Goal: Task Accomplishment & Management: Manage account settings

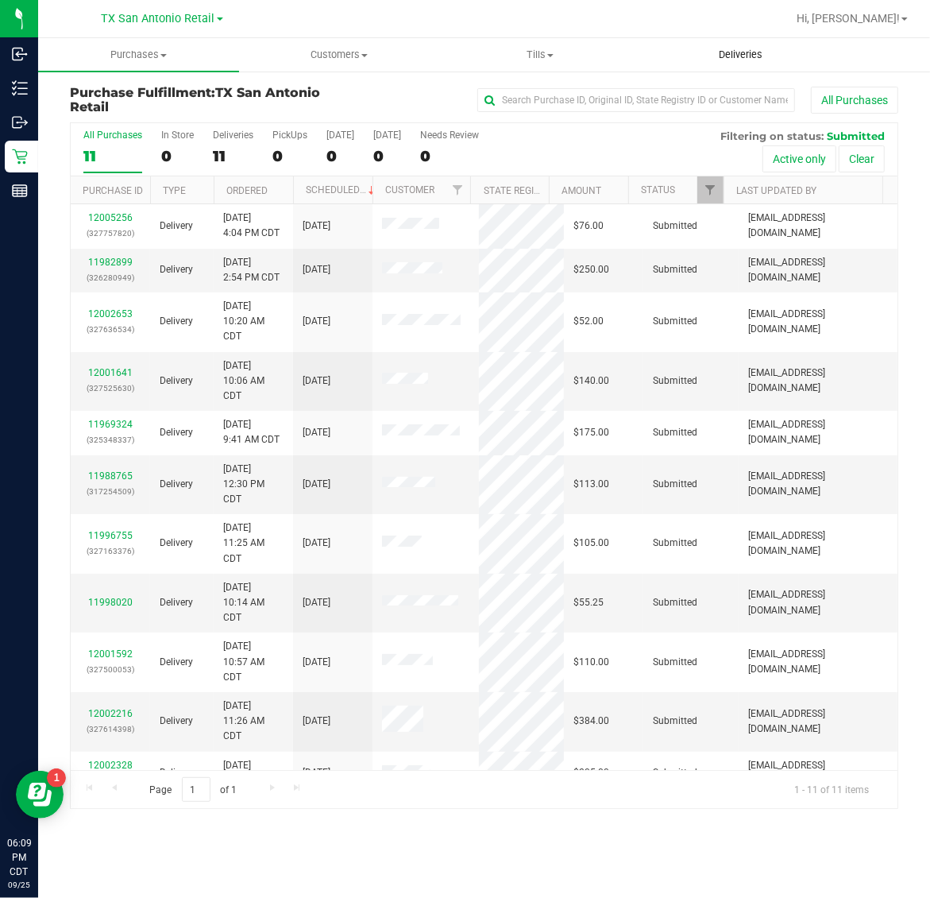
click at [749, 48] on span "Deliveries" at bounding box center [740, 55] width 87 height 14
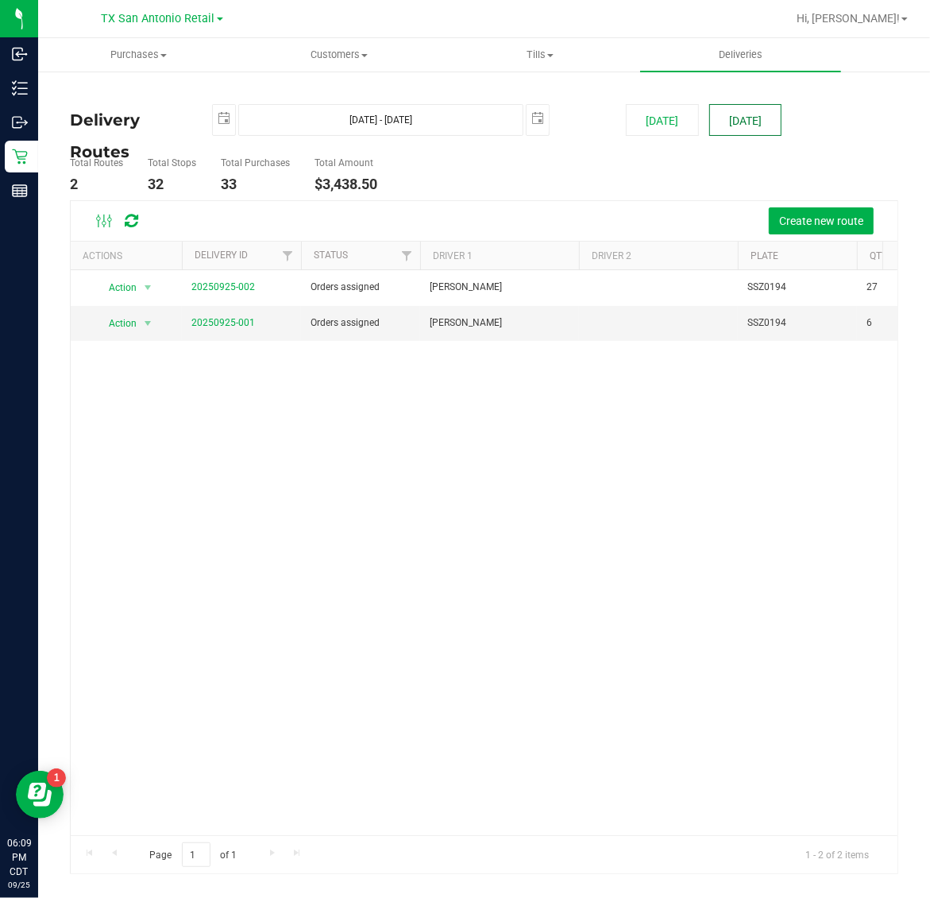
click at [735, 111] on button "[DATE]" at bounding box center [745, 120] width 72 height 32
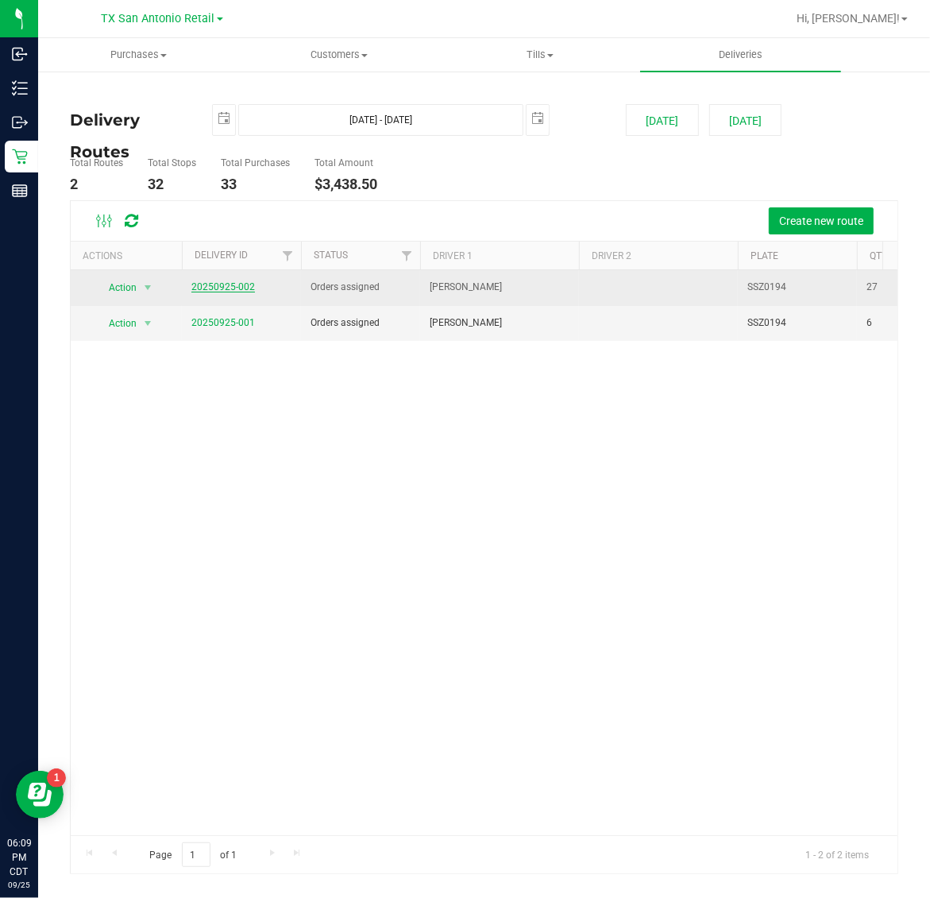
click at [215, 283] on link "20250925-002" at bounding box center [223, 286] width 64 height 11
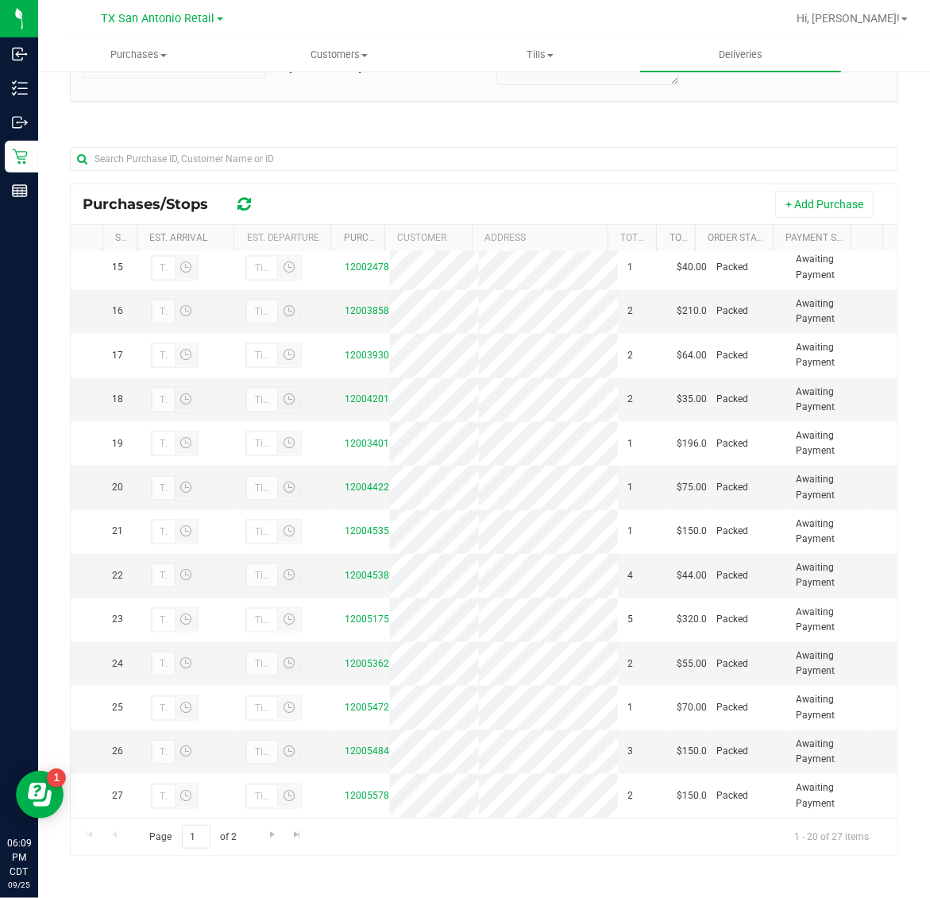
scroll to position [497, 0]
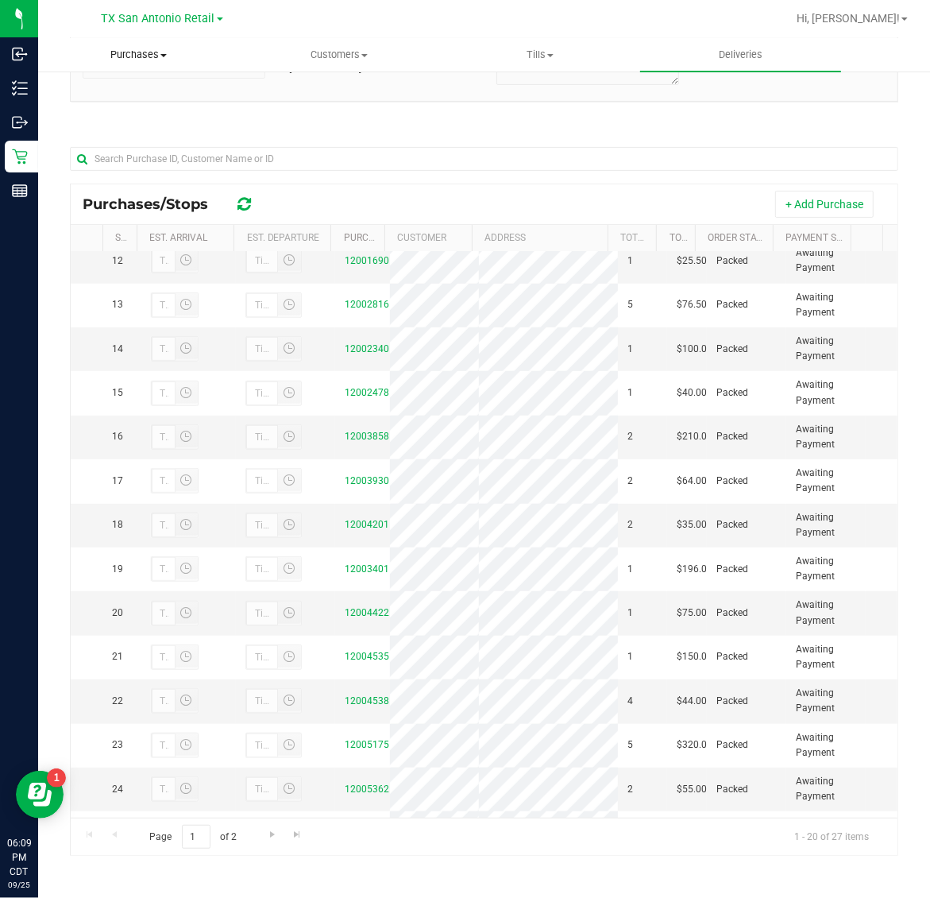
click at [141, 60] on span "Purchases" at bounding box center [138, 55] width 199 height 14
click at [151, 121] on li "Fulfillment" at bounding box center [138, 115] width 201 height 19
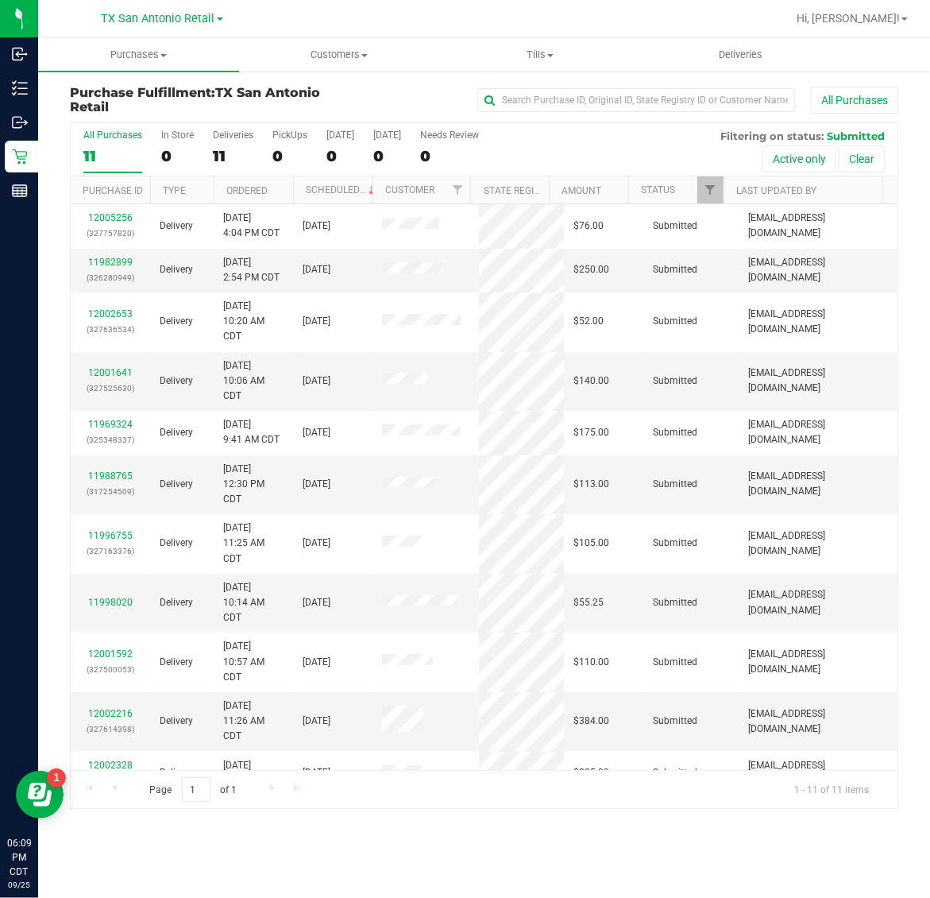
click at [705, 204] on th "Status" at bounding box center [675, 190] width 95 height 28
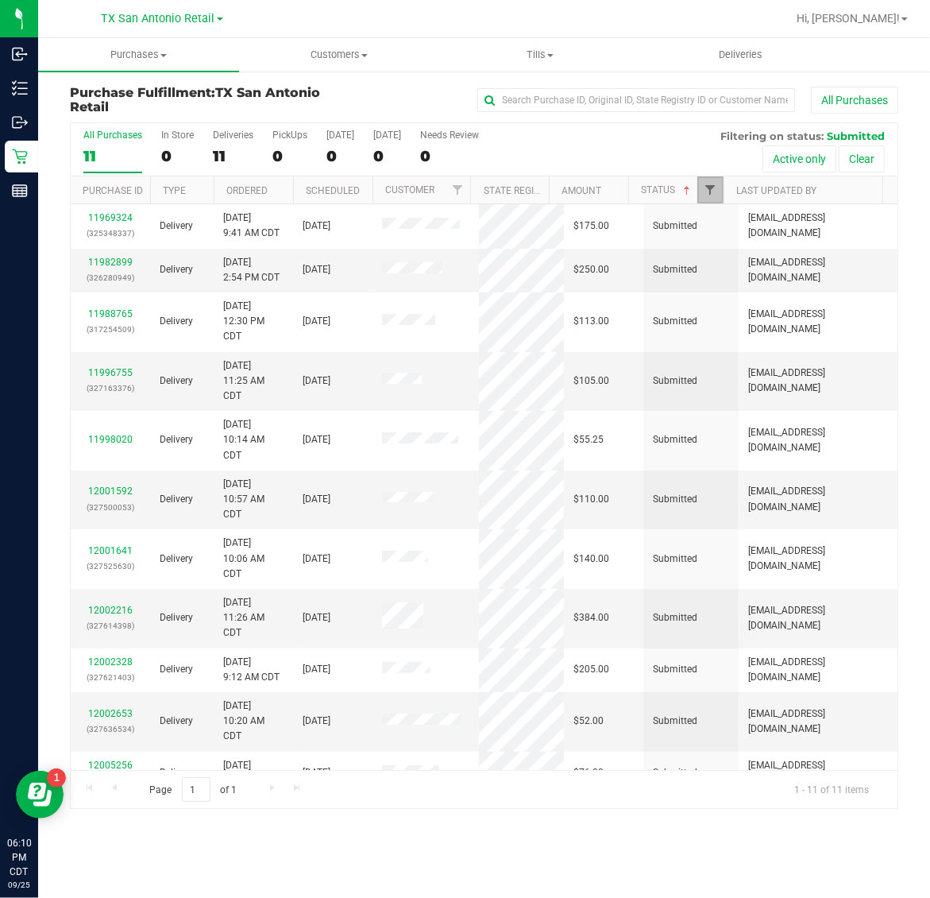
click at [711, 193] on span "Filter" at bounding box center [710, 190] width 13 height 13
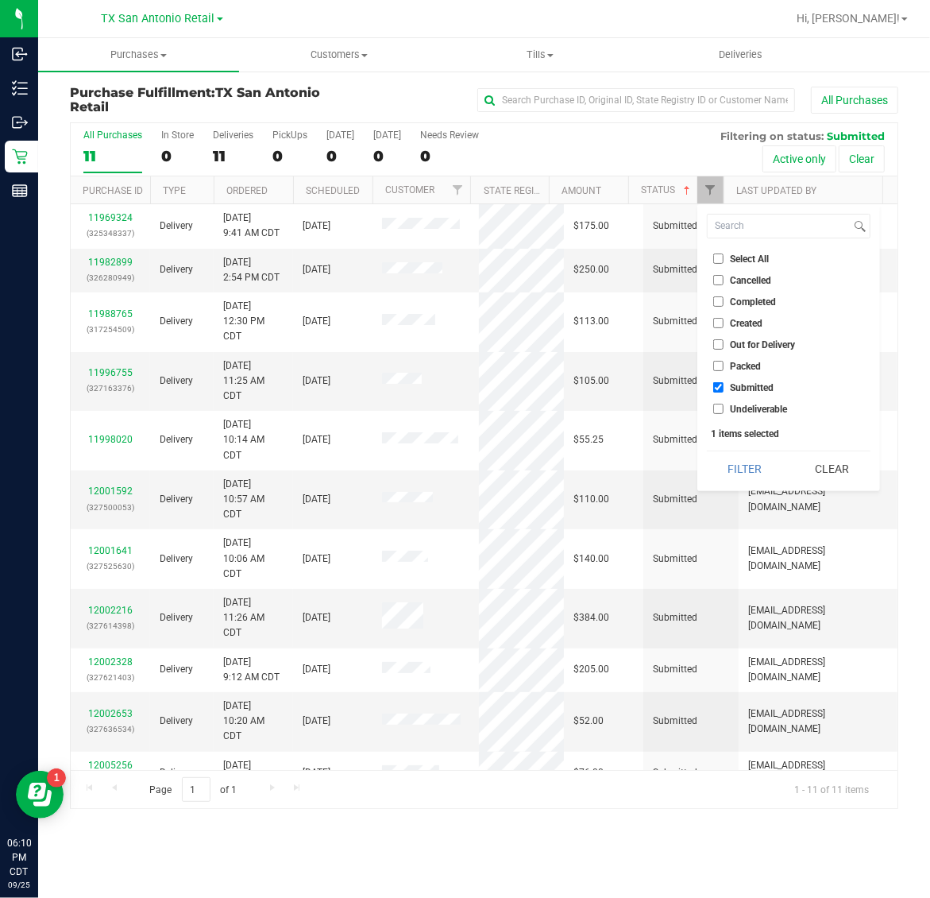
click at [752, 387] on span "Submitted" at bounding box center [753, 388] width 44 height 10
click at [724, 387] on input "Submitted" at bounding box center [718, 387] width 10 height 10
checkbox input "false"
click at [751, 336] on li "Out for Delivery" at bounding box center [789, 344] width 164 height 17
click at [744, 344] on span "Out for Delivery" at bounding box center [763, 345] width 65 height 10
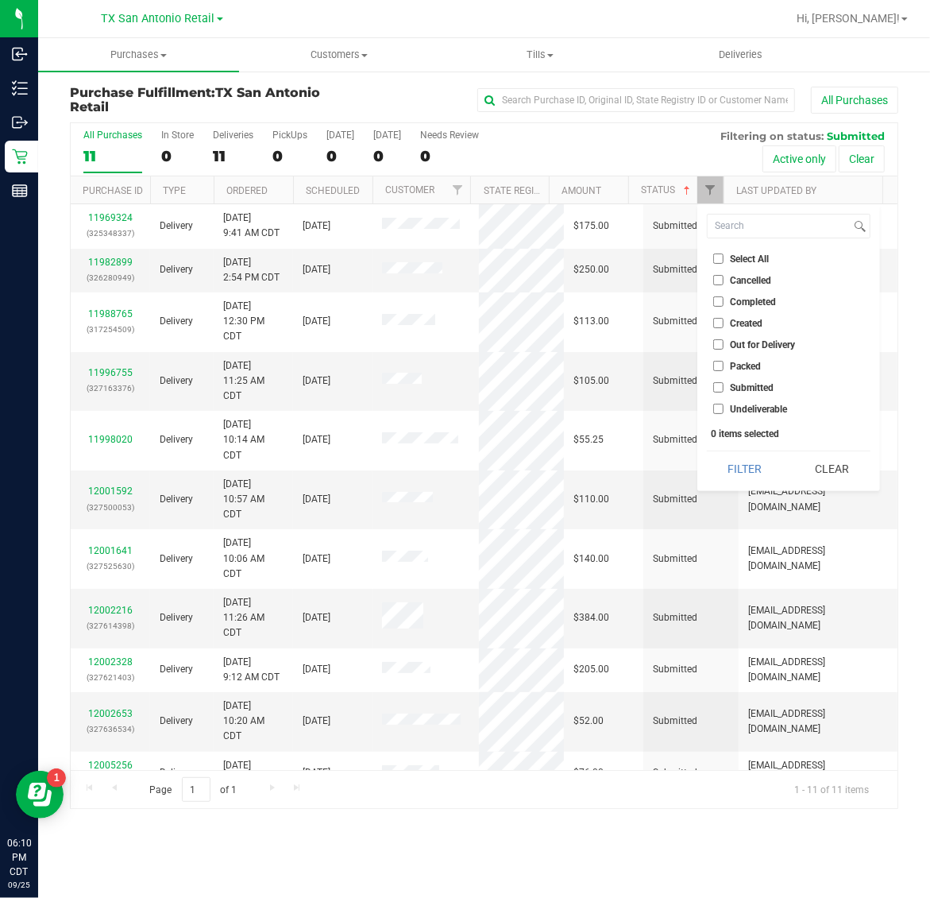
click at [724, 344] on input "Out for Delivery" at bounding box center [718, 344] width 10 height 10
checkbox input "true"
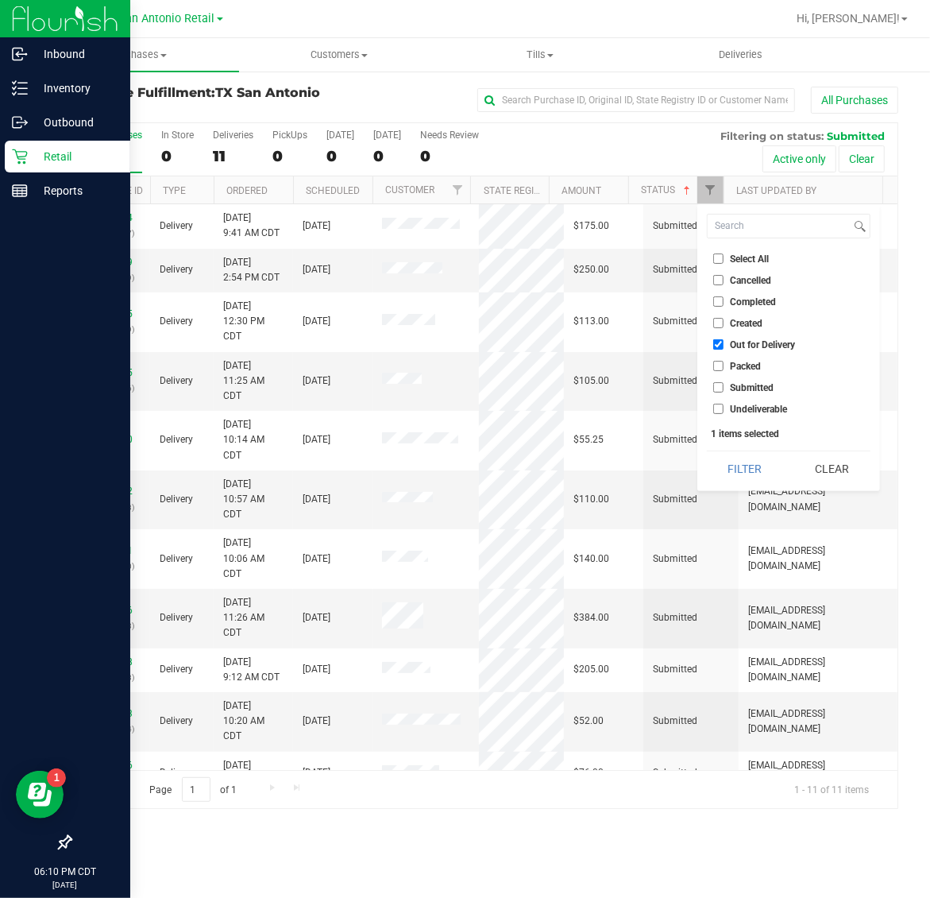
click at [37, 160] on p "Retail" at bounding box center [75, 156] width 95 height 19
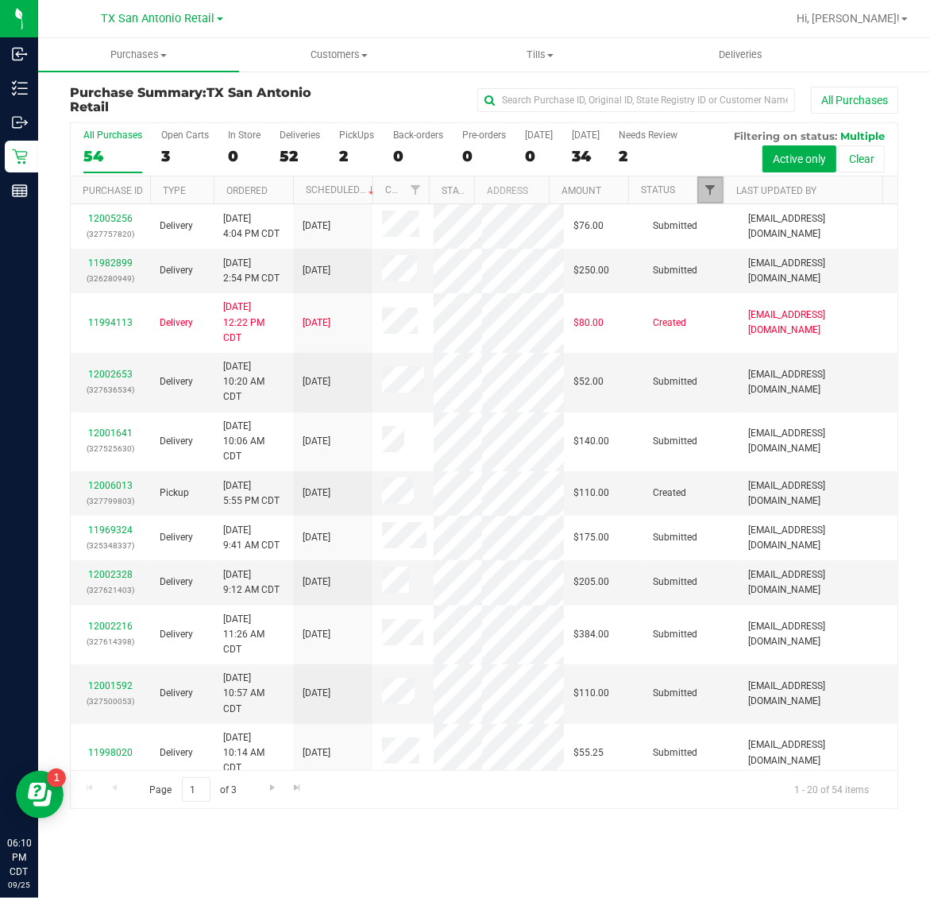
click at [708, 195] on span "Filter" at bounding box center [710, 190] width 13 height 13
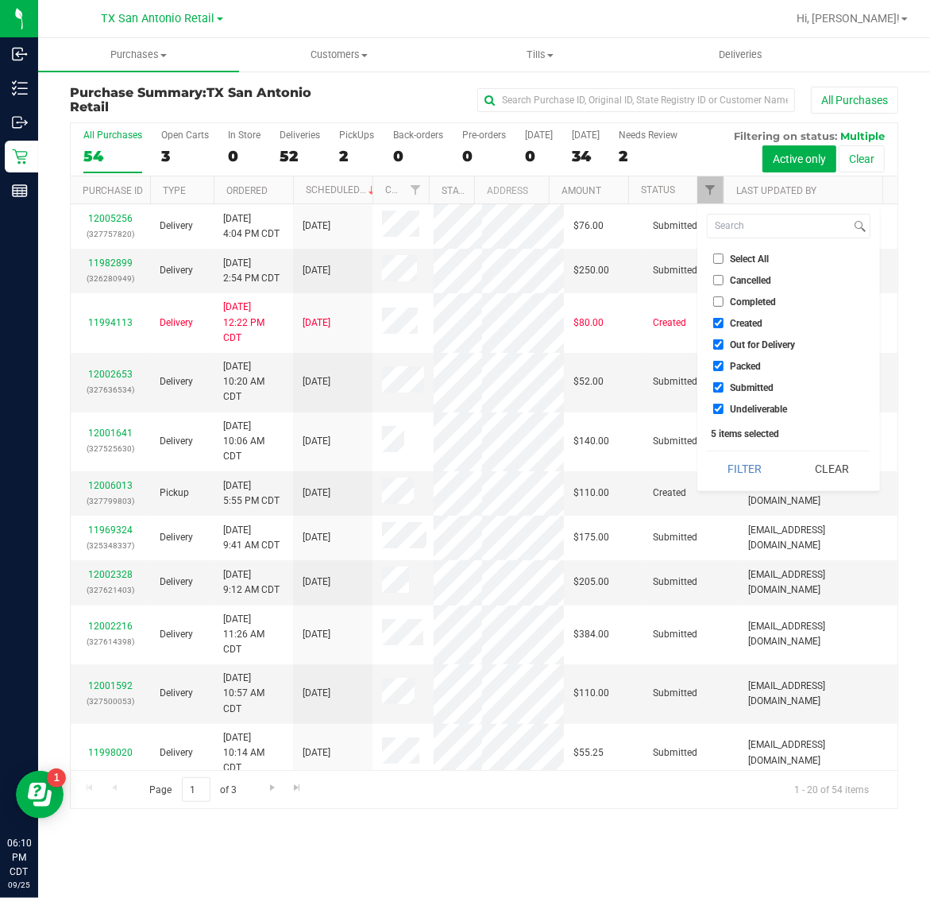
click at [747, 320] on span "Created" at bounding box center [747, 324] width 33 height 10
click at [724, 320] on input "Created" at bounding box center [718, 323] width 10 height 10
checkbox input "false"
click at [747, 359] on li "Packed" at bounding box center [789, 365] width 164 height 17
click at [747, 365] on span "Packed" at bounding box center [746, 366] width 31 height 10
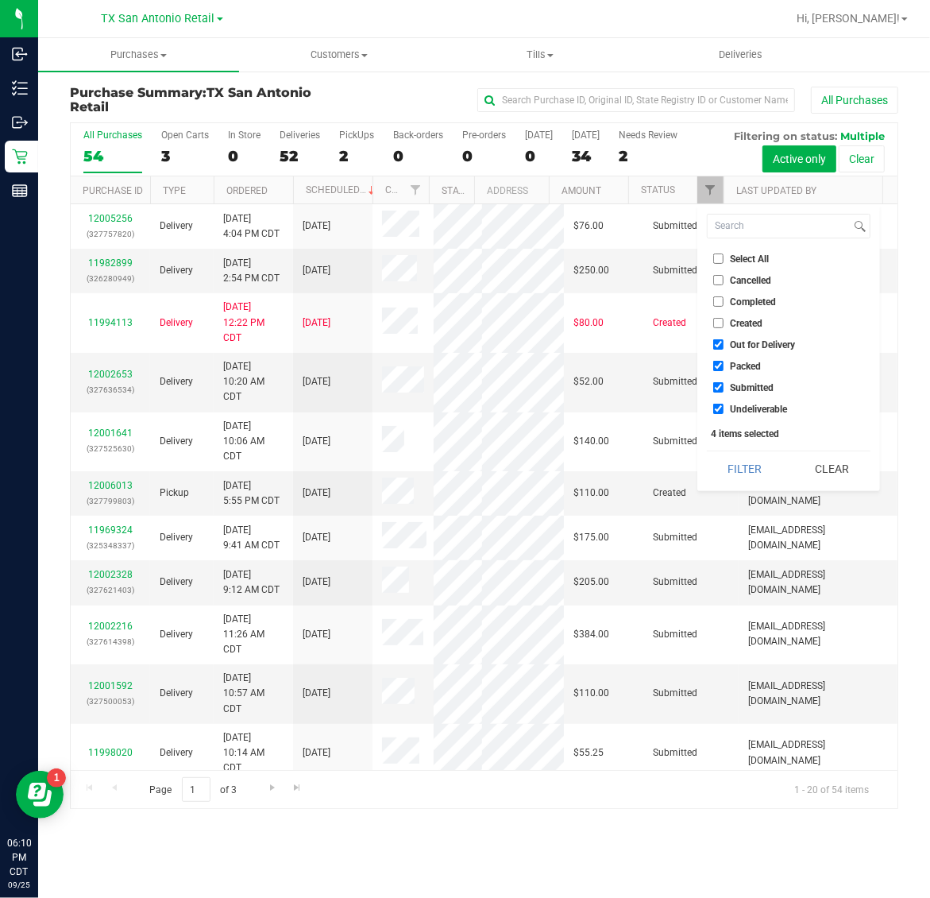
click at [724, 365] on input "Packed" at bounding box center [718, 366] width 10 height 10
checkbox input "false"
click at [743, 390] on span "Submitted" at bounding box center [753, 388] width 44 height 10
click at [724, 390] on input "Submitted" at bounding box center [718, 387] width 10 height 10
checkbox input "false"
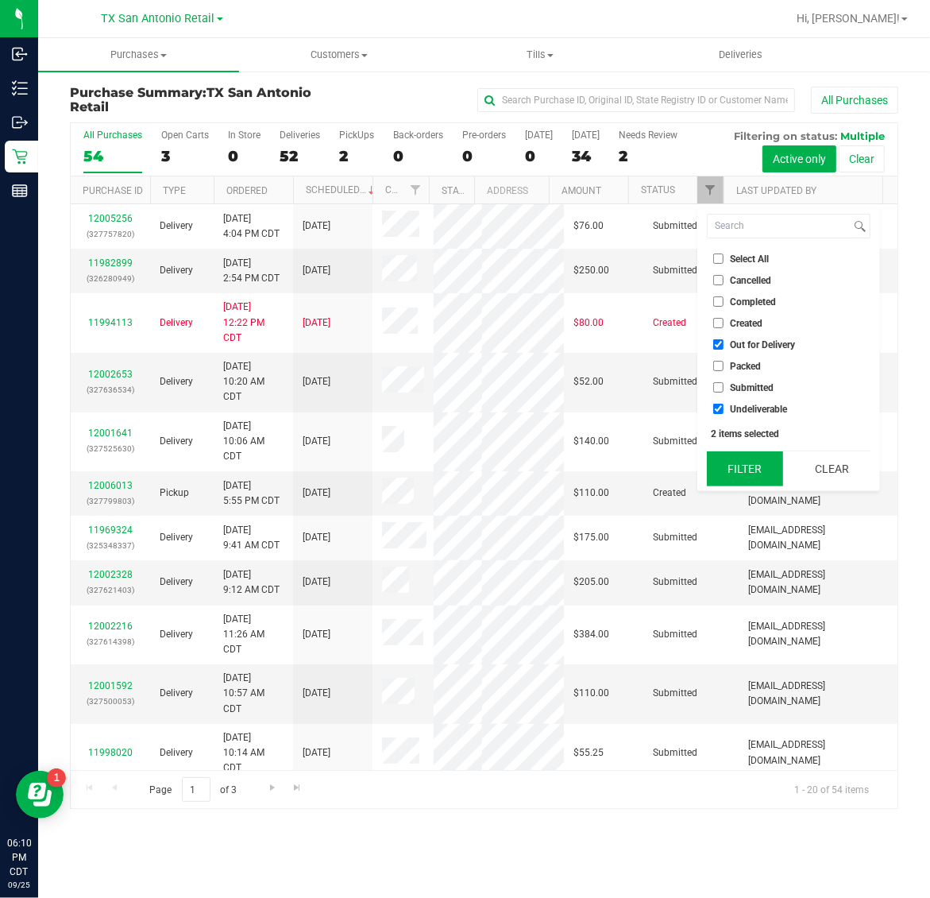
click at [745, 470] on button "Filter" at bounding box center [745, 468] width 76 height 35
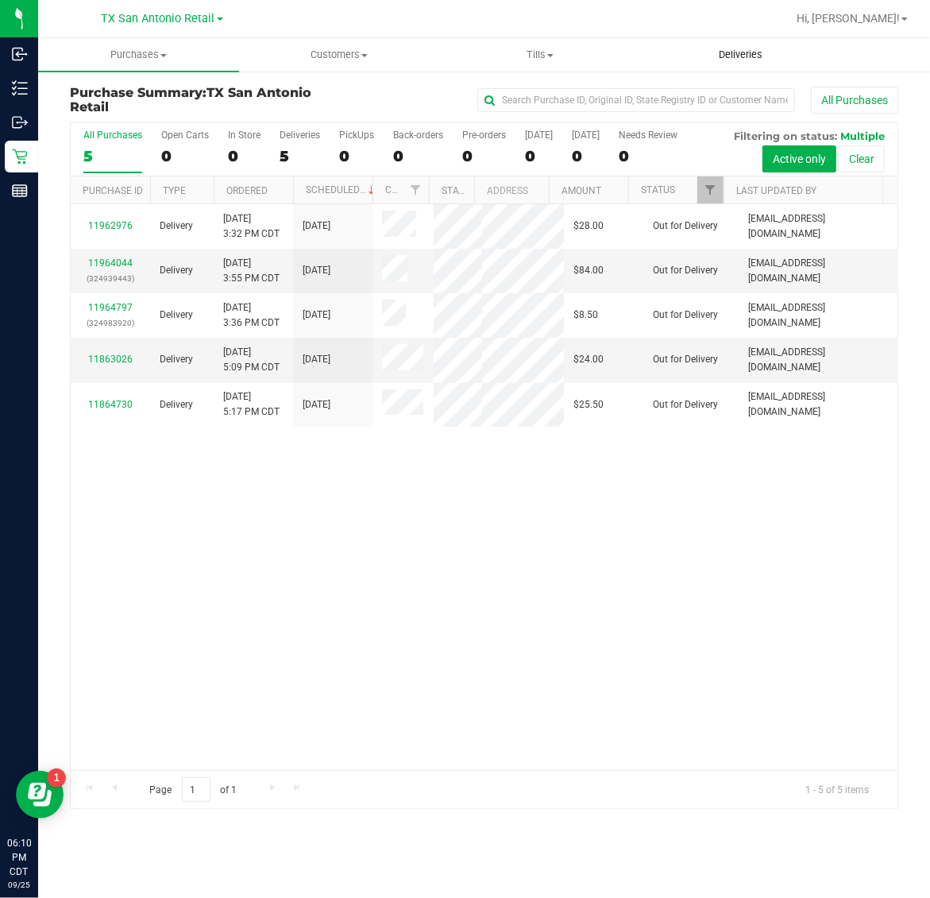
click at [741, 58] on span "Deliveries" at bounding box center [740, 55] width 87 height 14
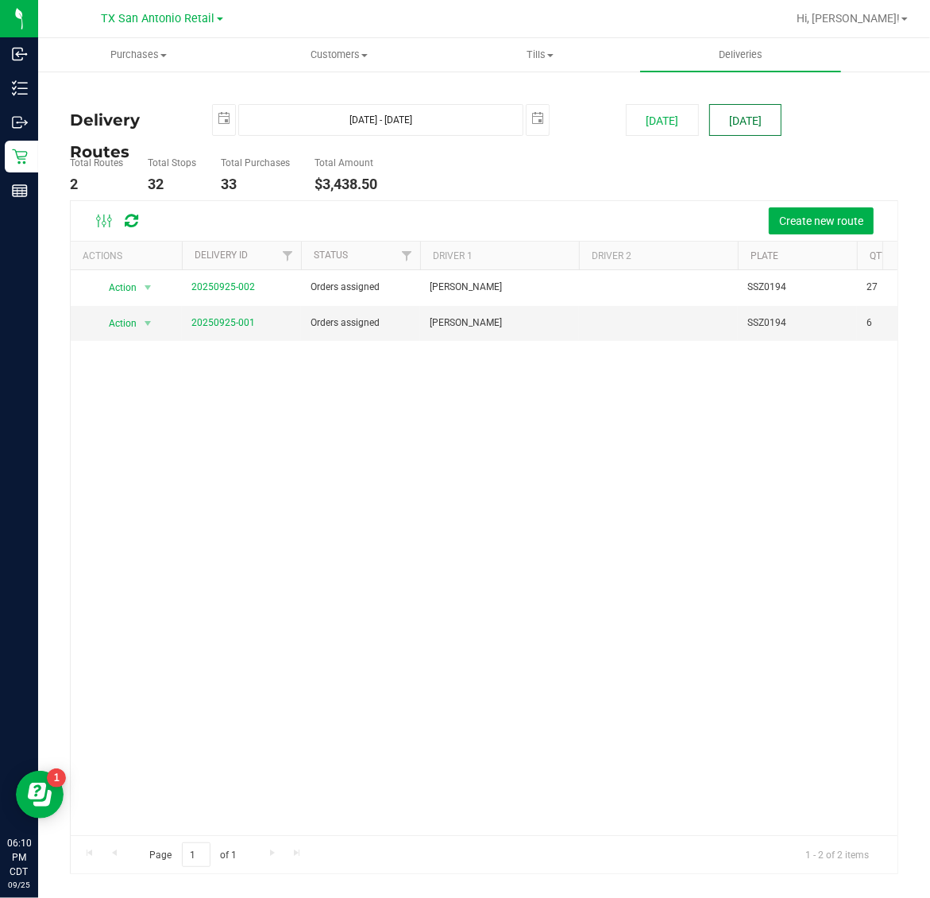
click at [745, 117] on button "[DATE]" at bounding box center [745, 120] width 72 height 32
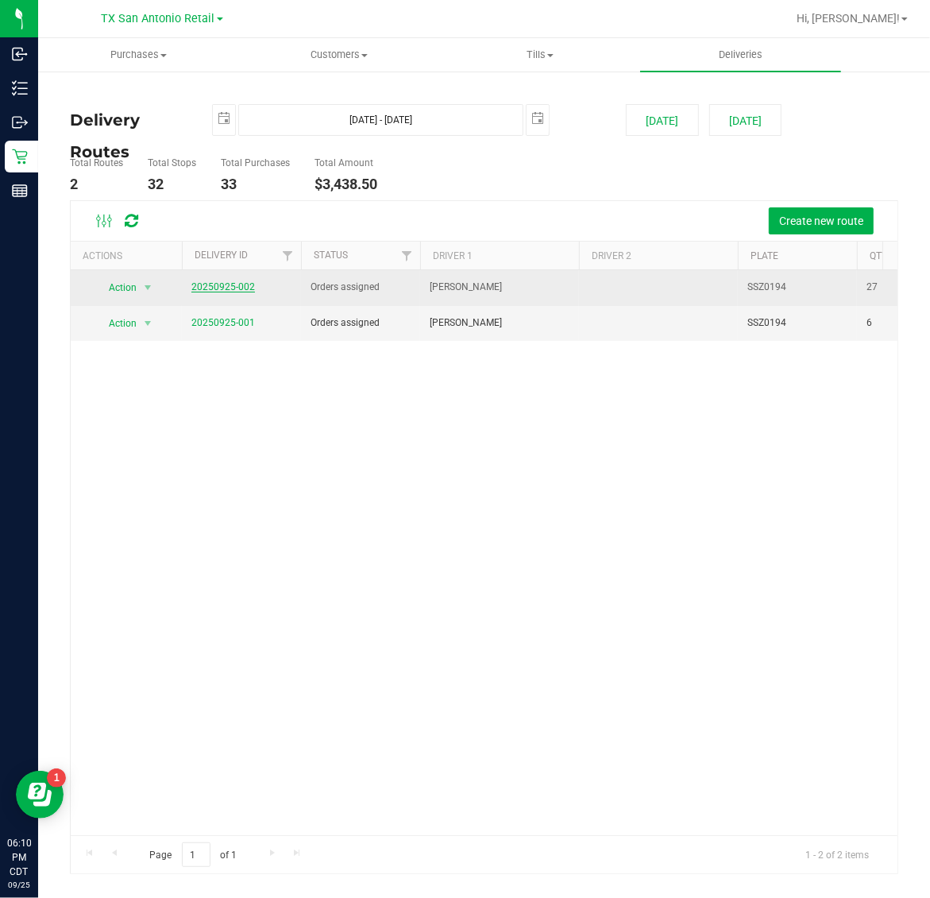
click at [224, 292] on link "20250925-002" at bounding box center [223, 286] width 64 height 11
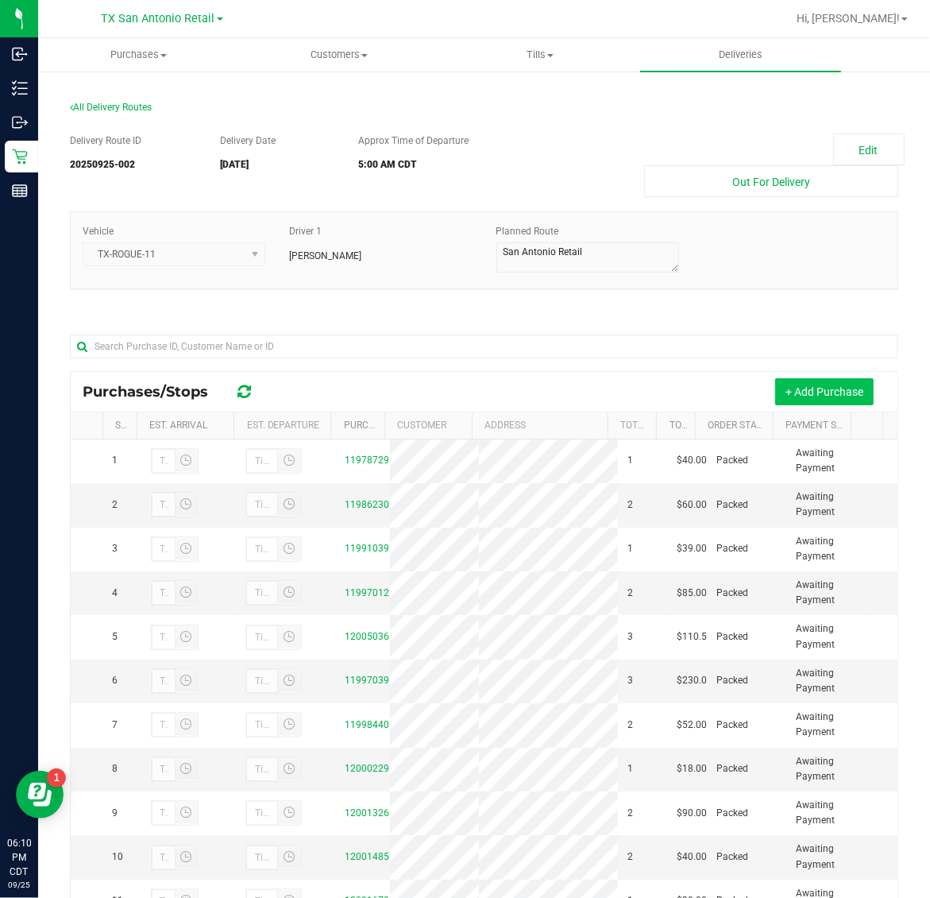
click at [810, 391] on button "+ Add Purchase" at bounding box center [824, 391] width 99 height 27
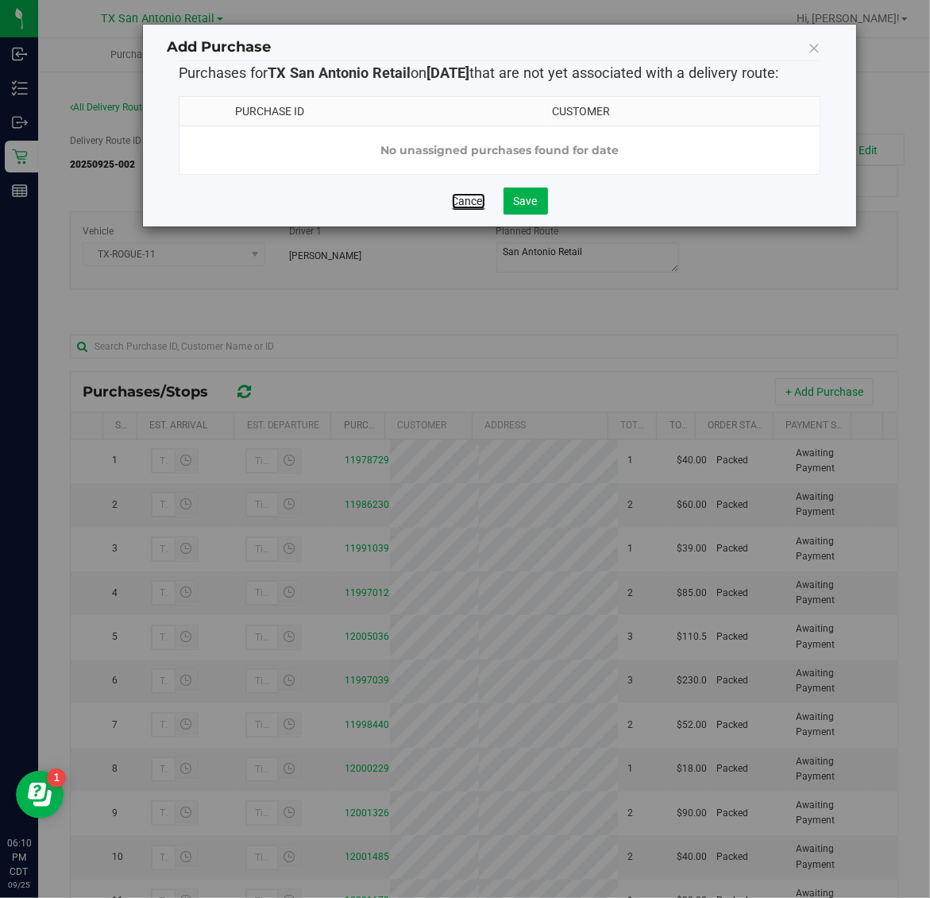
click at [478, 209] on link "Cancel" at bounding box center [468, 201] width 33 height 16
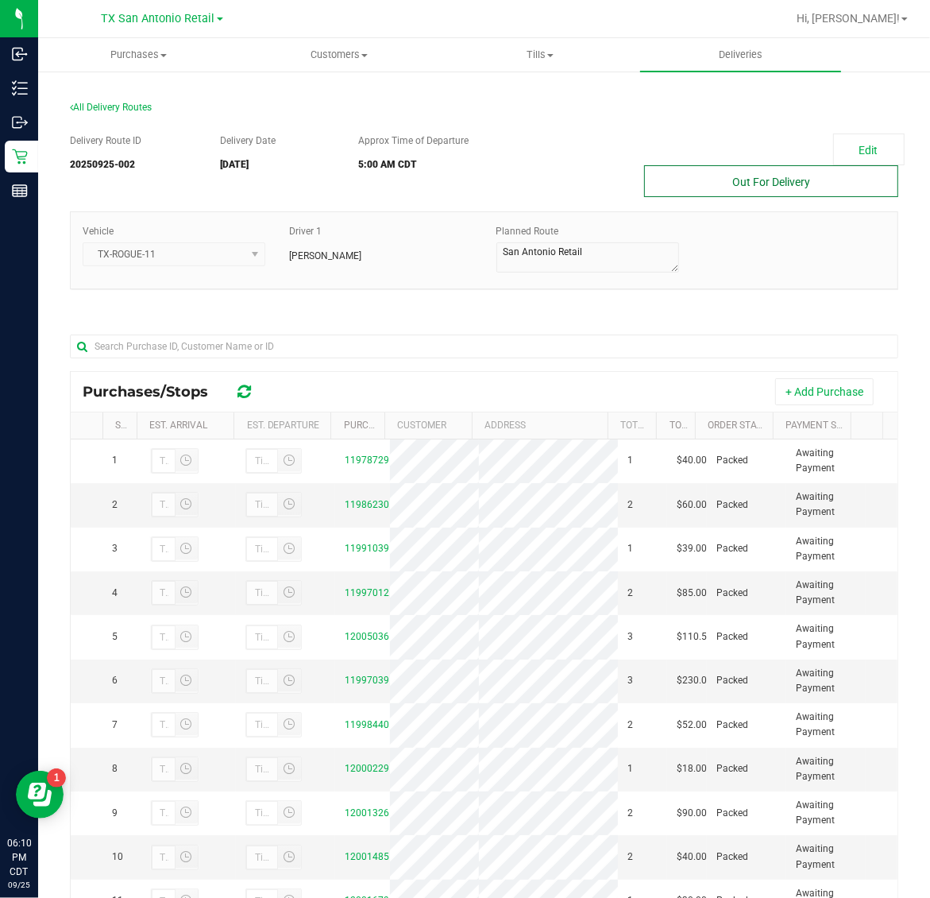
click at [775, 187] on button "Out For Delivery" at bounding box center [771, 181] width 254 height 32
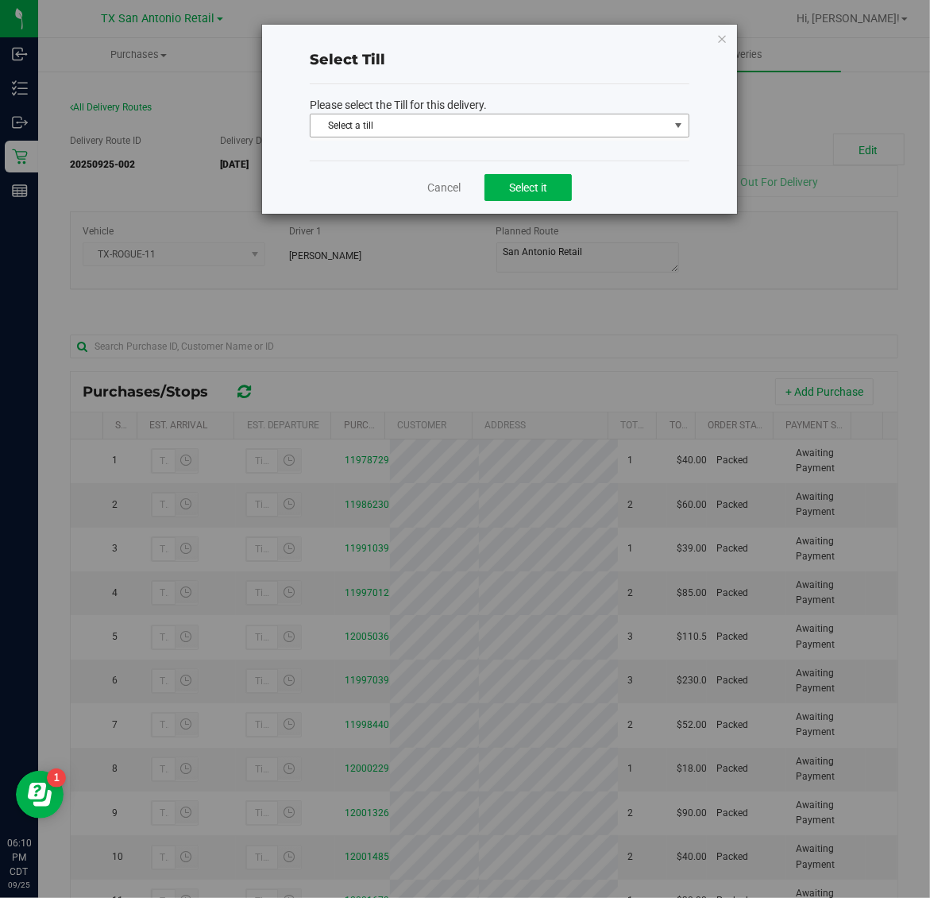
click at [552, 121] on span "Select a till" at bounding box center [490, 125] width 358 height 22
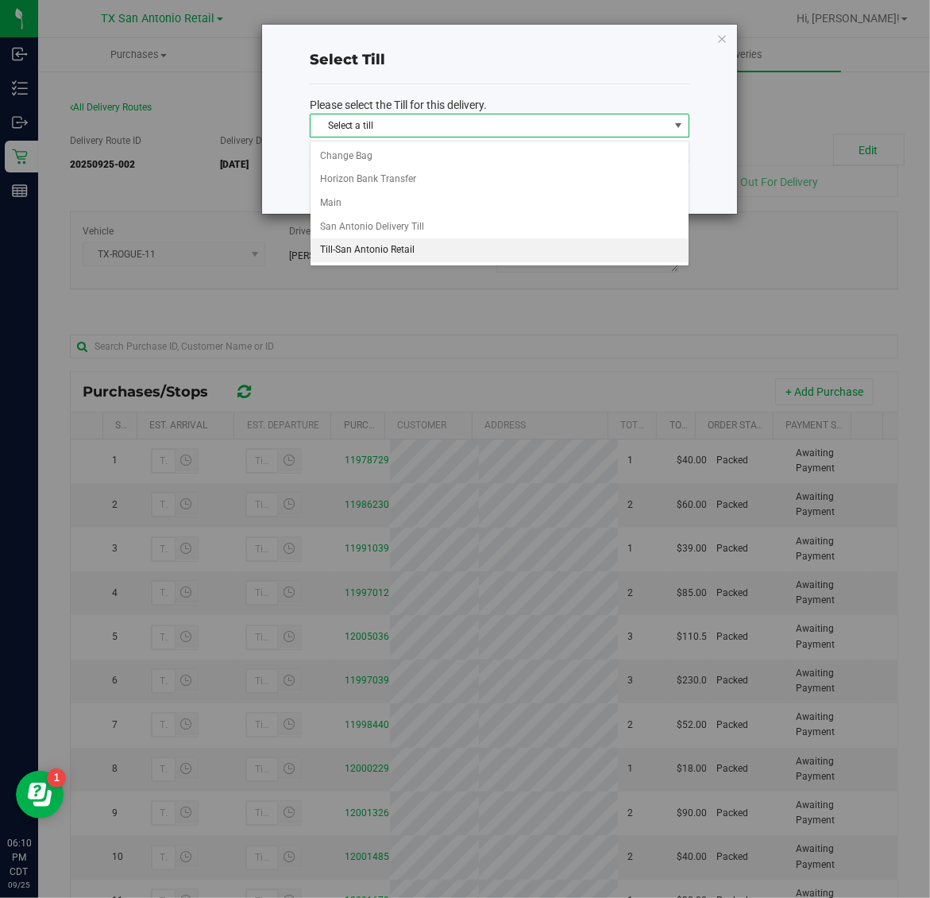
click at [469, 248] on li "Till-San Antonio Retail" at bounding box center [500, 250] width 378 height 24
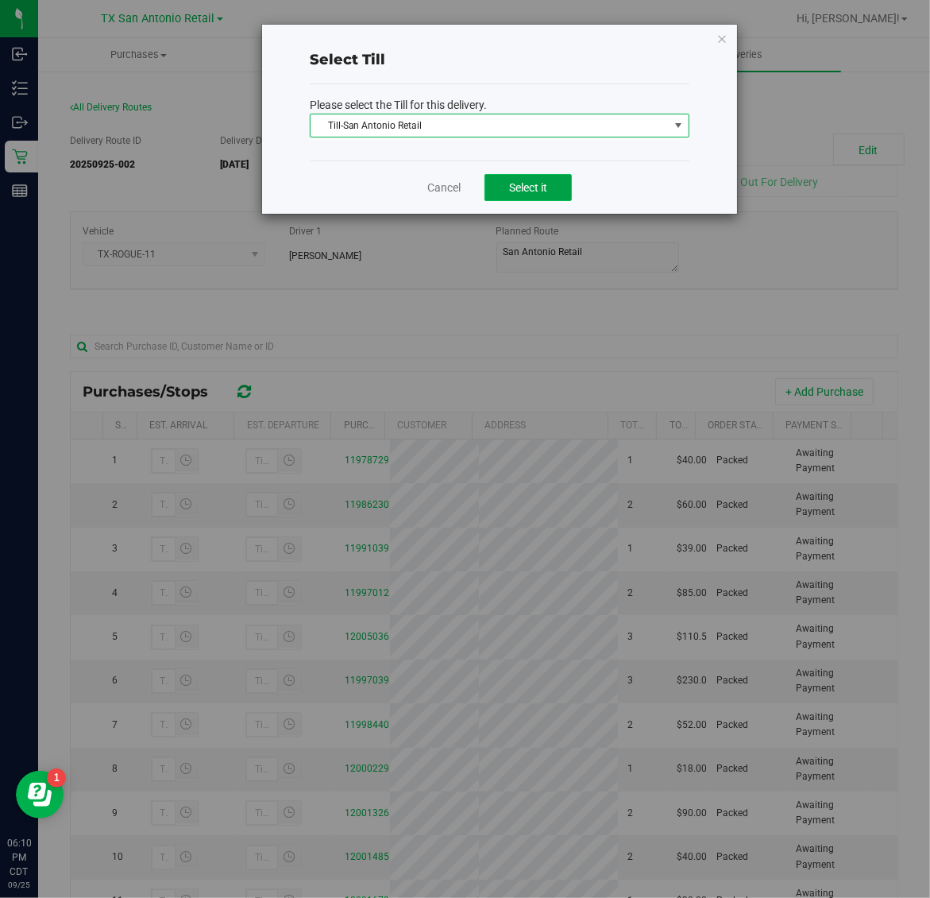
click at [522, 189] on span "Select it" at bounding box center [528, 187] width 38 height 13
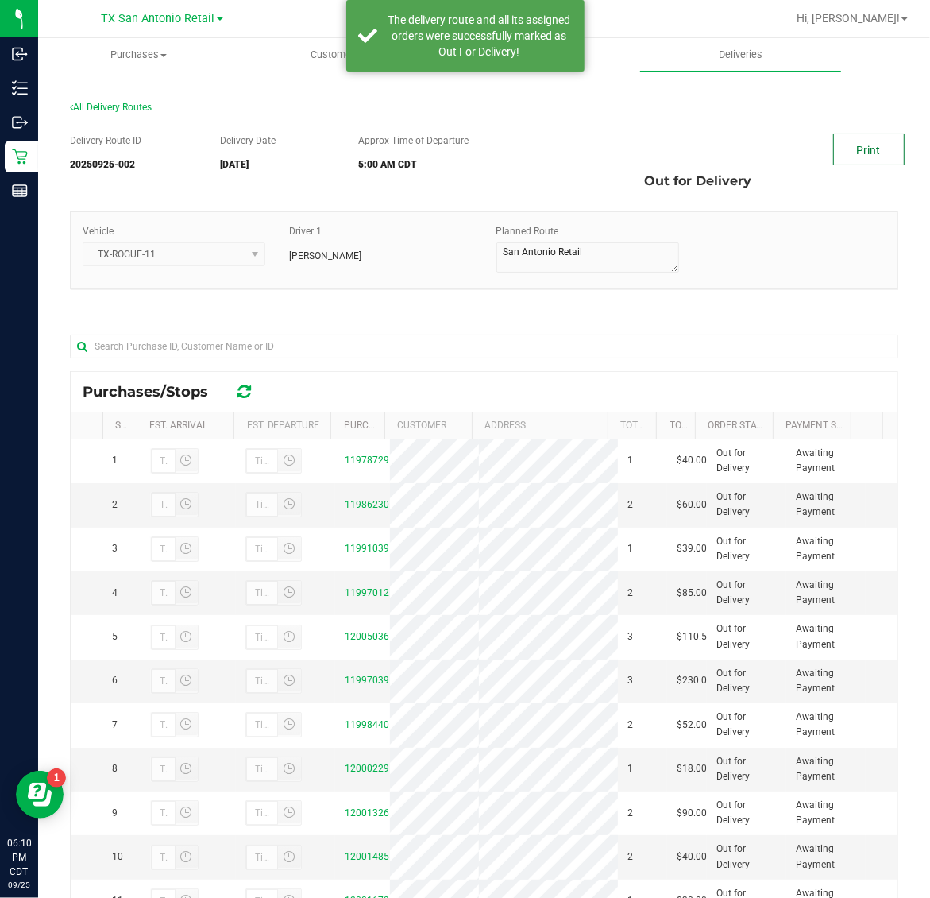
click at [846, 149] on link "Print" at bounding box center [868, 149] width 71 height 32
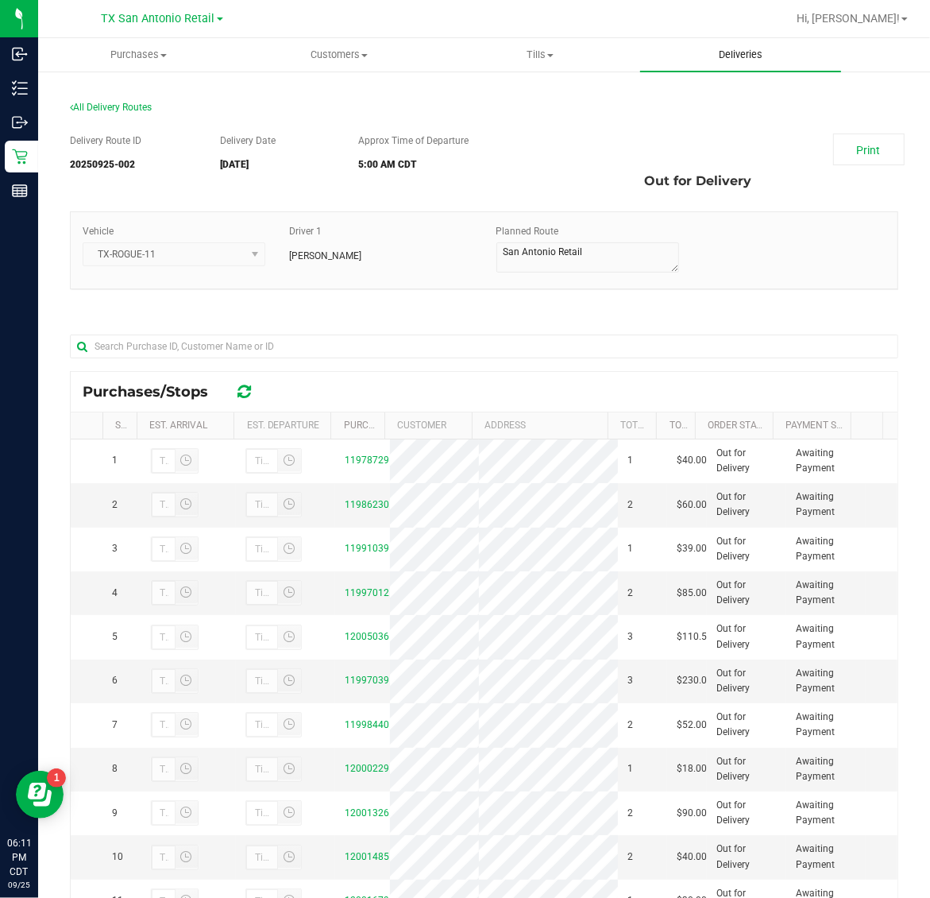
click at [728, 56] on span "Deliveries" at bounding box center [740, 55] width 87 height 14
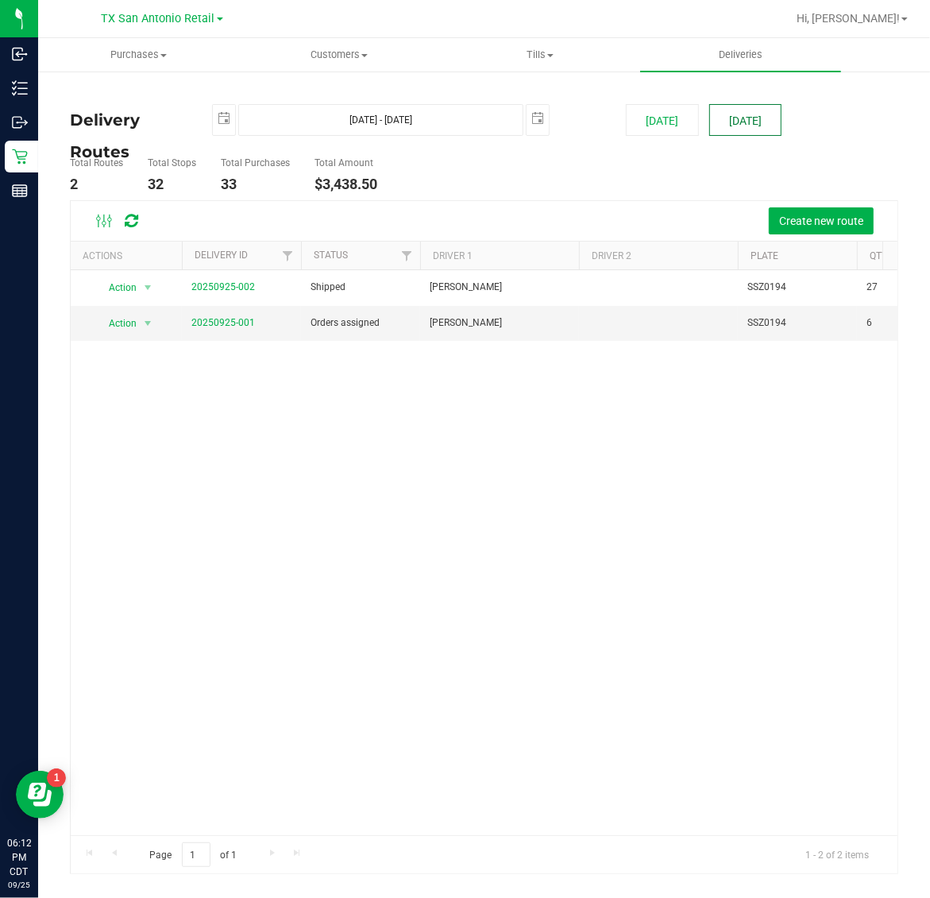
click at [764, 119] on button "[DATE]" at bounding box center [745, 120] width 72 height 32
click at [211, 322] on link "20250925-001" at bounding box center [223, 322] width 64 height 11
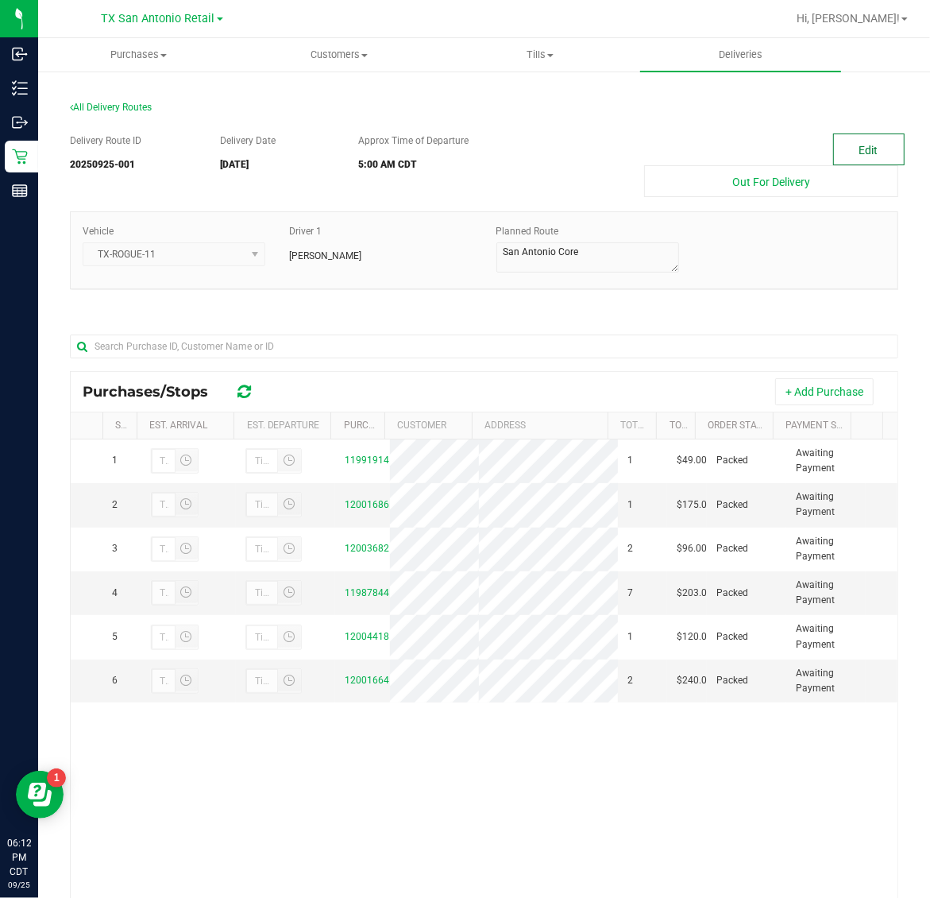
click at [858, 149] on button "Edit" at bounding box center [868, 149] width 71 height 32
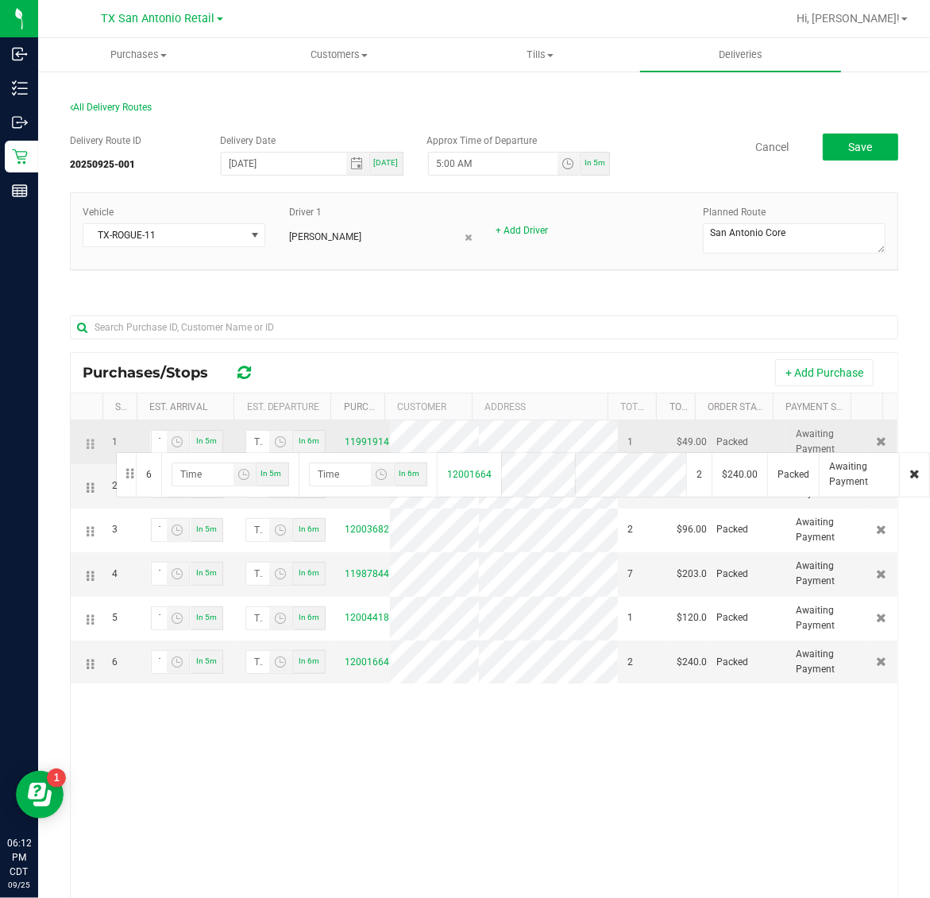
drag, startPoint x: 91, startPoint y: 701, endPoint x: 114, endPoint y: 450, distance: 251.2
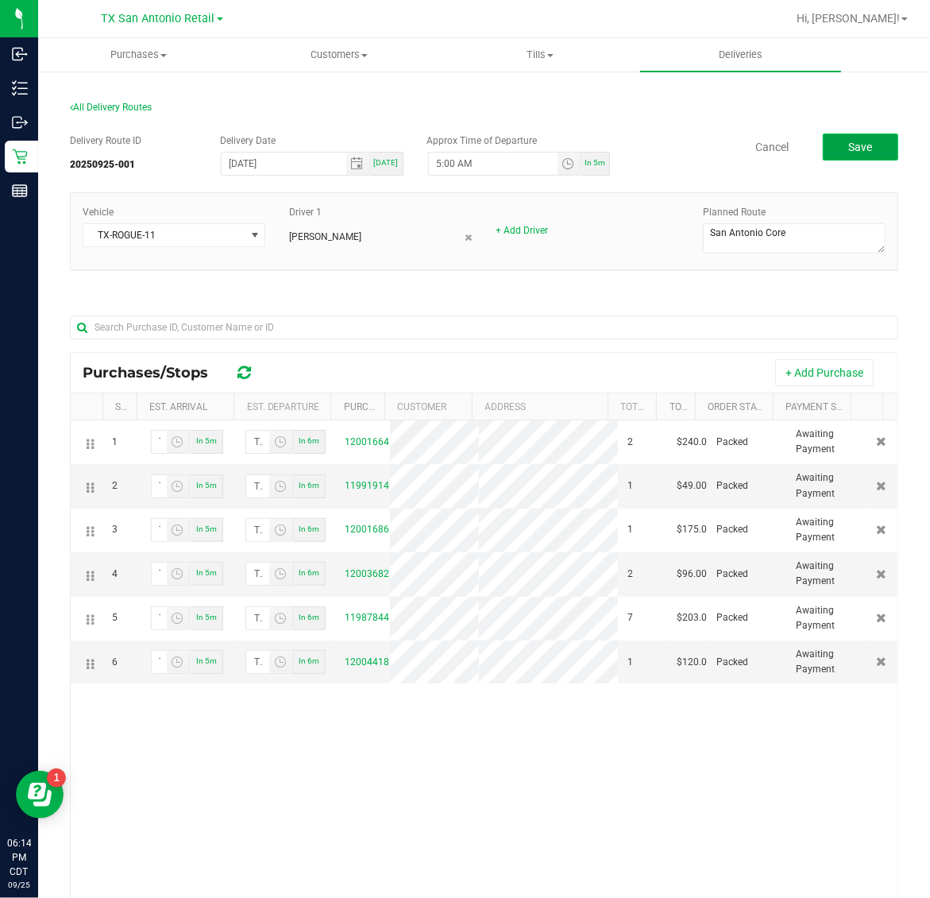
click at [871, 133] on button "Save" at bounding box center [860, 146] width 75 height 27
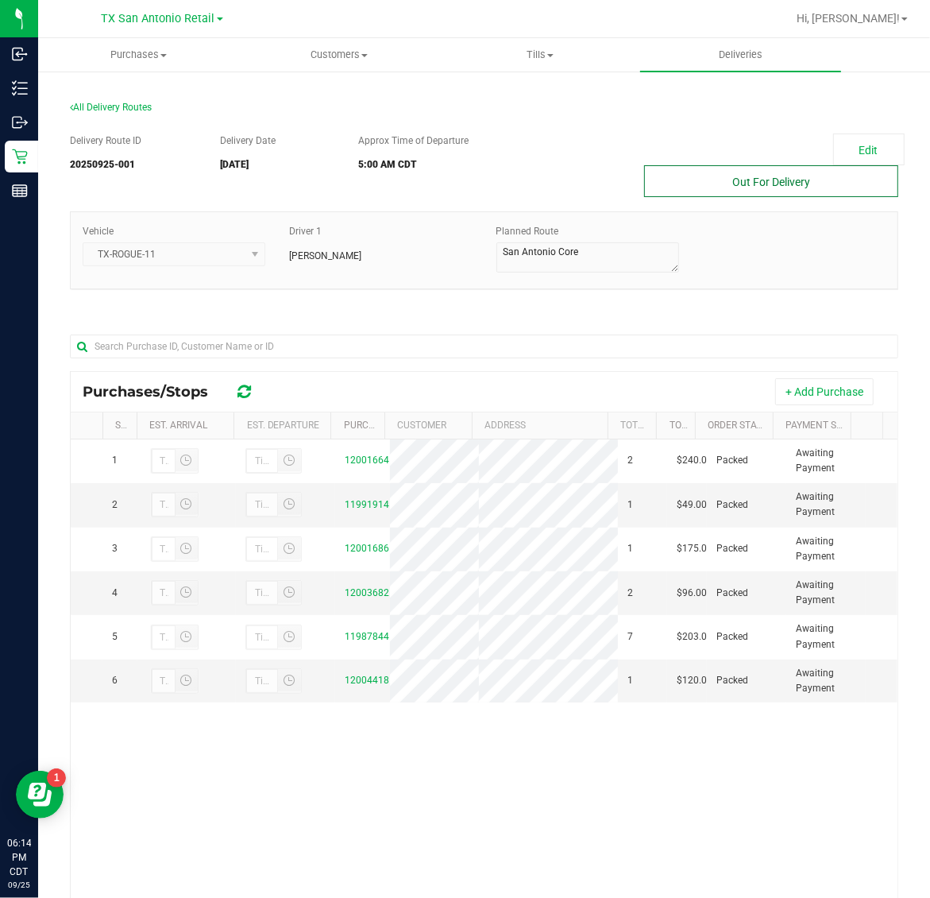
click at [759, 196] on button "Out For Delivery" at bounding box center [771, 181] width 254 height 32
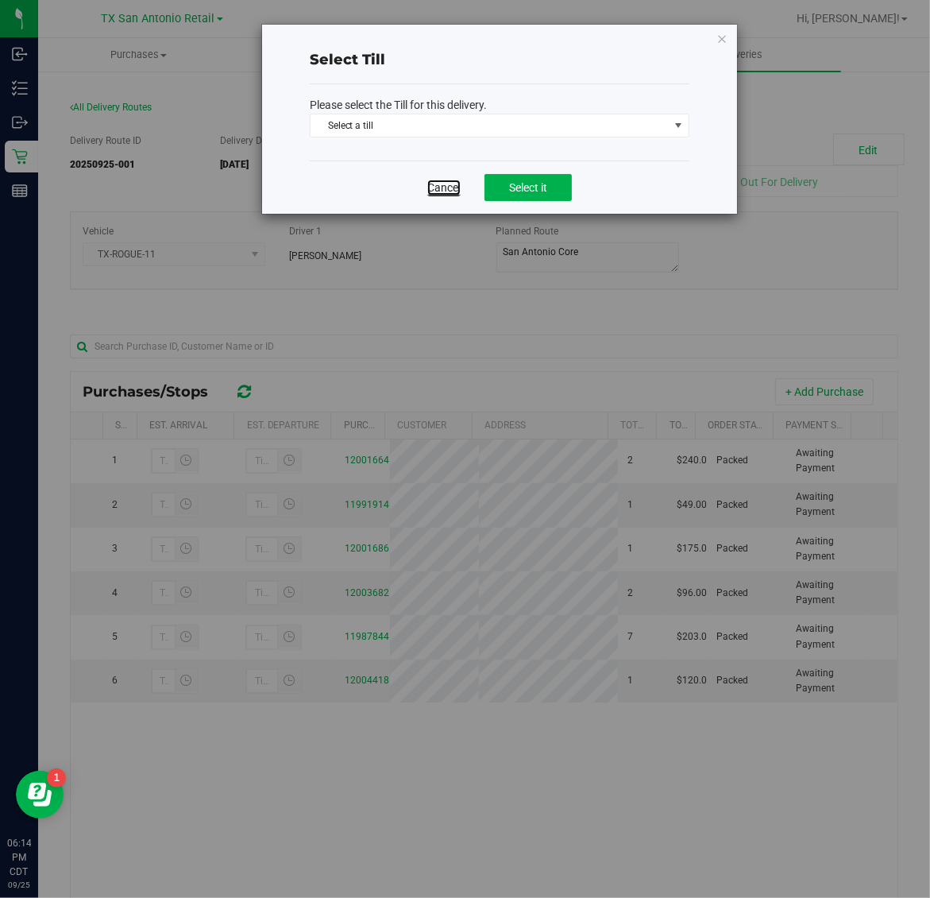
click at [446, 184] on link "Cancel" at bounding box center [443, 188] width 33 height 16
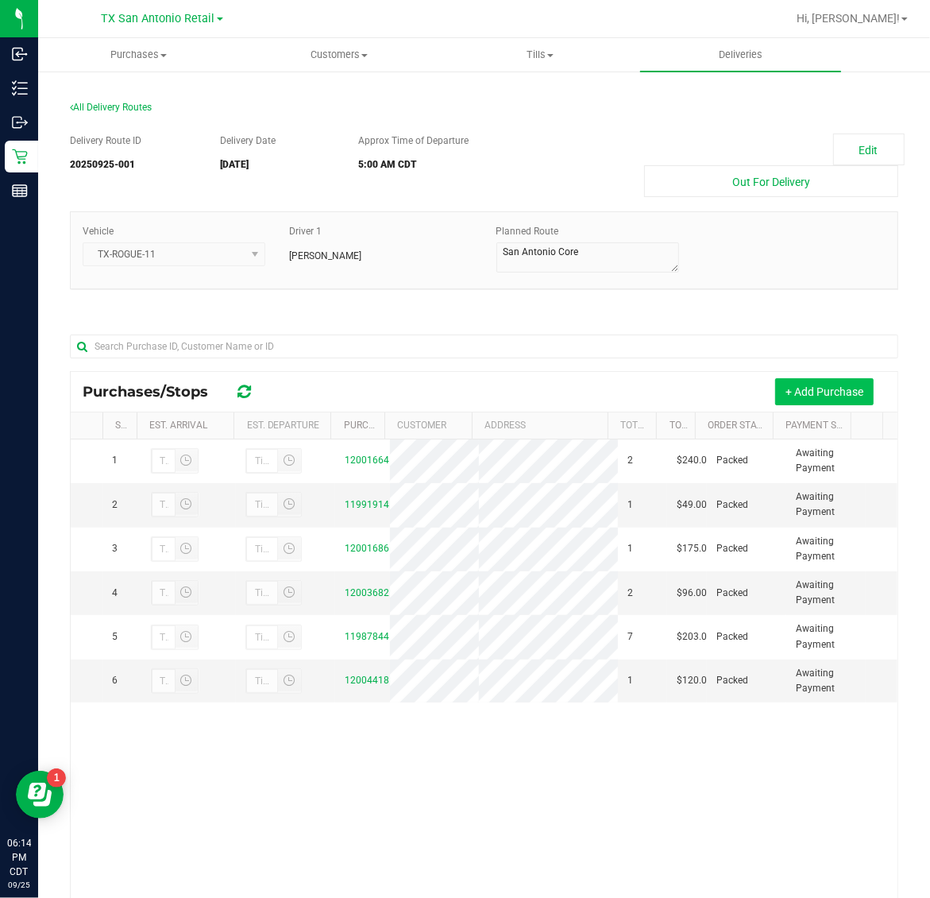
click at [826, 391] on button "+ Add Purchase" at bounding box center [824, 391] width 99 height 27
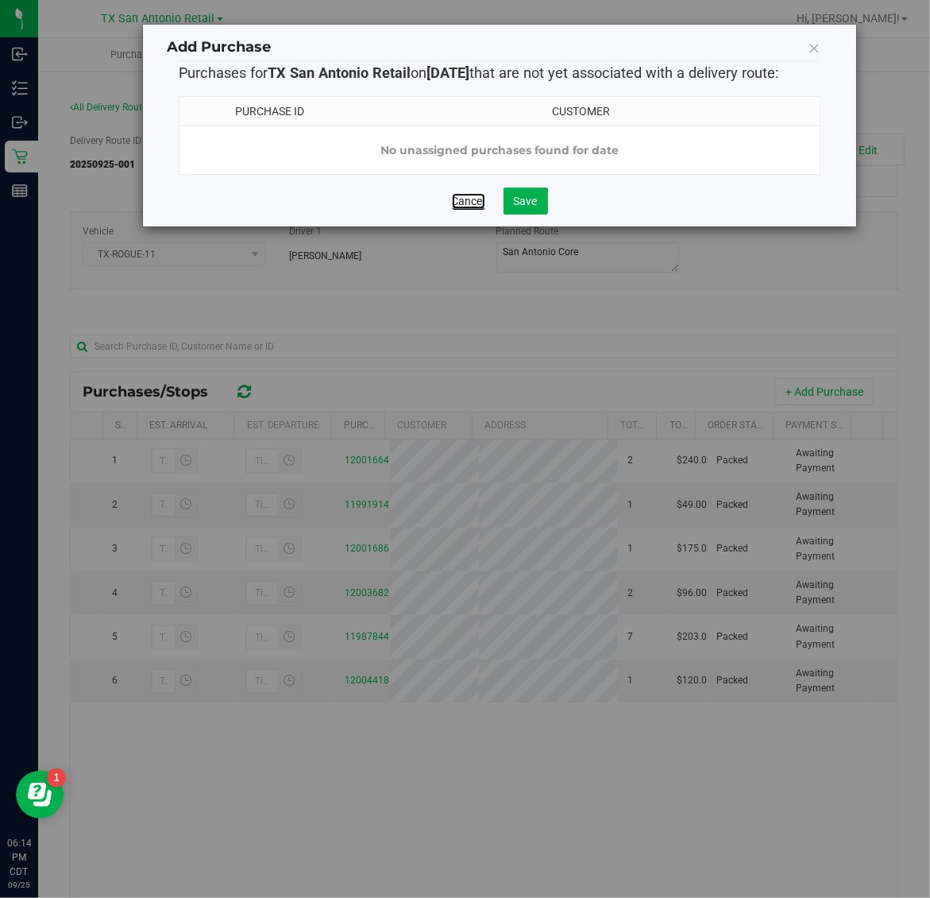
click at [473, 209] on link "Cancel" at bounding box center [468, 201] width 33 height 16
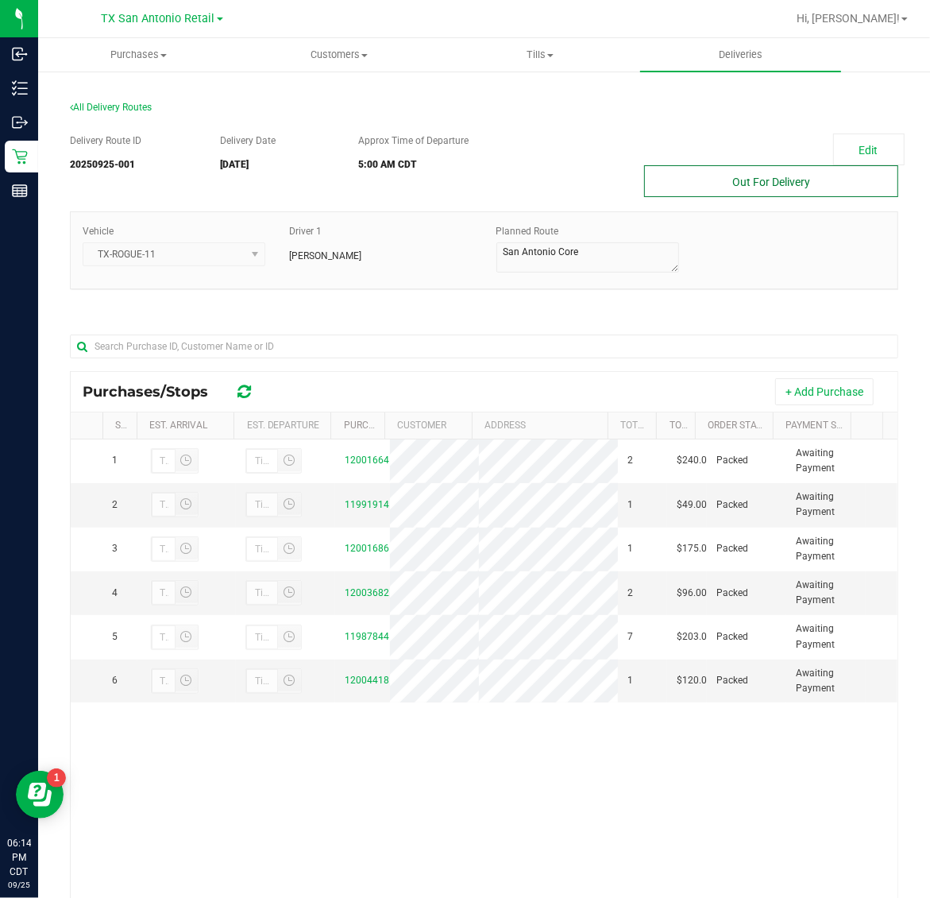
click at [740, 189] on button "Out For Delivery" at bounding box center [771, 181] width 254 height 32
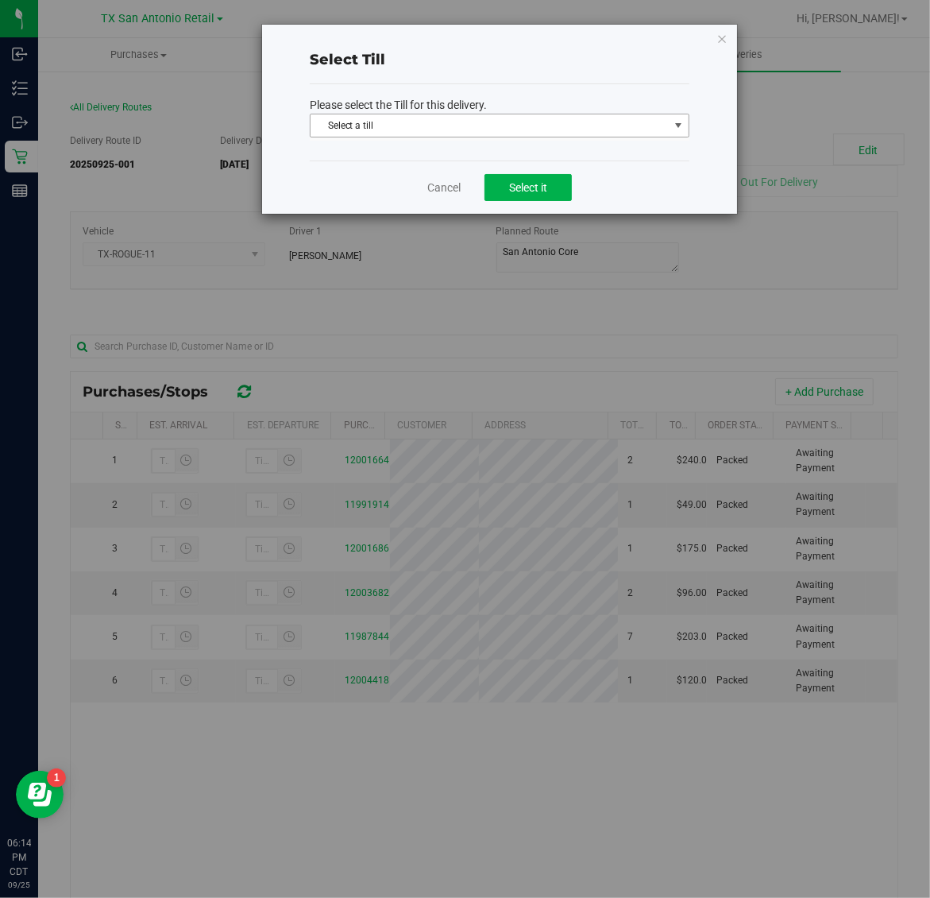
click at [512, 125] on span "Select a till" at bounding box center [490, 125] width 358 height 22
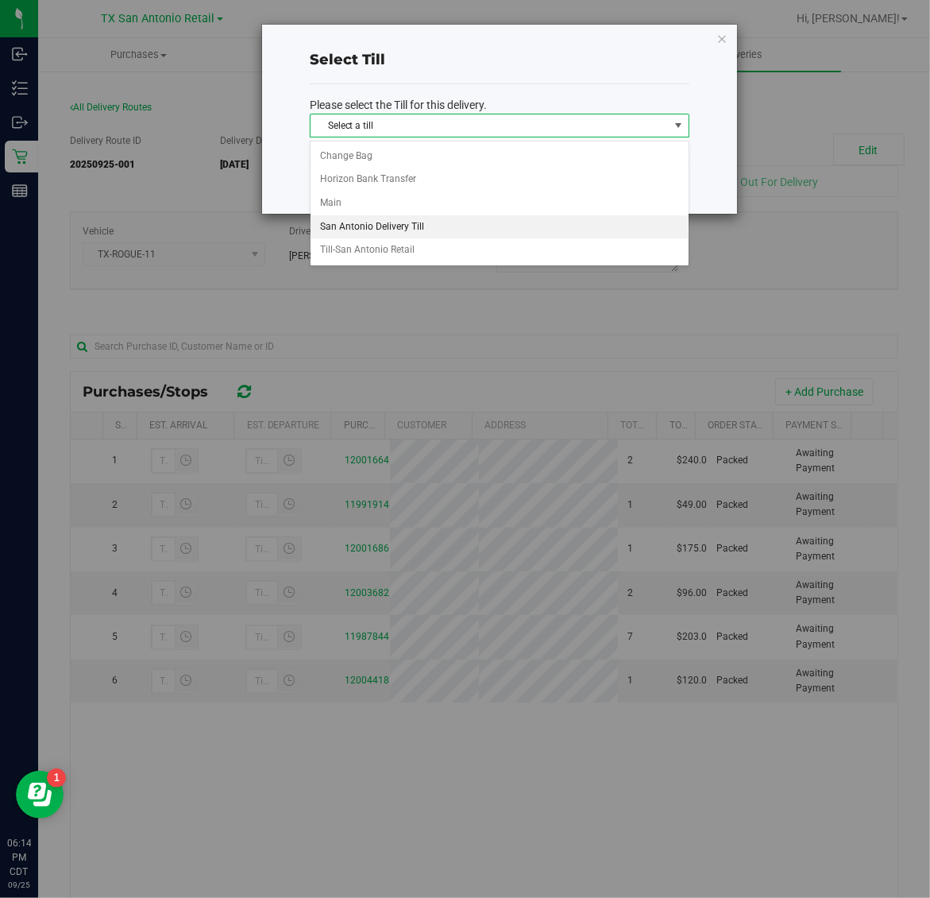
click at [469, 222] on li "San Antonio Delivery Till" at bounding box center [500, 227] width 378 height 24
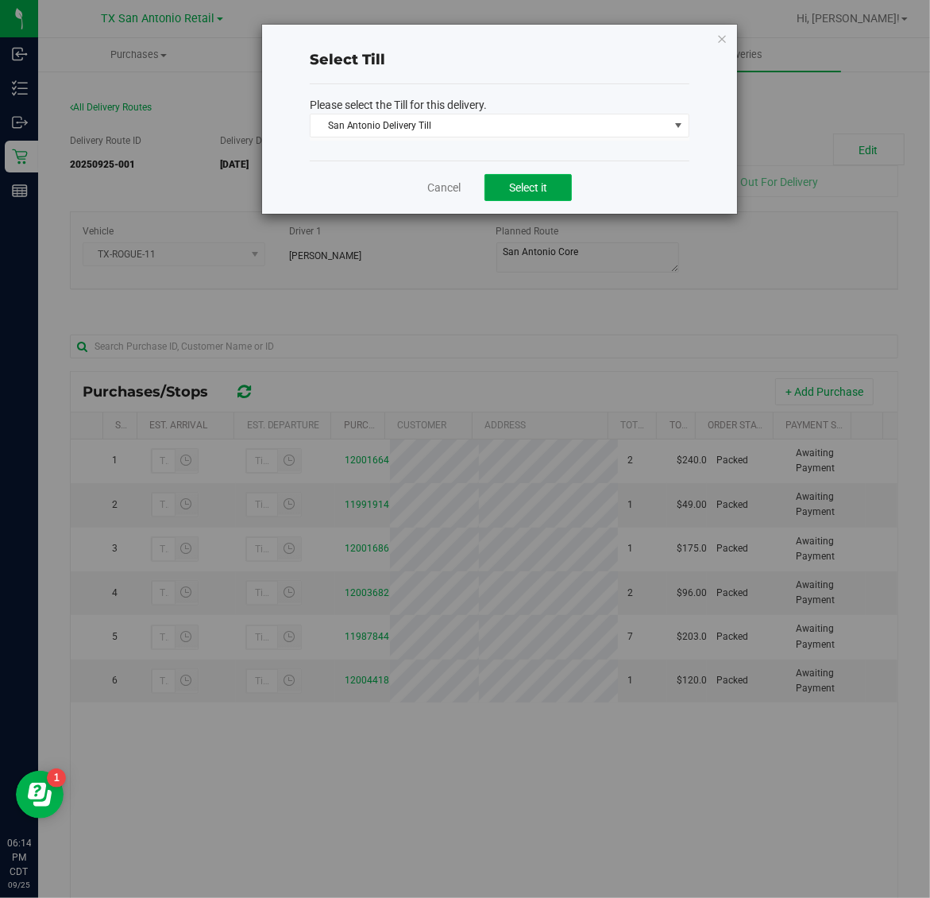
click at [531, 194] on span "Select it" at bounding box center [528, 187] width 38 height 13
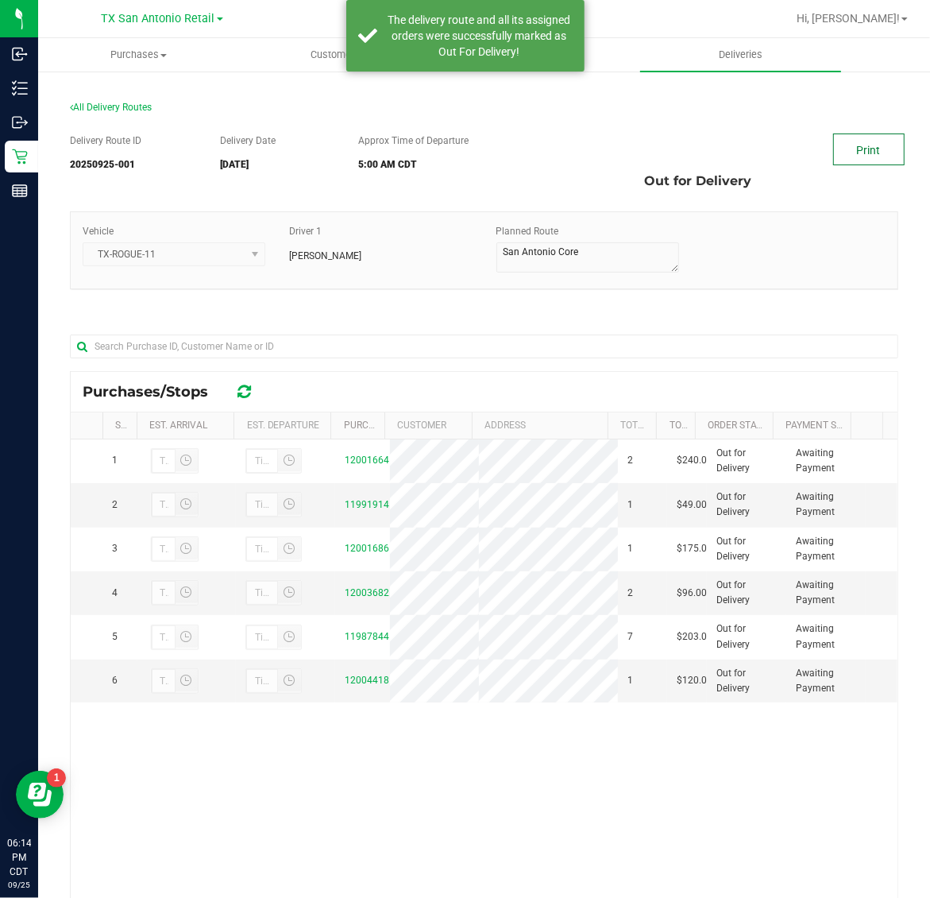
click at [867, 140] on link "Print" at bounding box center [868, 149] width 71 height 32
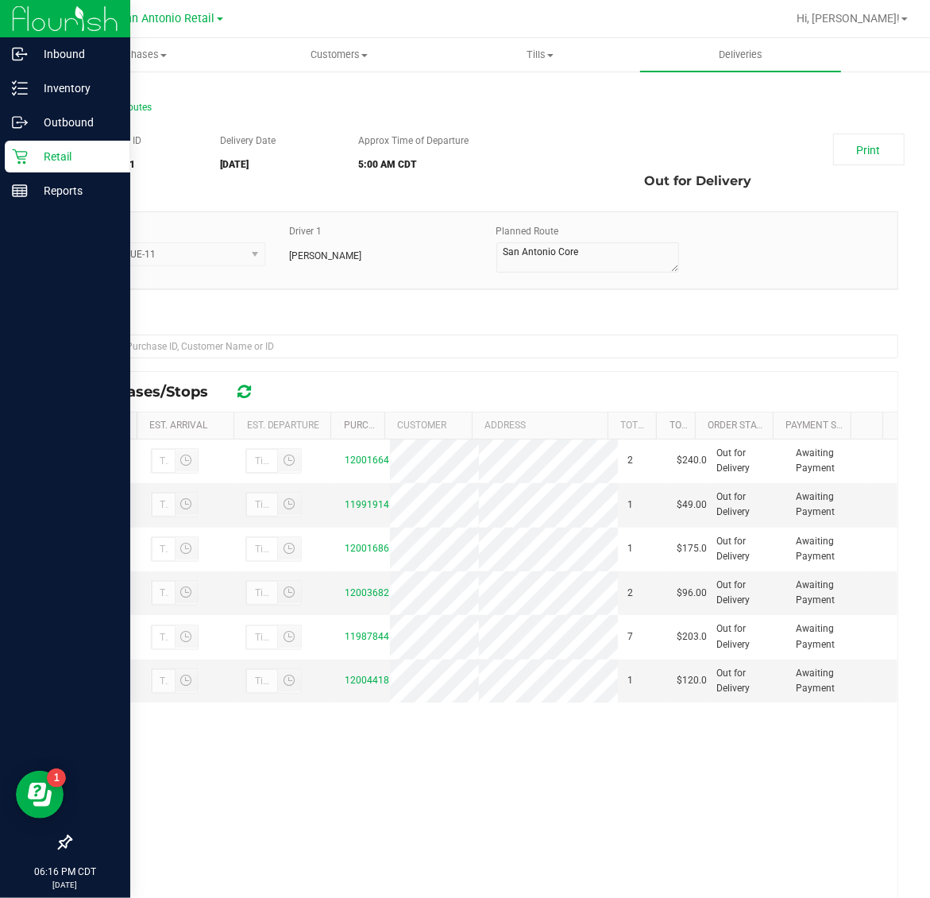
click at [42, 163] on p "Retail" at bounding box center [75, 156] width 95 height 19
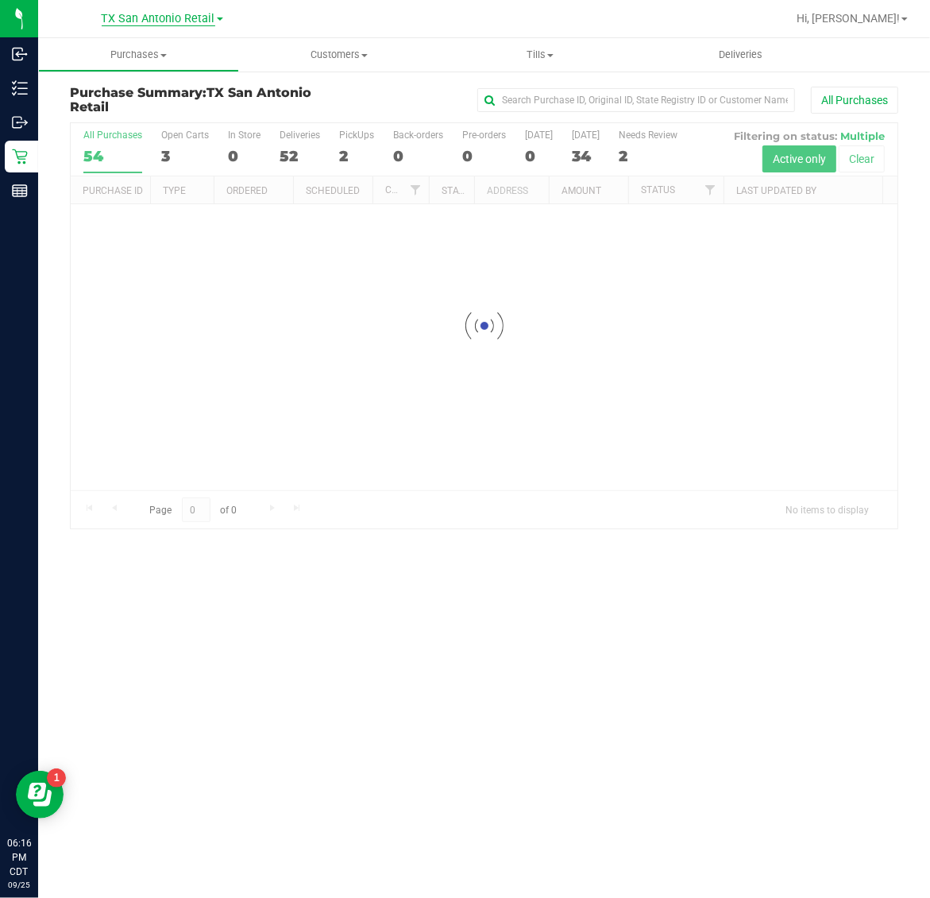
click at [149, 17] on span "TX San Antonio Retail" at bounding box center [159, 19] width 114 height 14
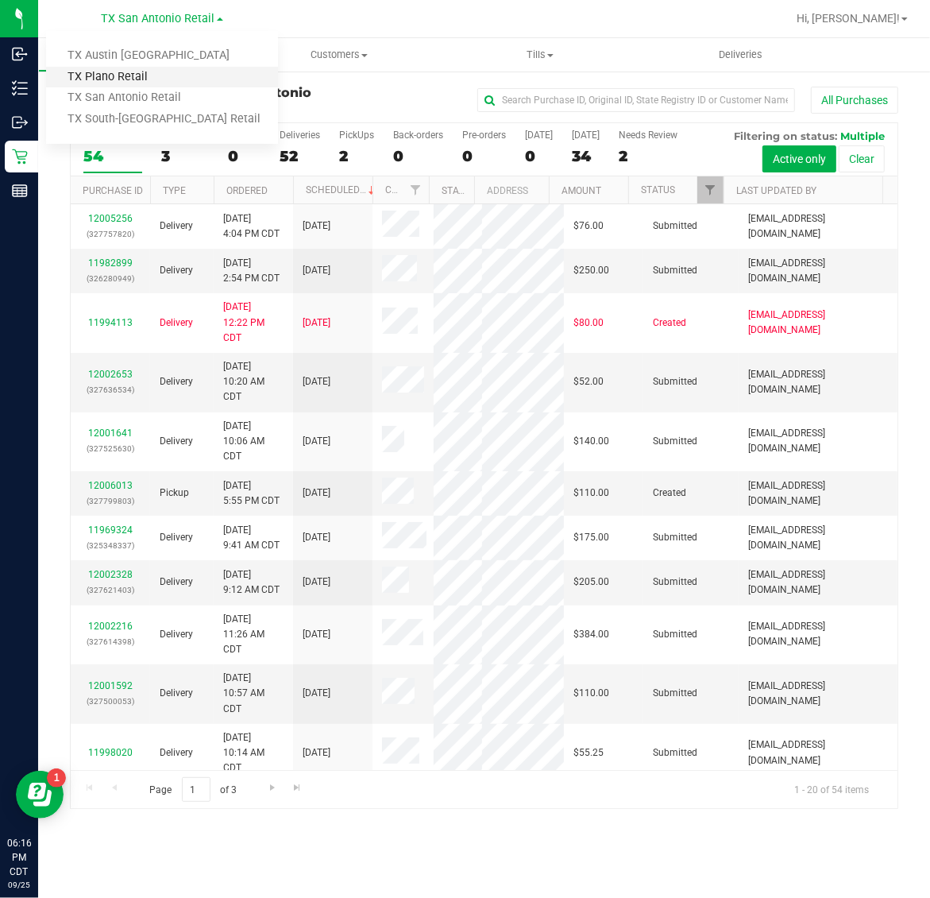
click at [160, 80] on link "TX Plano Retail" at bounding box center [162, 77] width 232 height 21
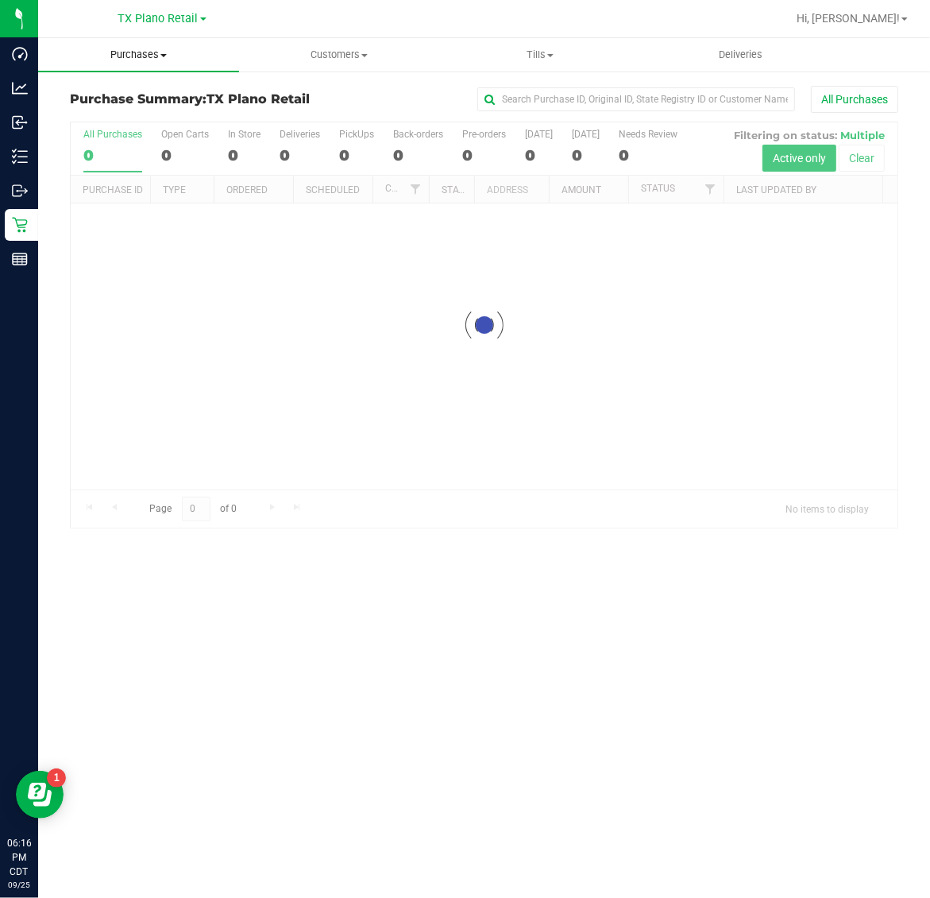
click at [151, 48] on span "Purchases" at bounding box center [138, 55] width 201 height 14
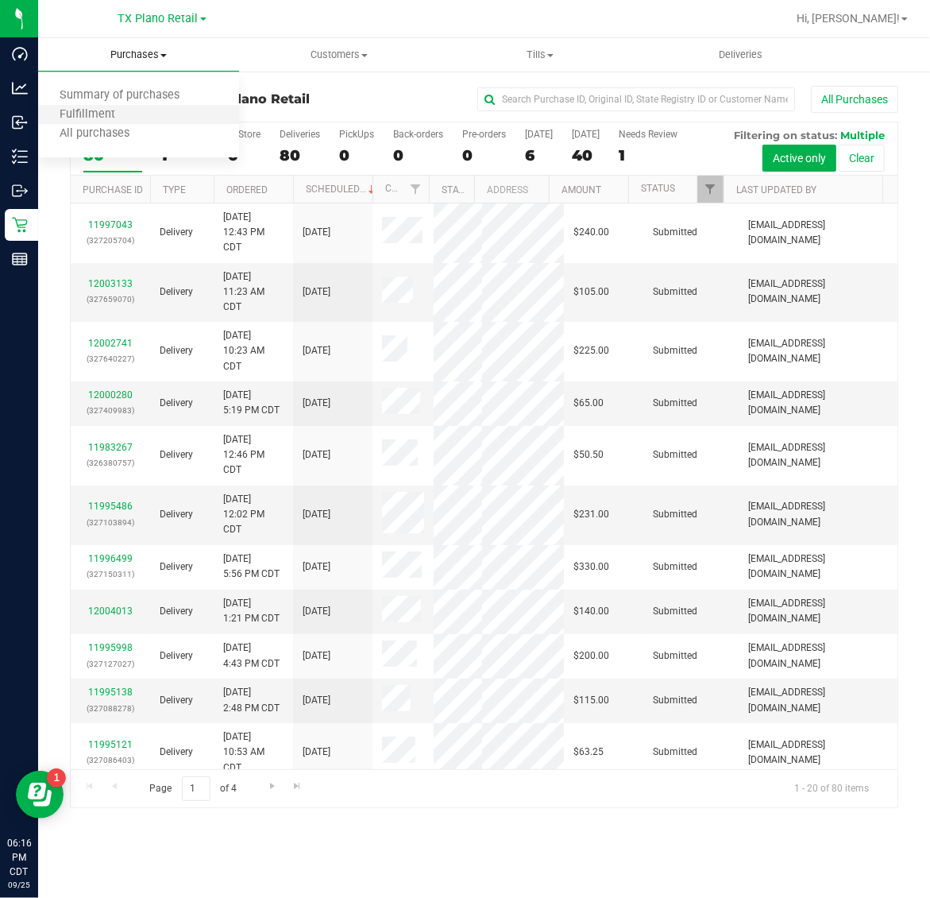
click at [156, 114] on li "Fulfillment" at bounding box center [138, 115] width 201 height 19
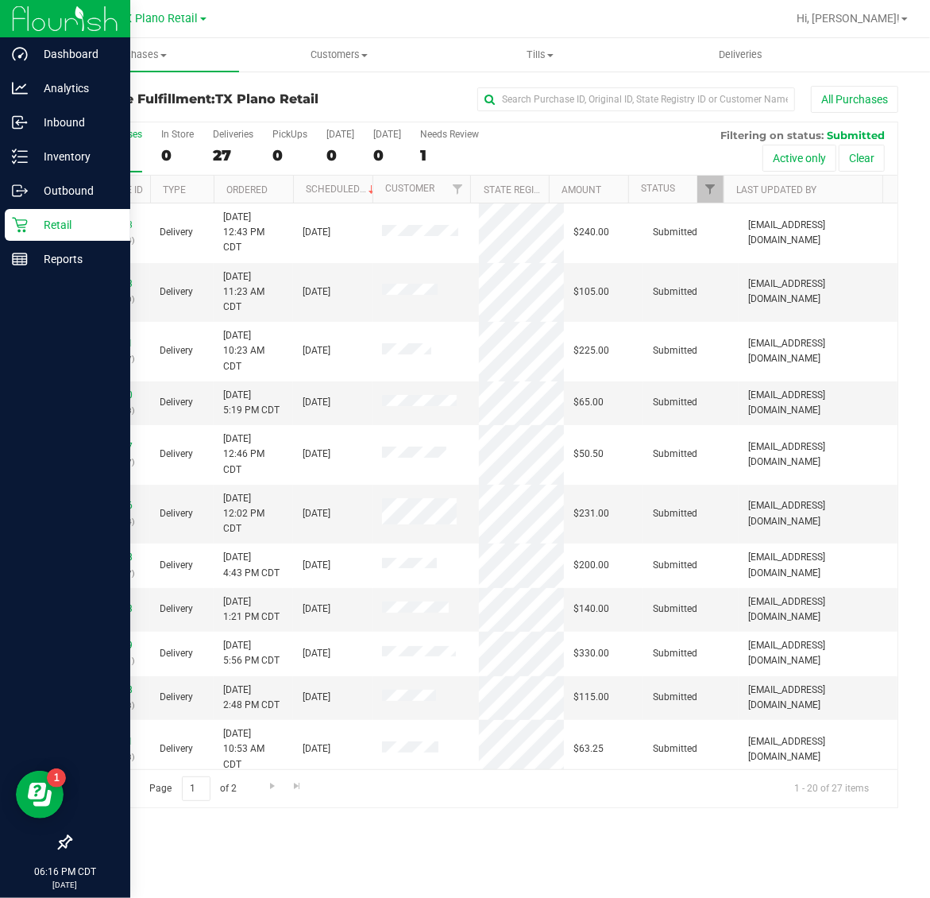
click at [33, 216] on p "Retail" at bounding box center [75, 224] width 95 height 19
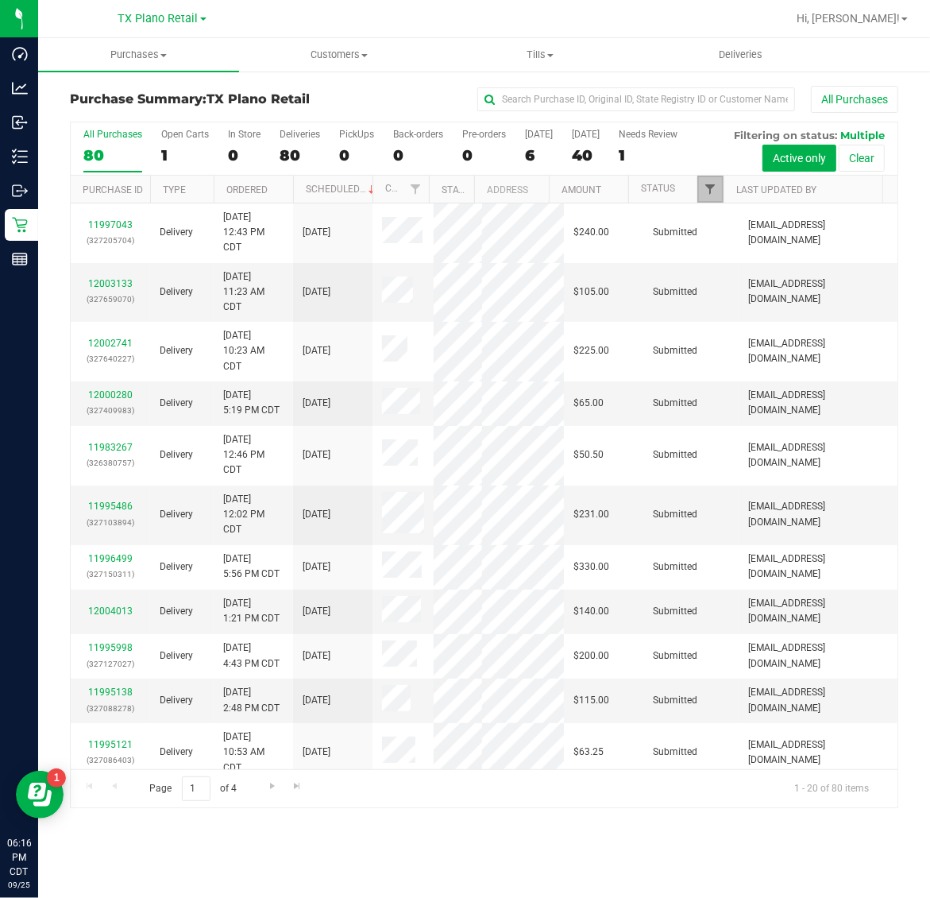
click at [709, 189] on span "Filter" at bounding box center [710, 189] width 13 height 13
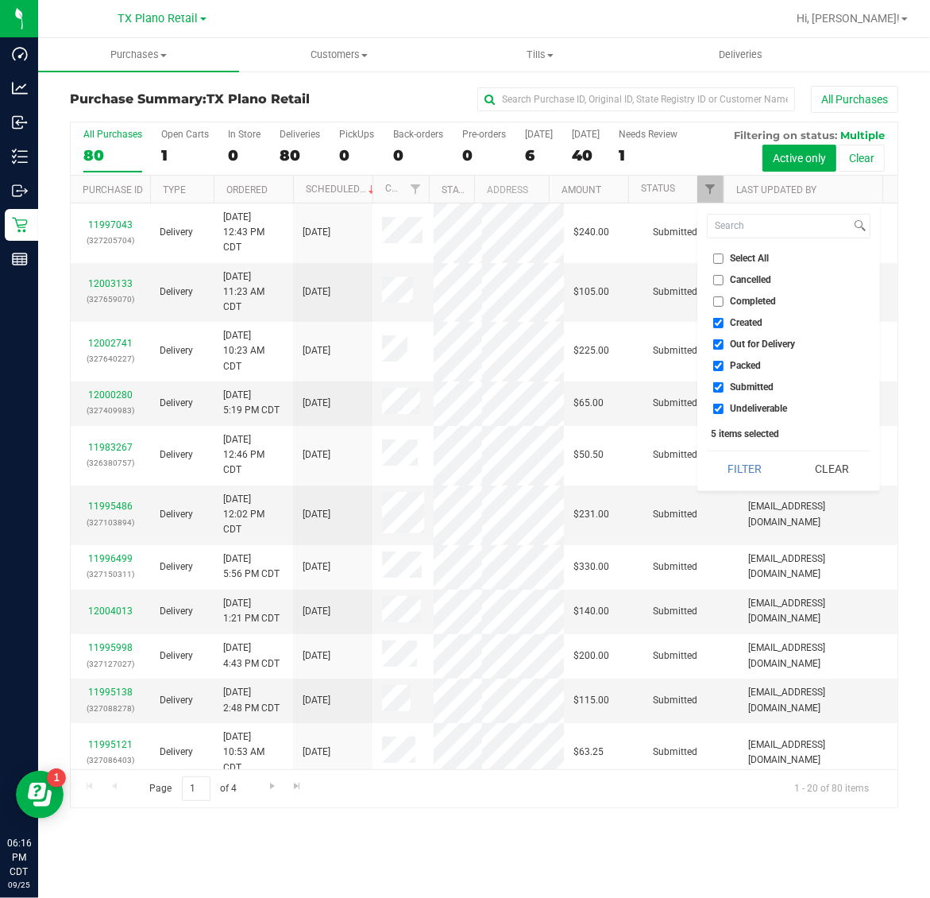
click at [735, 319] on span "Created" at bounding box center [747, 323] width 33 height 10
click at [724, 319] on input "Created" at bounding box center [718, 323] width 10 height 10
checkbox input "false"
click at [740, 361] on span "Packed" at bounding box center [746, 366] width 31 height 10
click at [724, 361] on input "Packed" at bounding box center [718, 366] width 10 height 10
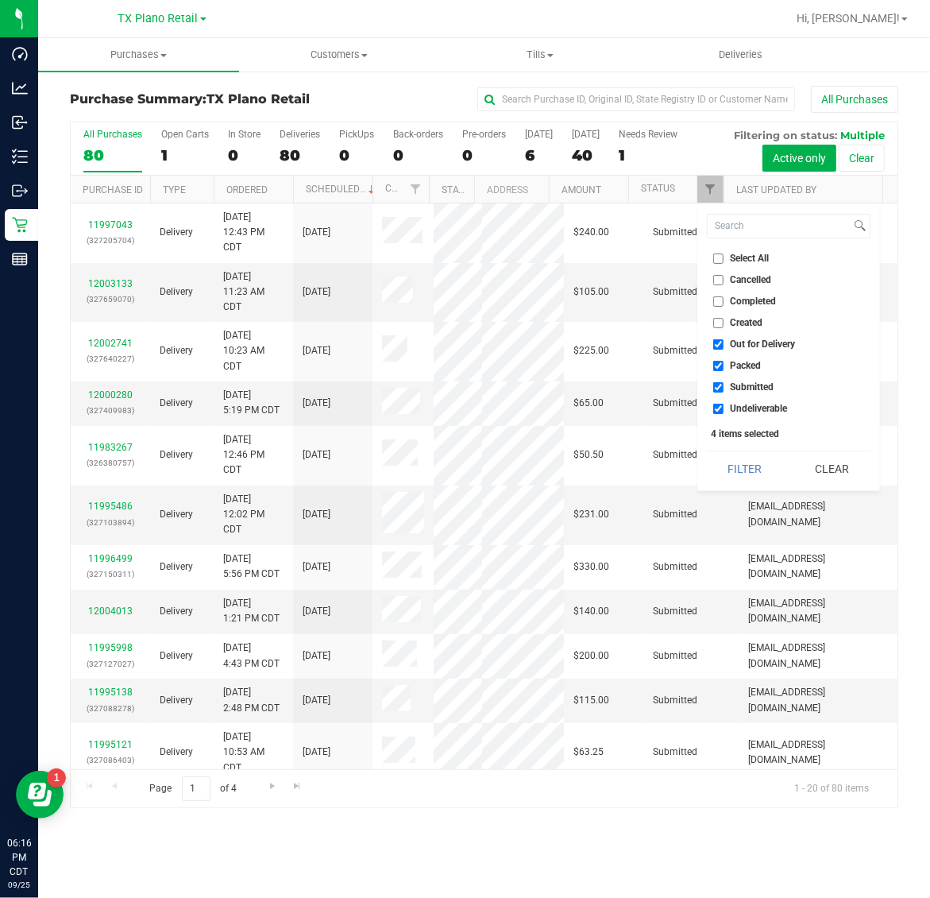
checkbox input "false"
click at [744, 388] on span "Submitted" at bounding box center [753, 387] width 44 height 10
click at [724, 388] on input "Submitted" at bounding box center [718, 387] width 10 height 10
checkbox input "false"
click at [748, 454] on button "Filter" at bounding box center [745, 468] width 76 height 35
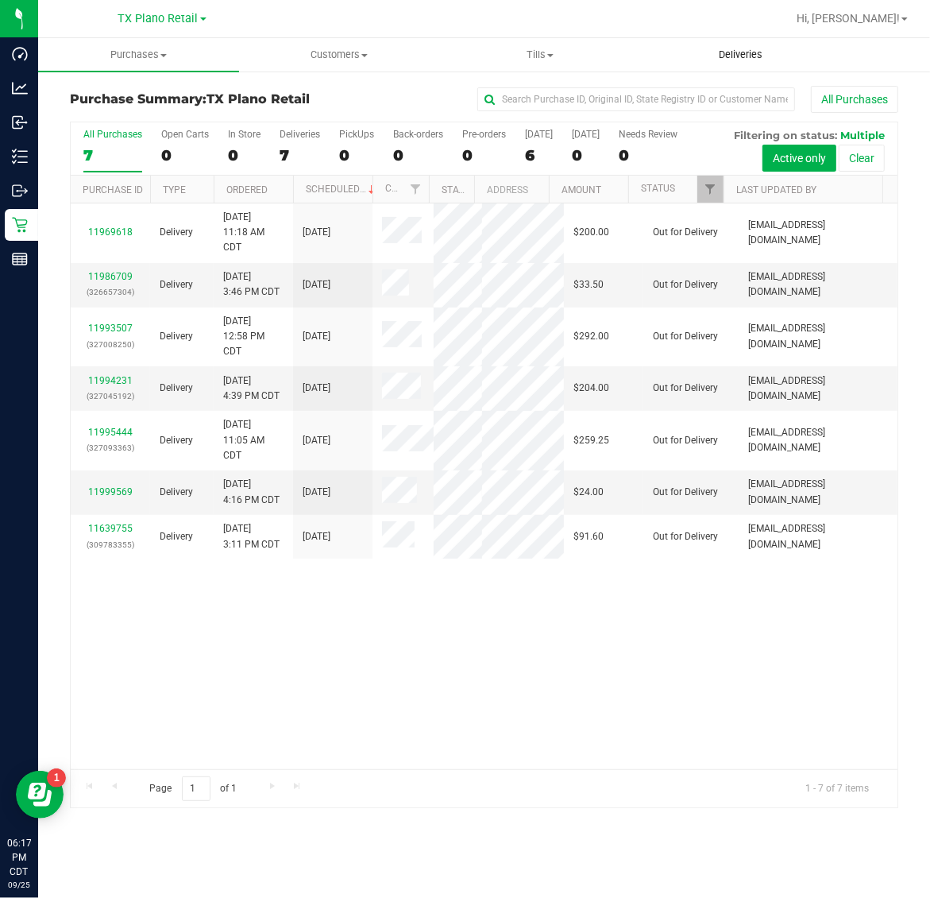
click at [728, 60] on span "Deliveries" at bounding box center [740, 55] width 87 height 14
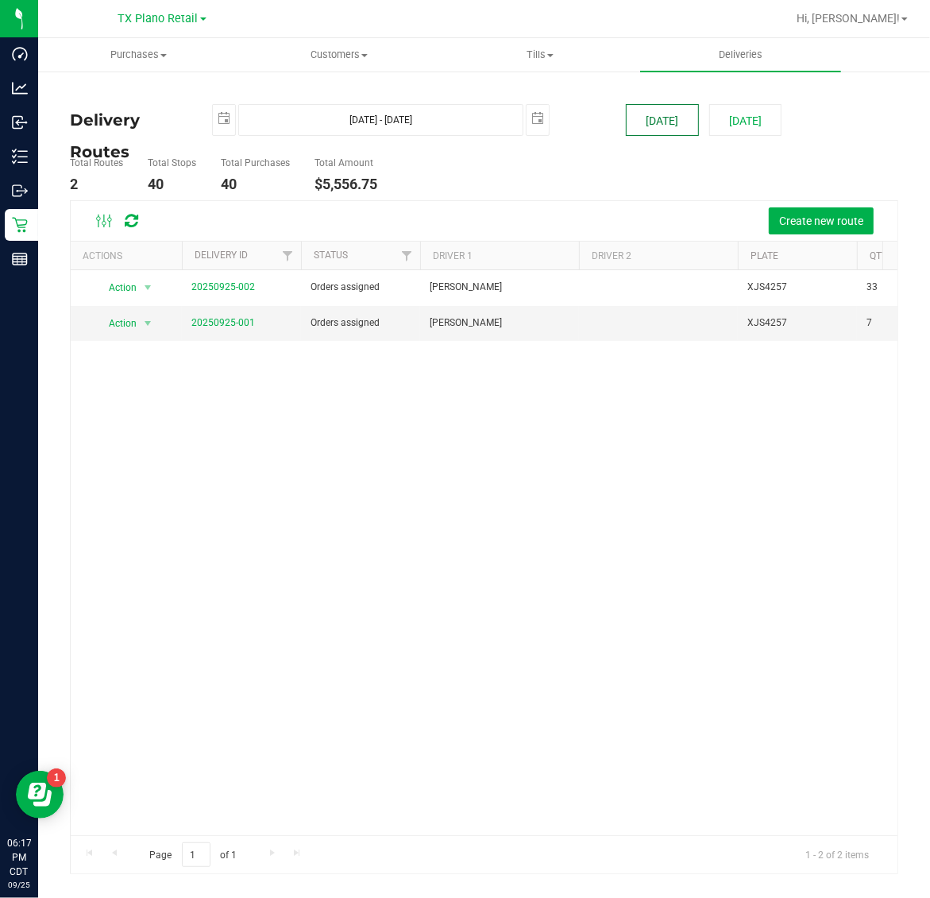
click at [661, 122] on button "[DATE]" at bounding box center [662, 120] width 72 height 32
type input "Sep 25, 2025 - Sep 25, 2025"
click at [225, 319] on link "20250924-001" at bounding box center [223, 322] width 64 height 11
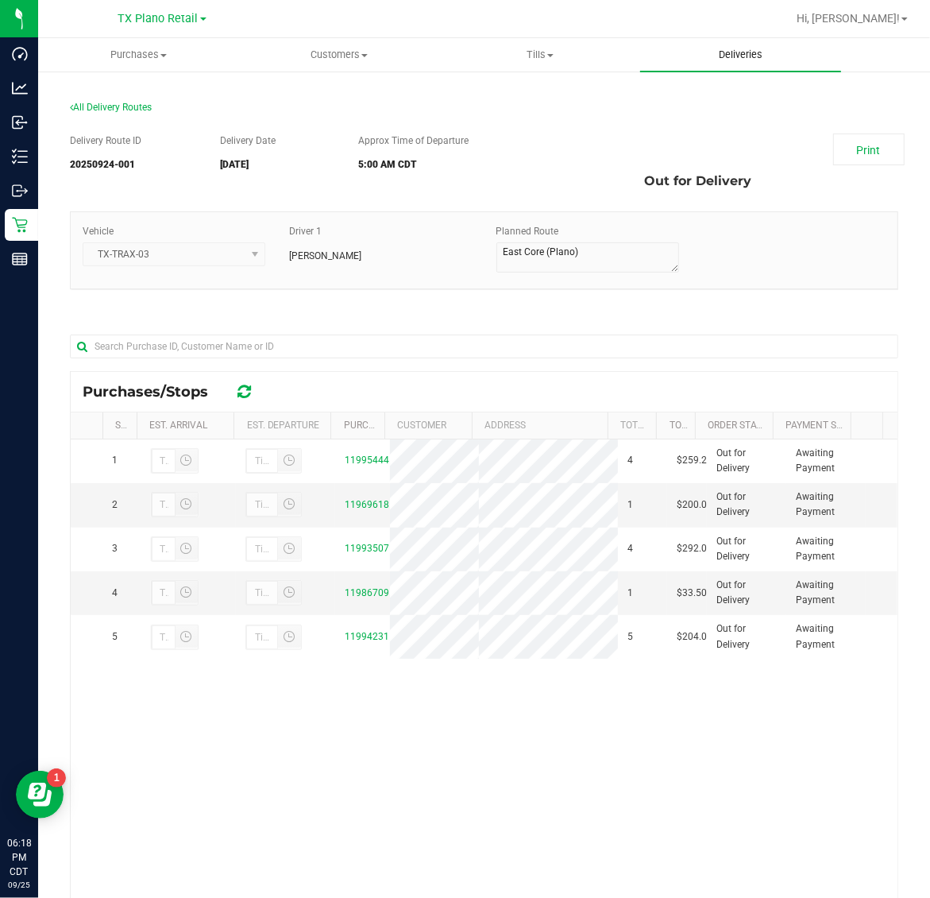
click at [744, 58] on span "Deliveries" at bounding box center [740, 55] width 87 height 14
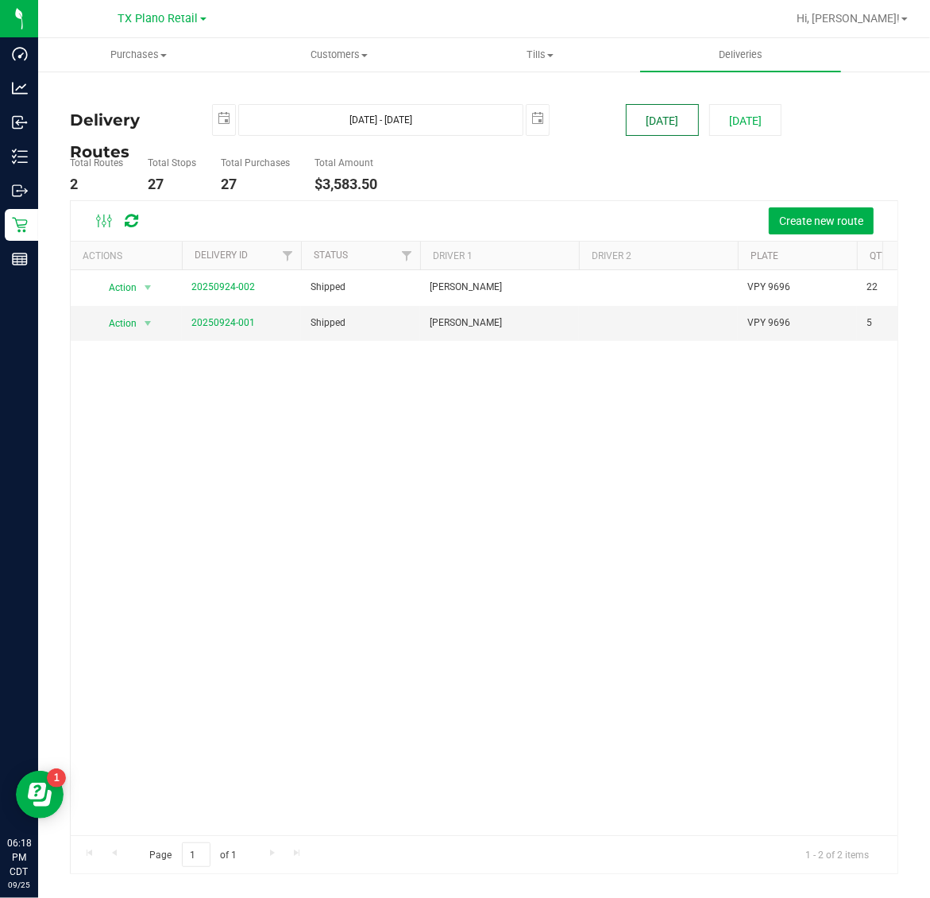
click at [668, 123] on button "[DATE]" at bounding box center [662, 120] width 72 height 32
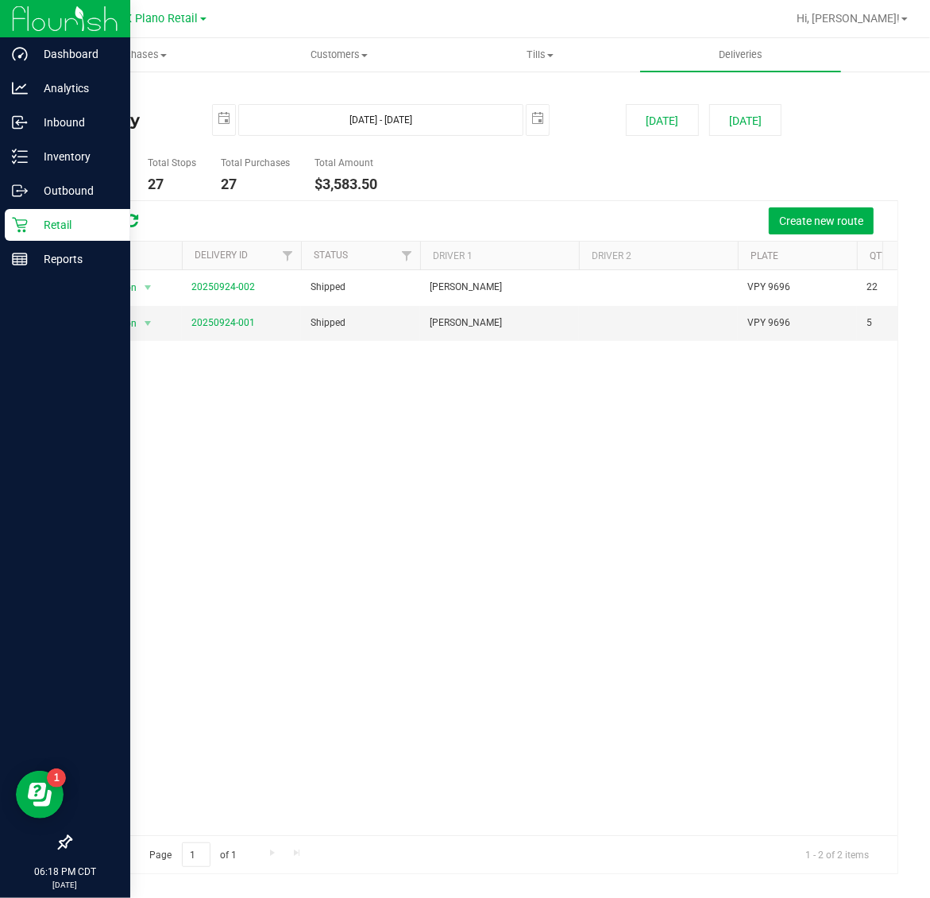
click at [40, 238] on div "Retail" at bounding box center [68, 225] width 126 height 32
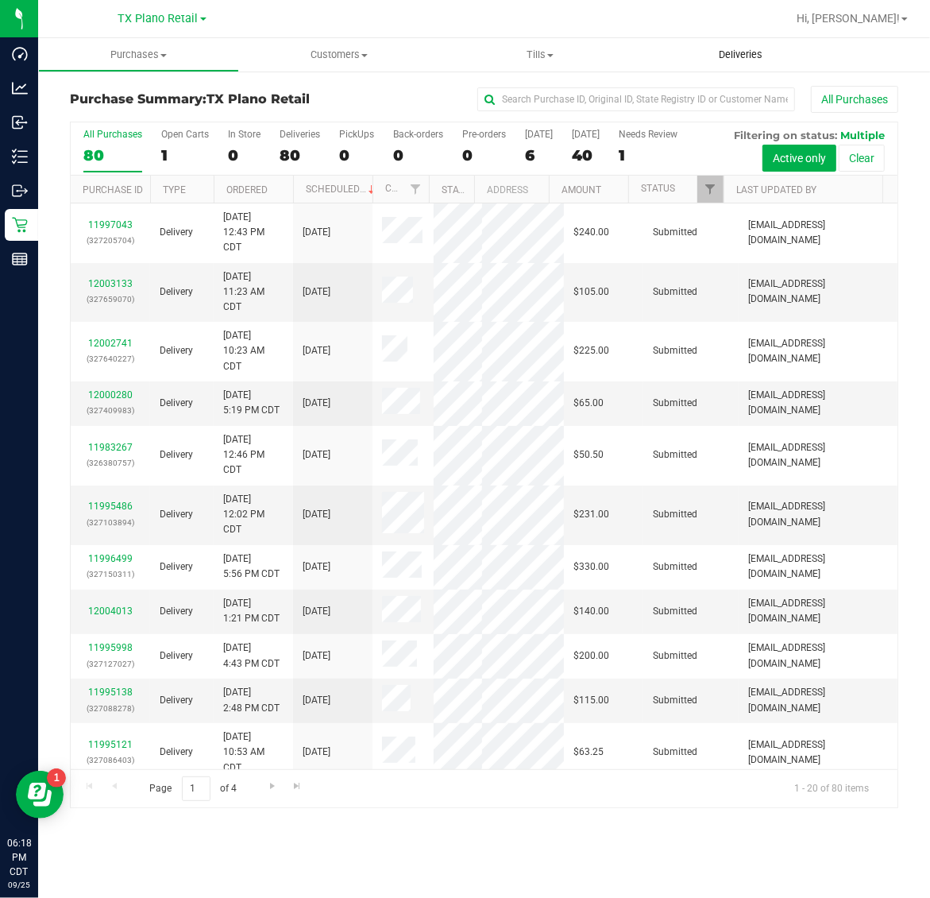
click at [740, 56] on span "Deliveries" at bounding box center [740, 55] width 87 height 14
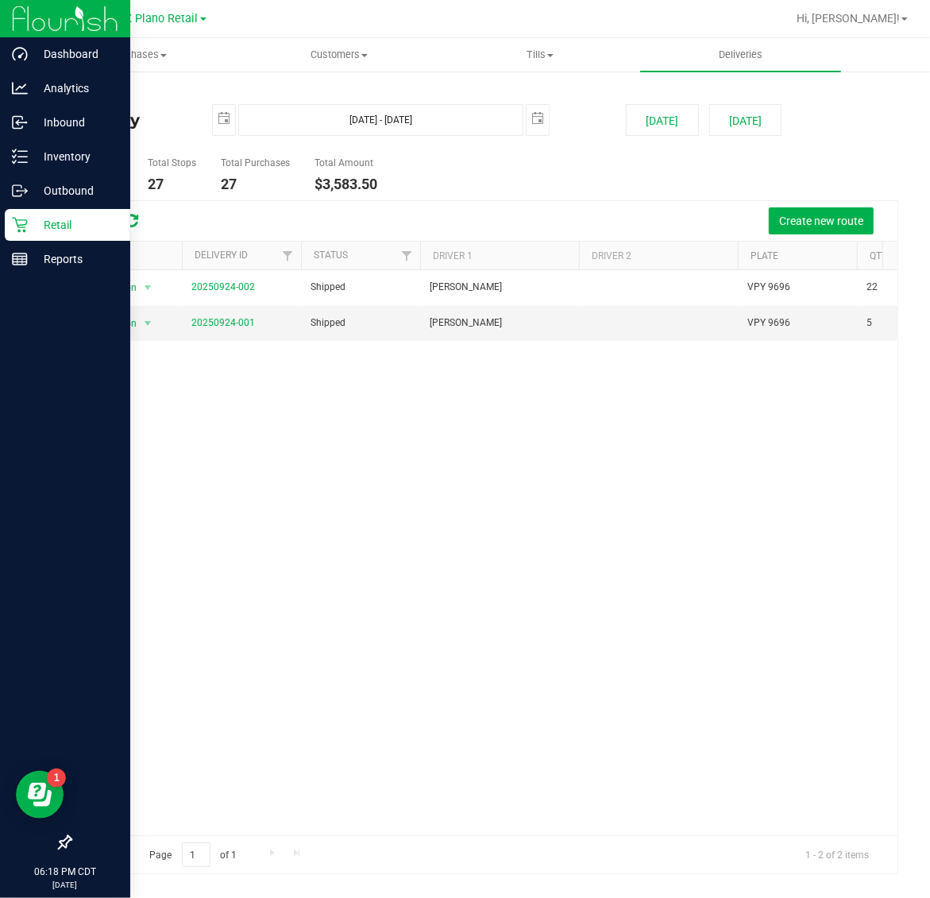
click at [33, 218] on p "Retail" at bounding box center [75, 224] width 95 height 19
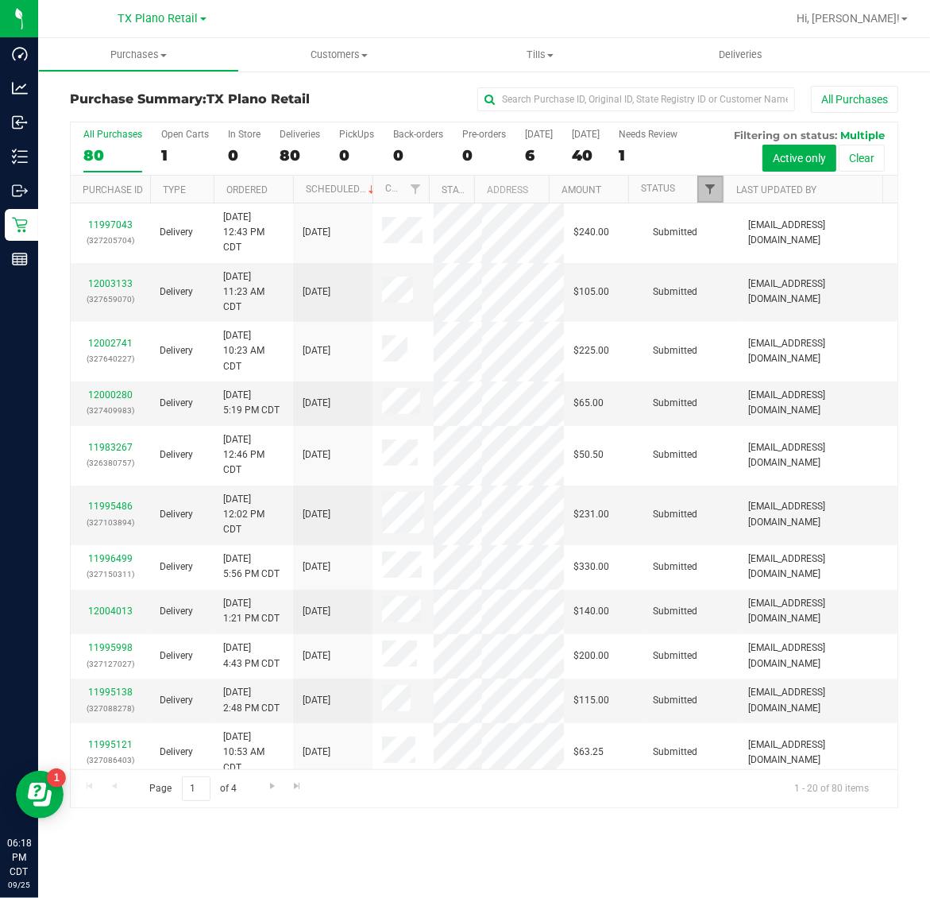
click at [709, 187] on span "Filter" at bounding box center [710, 189] width 13 height 13
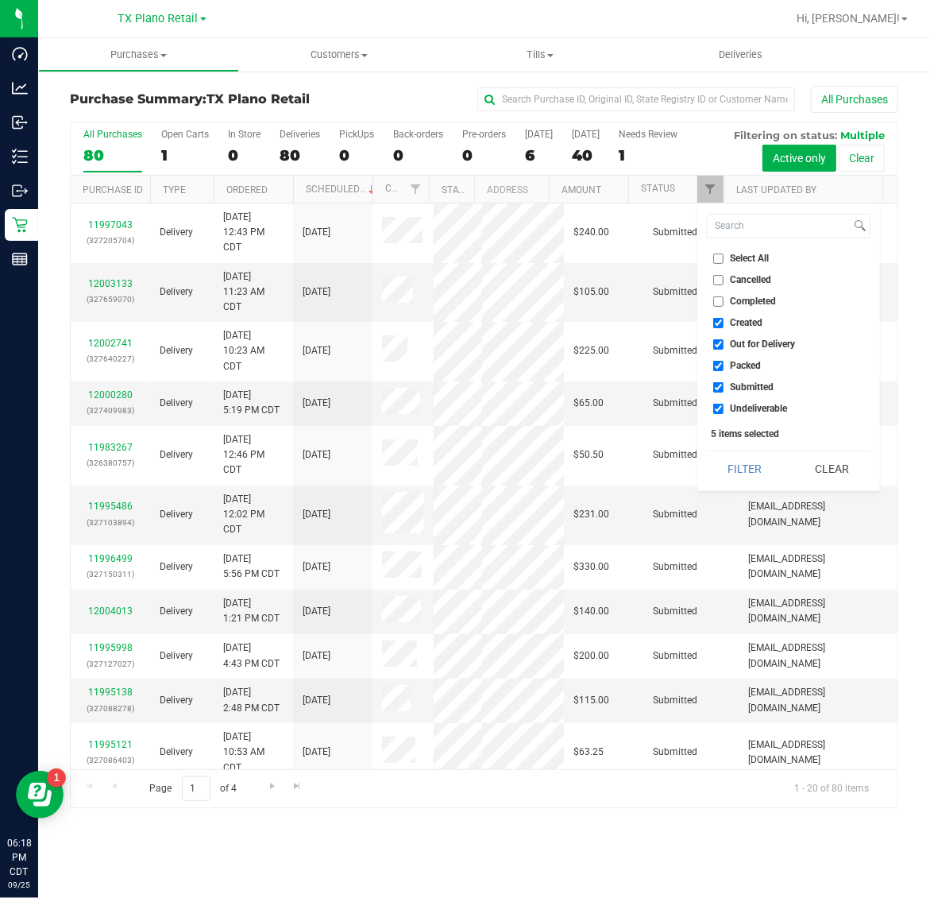
click at [757, 324] on span "Created" at bounding box center [747, 323] width 33 height 10
click at [724, 324] on input "Created" at bounding box center [718, 323] width 10 height 10
checkbox input "false"
click at [737, 366] on span "Packed" at bounding box center [746, 366] width 31 height 10
click at [724, 366] on input "Packed" at bounding box center [718, 366] width 10 height 10
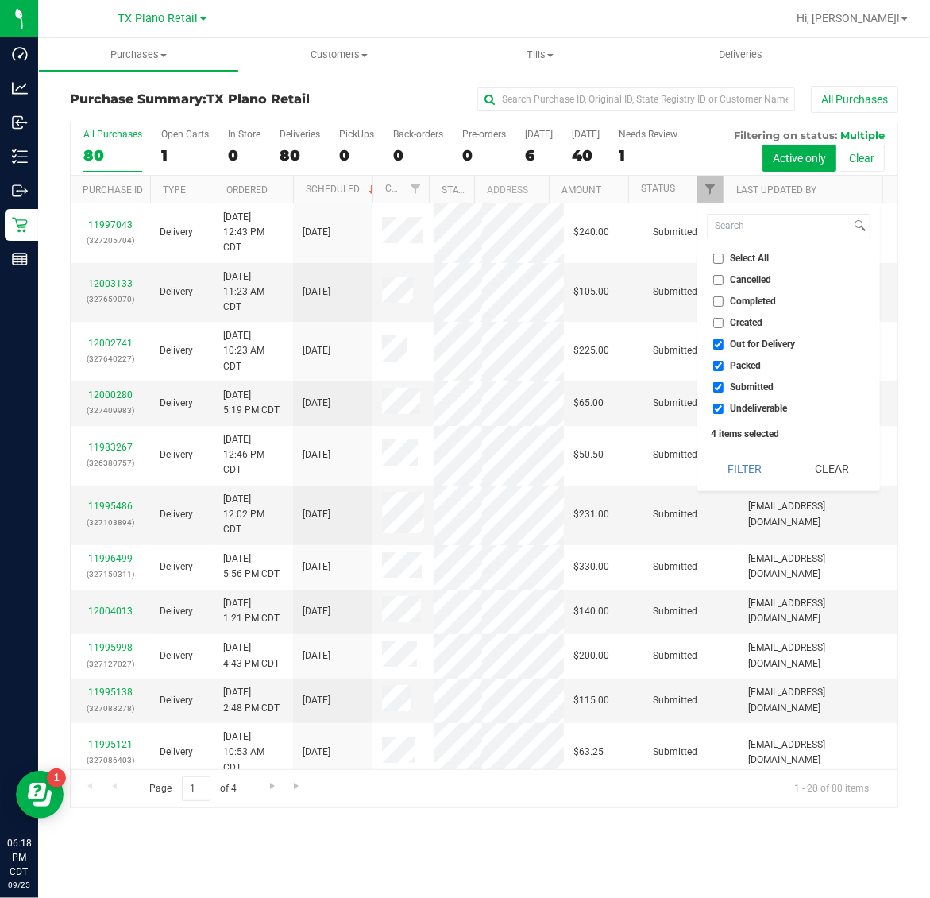
checkbox input "false"
click at [743, 388] on span "Submitted" at bounding box center [753, 387] width 44 height 10
click at [724, 388] on input "Submitted" at bounding box center [718, 387] width 10 height 10
checkbox input "false"
click at [736, 463] on button "Filter" at bounding box center [745, 468] width 76 height 35
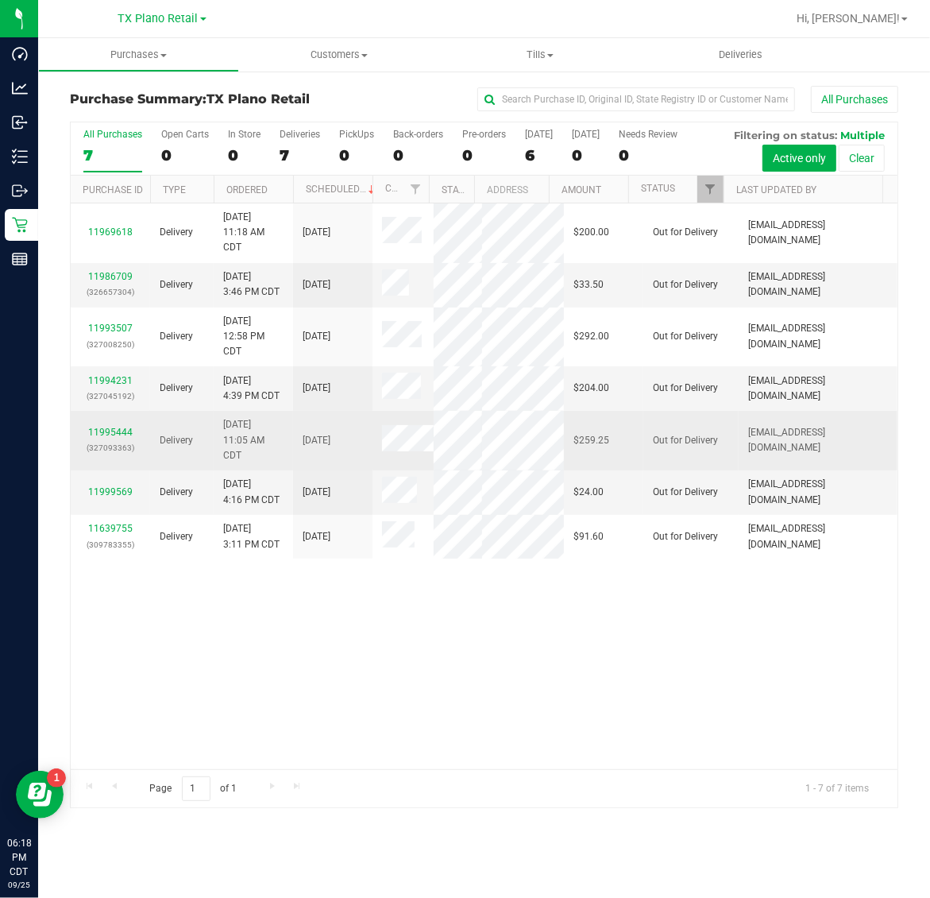
scroll to position [32, 0]
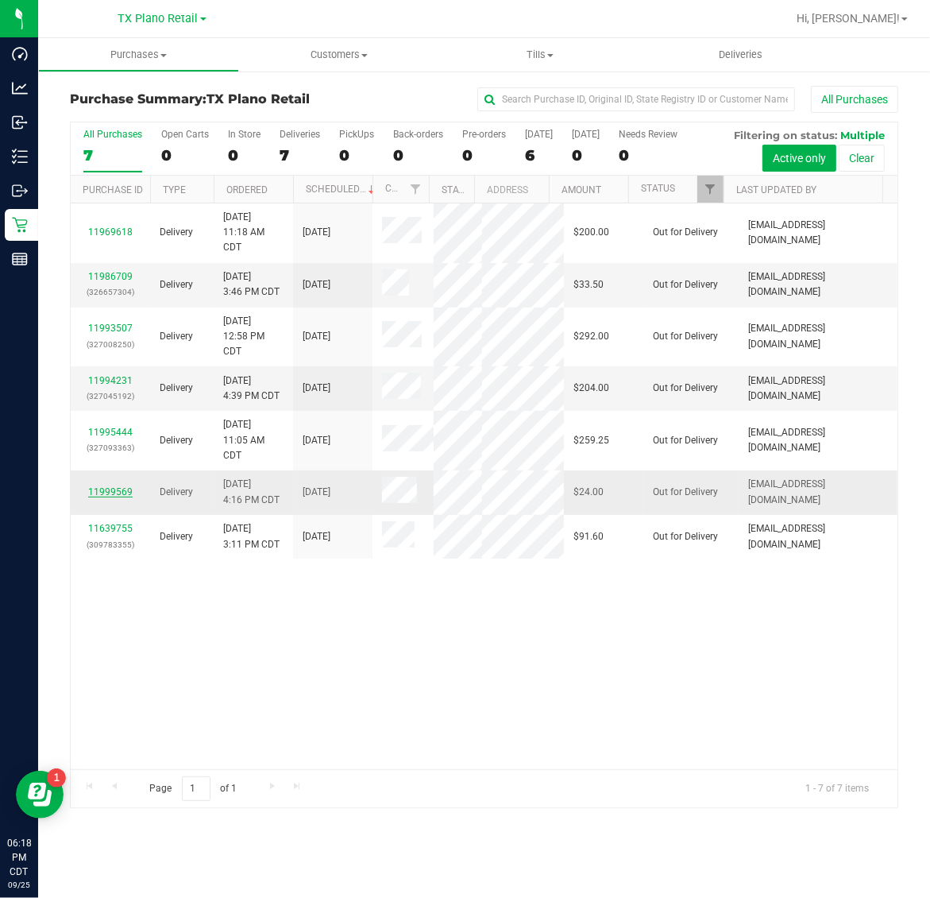
click at [110, 497] on link "11999569" at bounding box center [110, 491] width 44 height 11
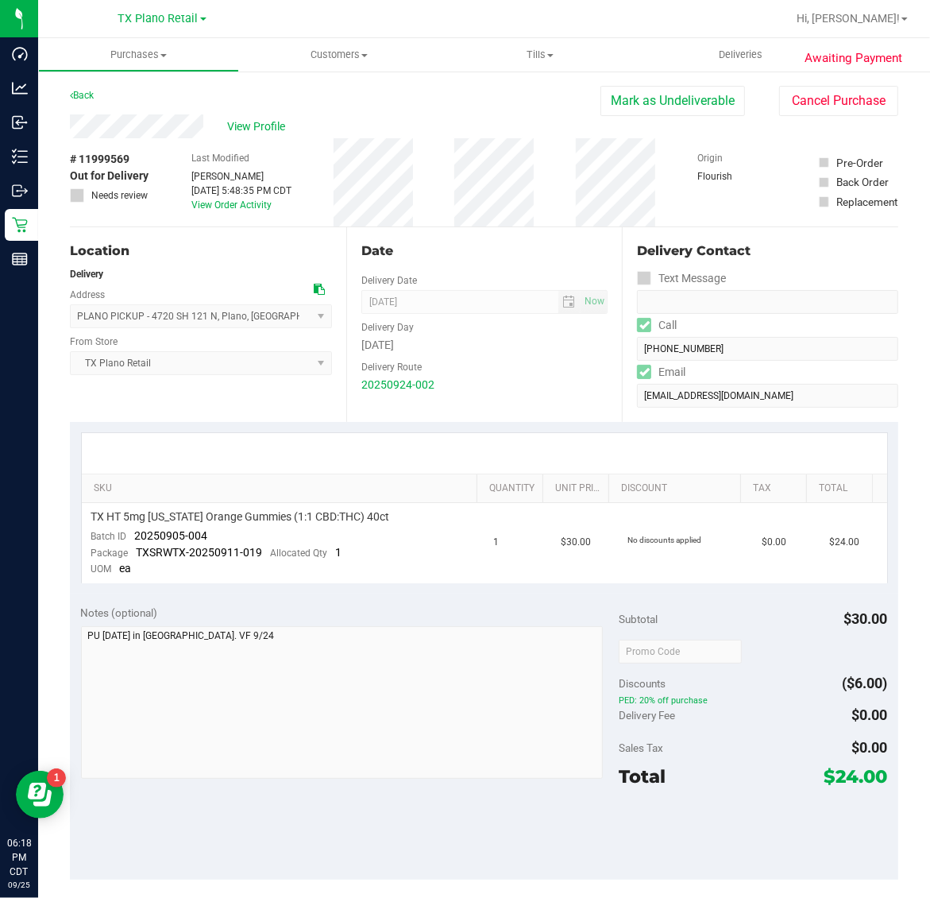
click at [109, 155] on span "# 11999569" at bounding box center [100, 159] width 60 height 17
copy span "11999569"
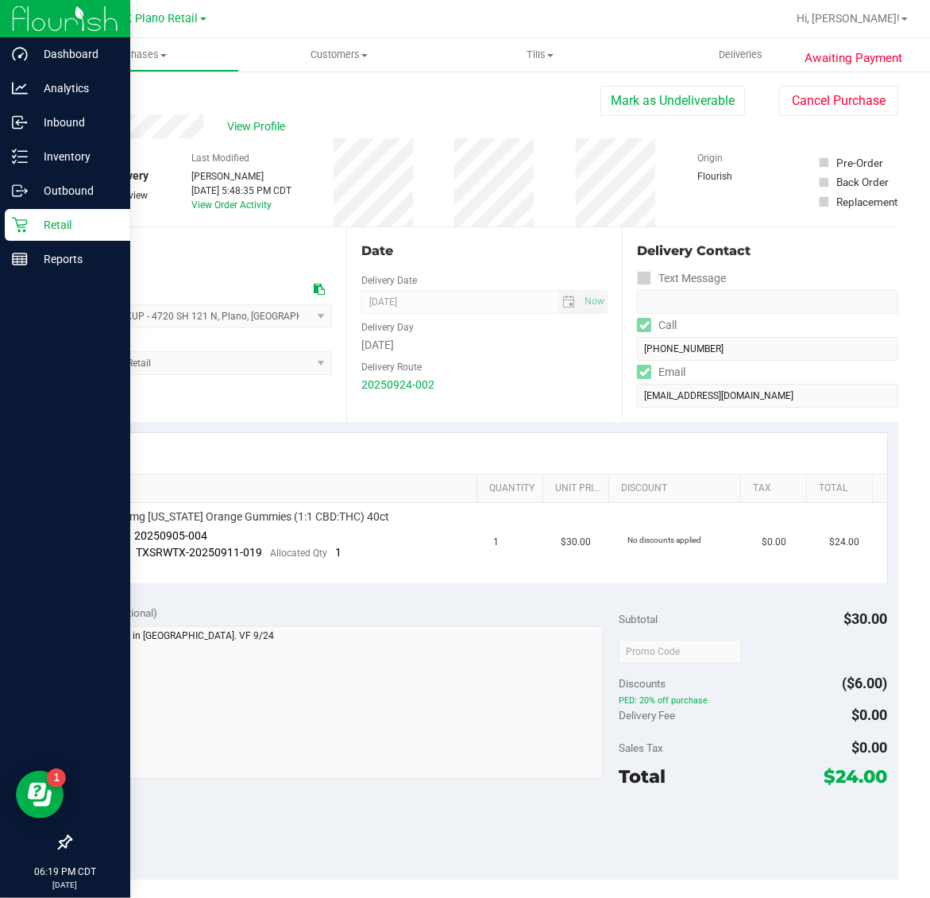
click at [30, 212] on div "Retail" at bounding box center [68, 225] width 126 height 32
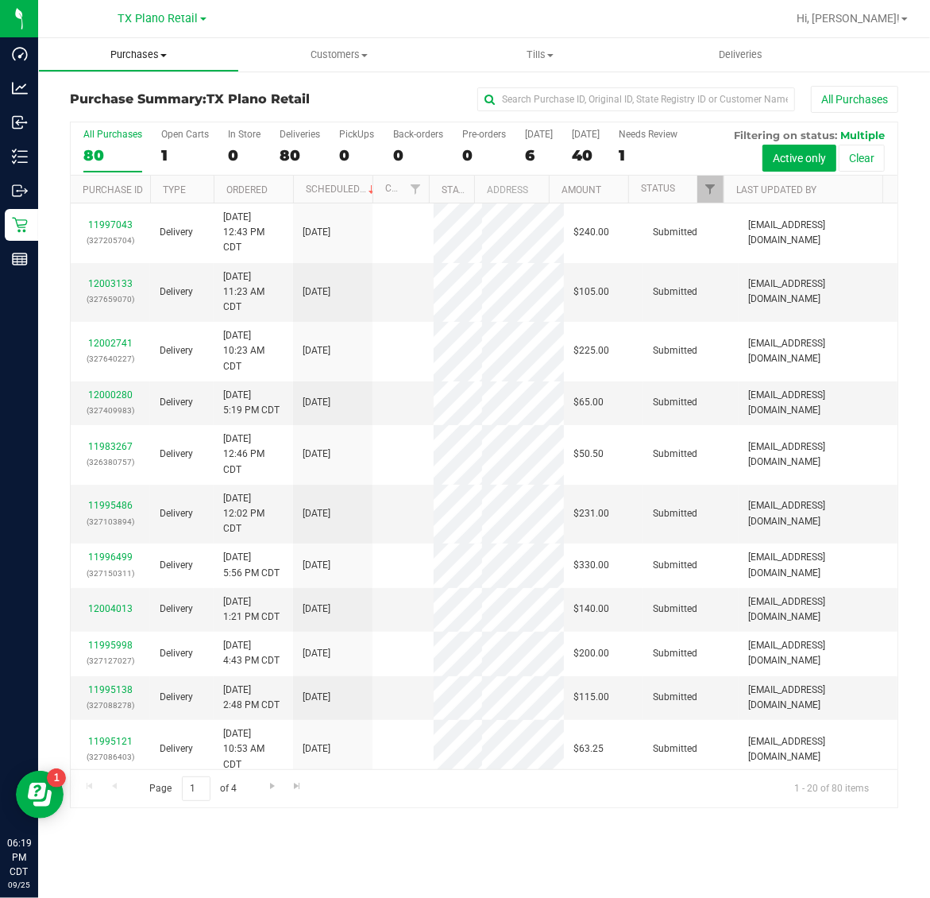
click at [151, 52] on span "Purchases" at bounding box center [138, 55] width 199 height 14
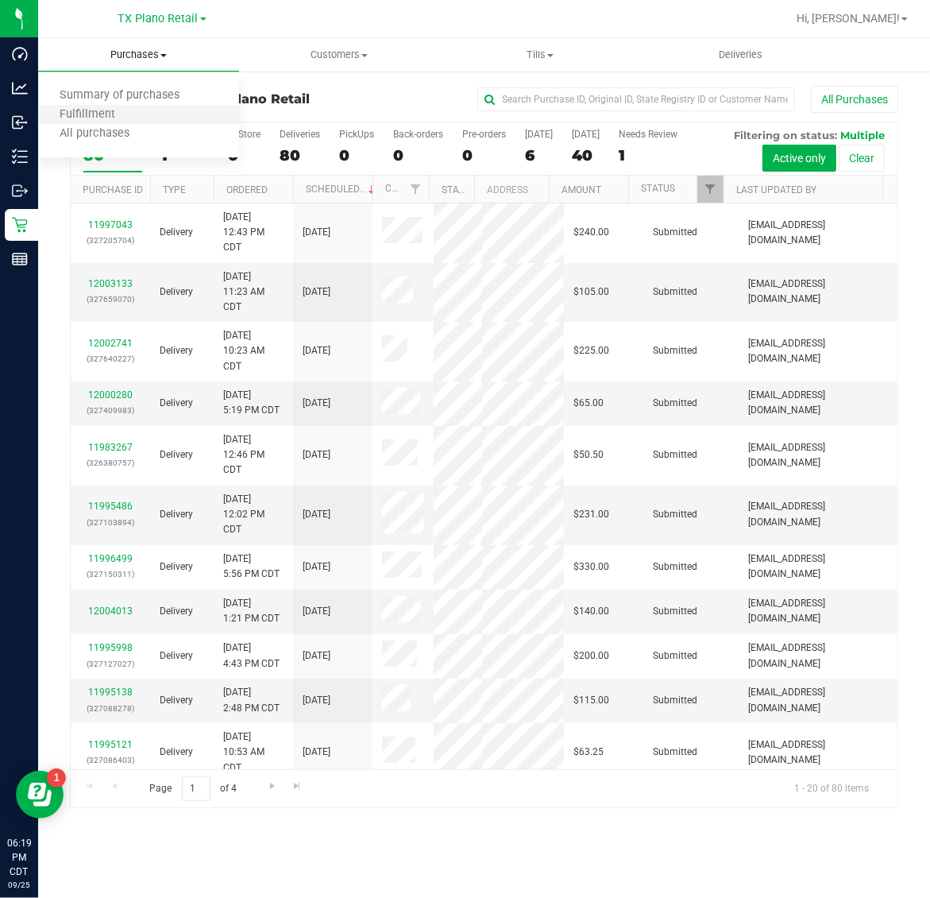
click at [153, 114] on li "Fulfillment" at bounding box center [138, 115] width 201 height 19
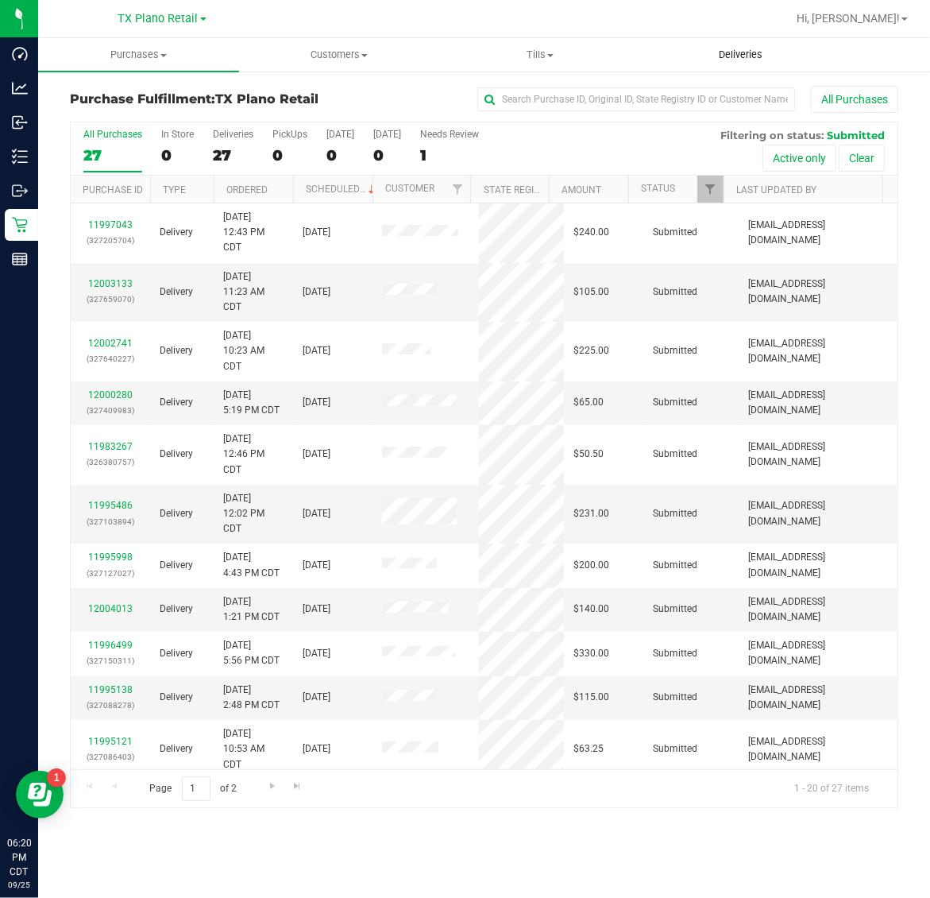
click at [733, 53] on span "Deliveries" at bounding box center [740, 55] width 87 height 14
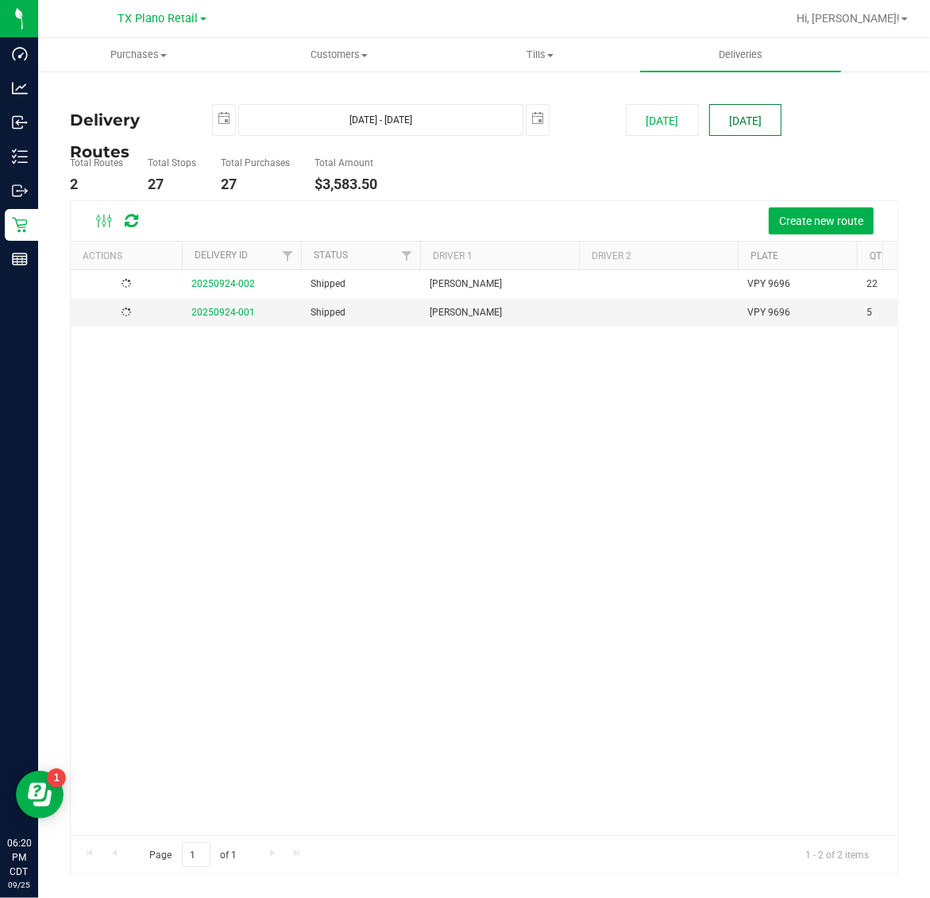
click at [753, 124] on button "[DATE]" at bounding box center [745, 120] width 72 height 32
type input "Sep 26, 2025 - Sep 26, 2025"
type input "2025-09-26"
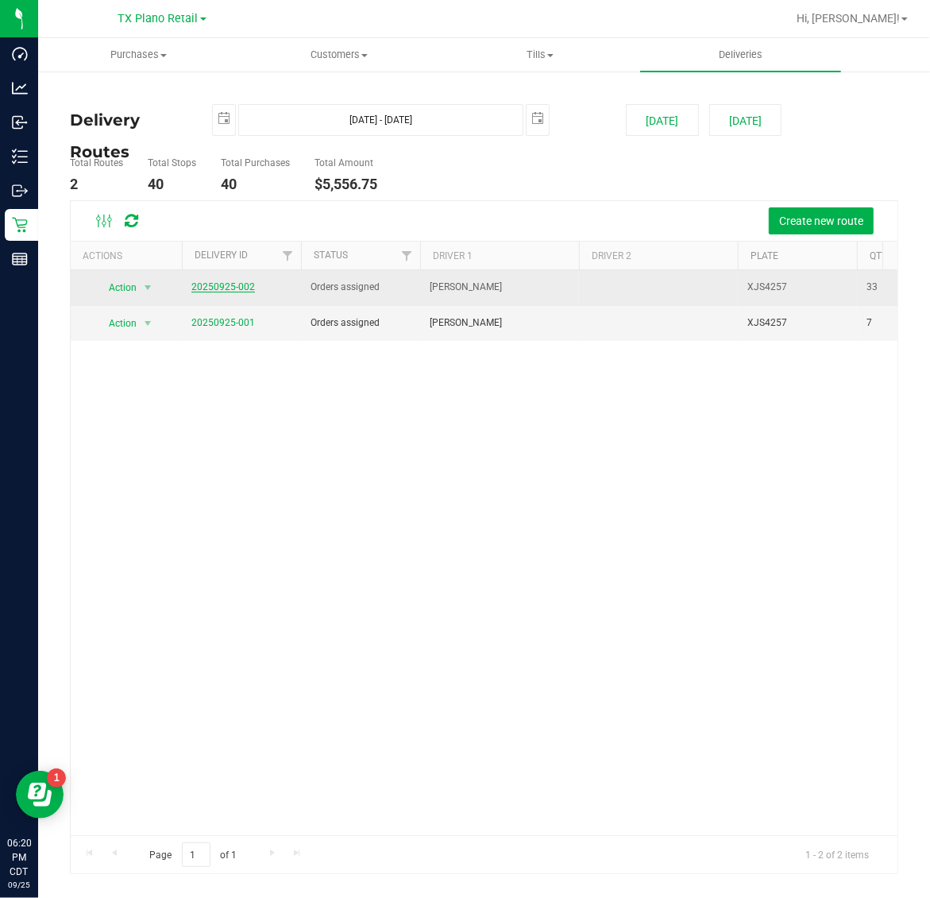
click at [208, 286] on link "20250925-002" at bounding box center [223, 286] width 64 height 11
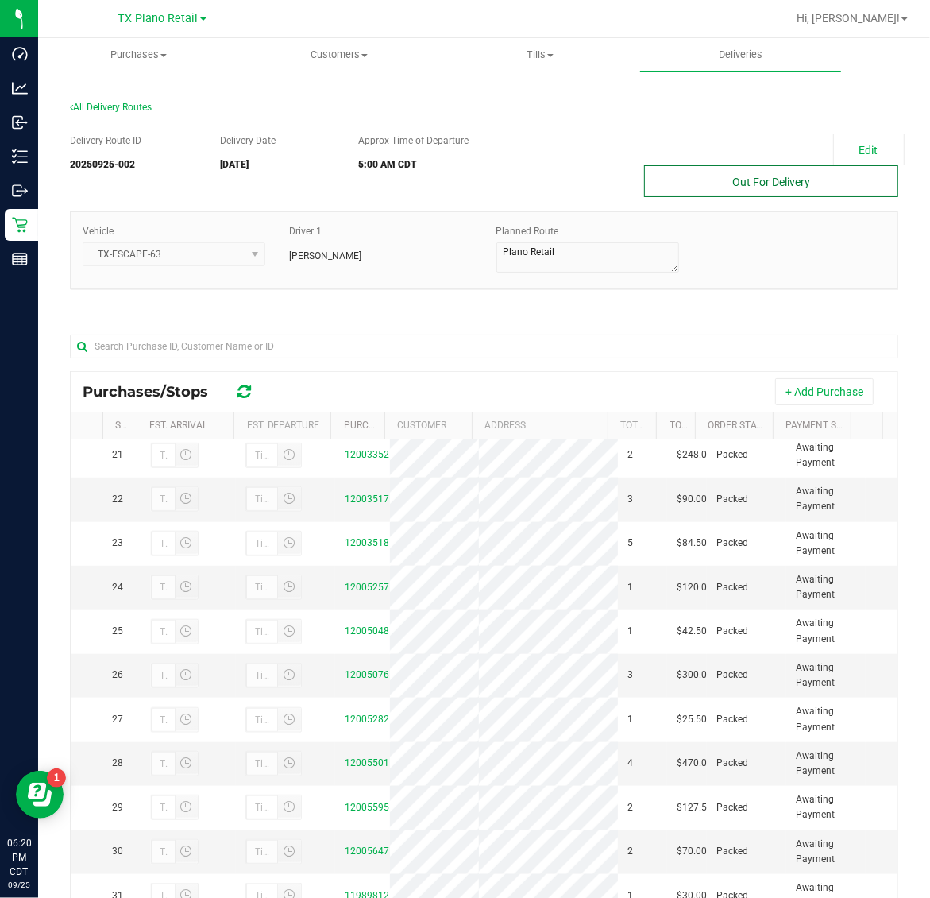
click at [741, 184] on button "Out For Delivery" at bounding box center [771, 181] width 254 height 32
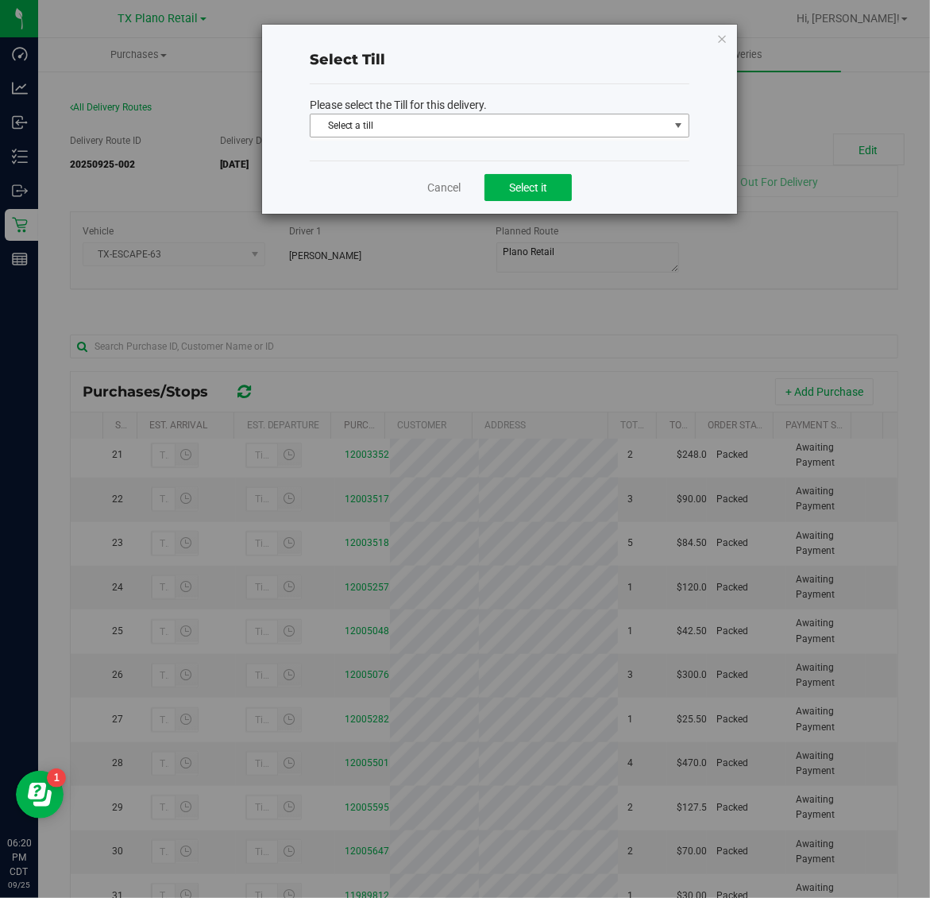
click at [543, 125] on span "Select a till" at bounding box center [490, 125] width 358 height 22
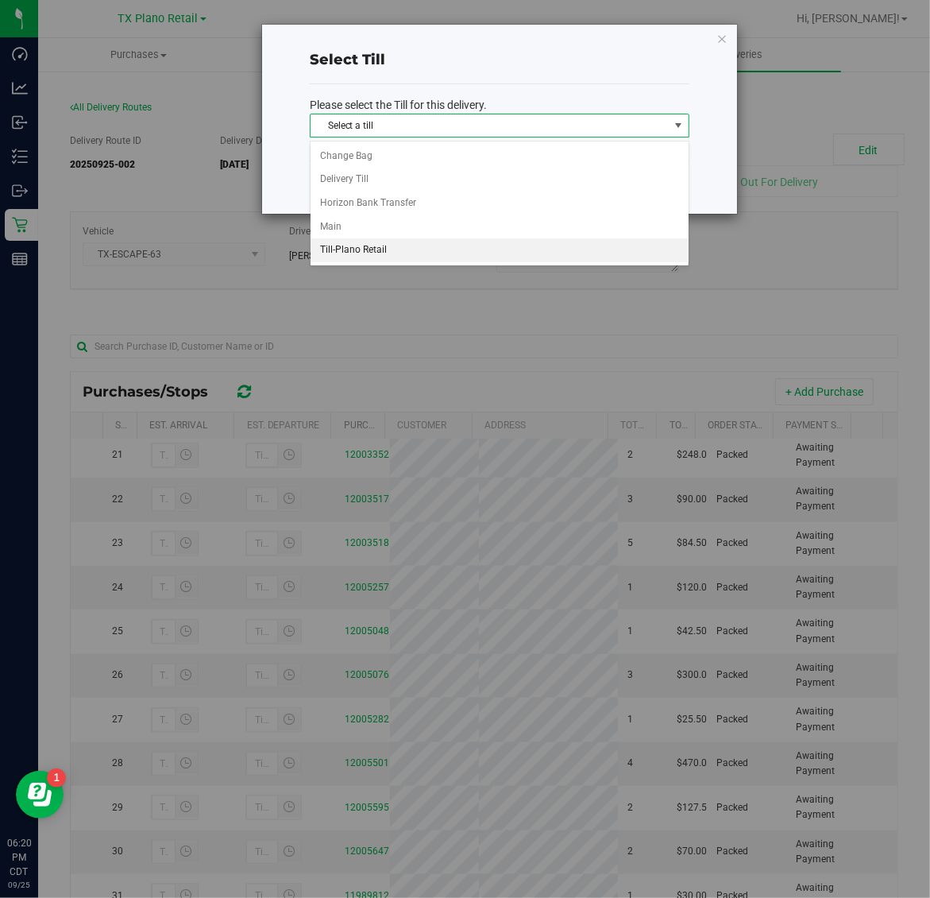
click at [434, 254] on li "Till-Plano Retail" at bounding box center [500, 250] width 378 height 24
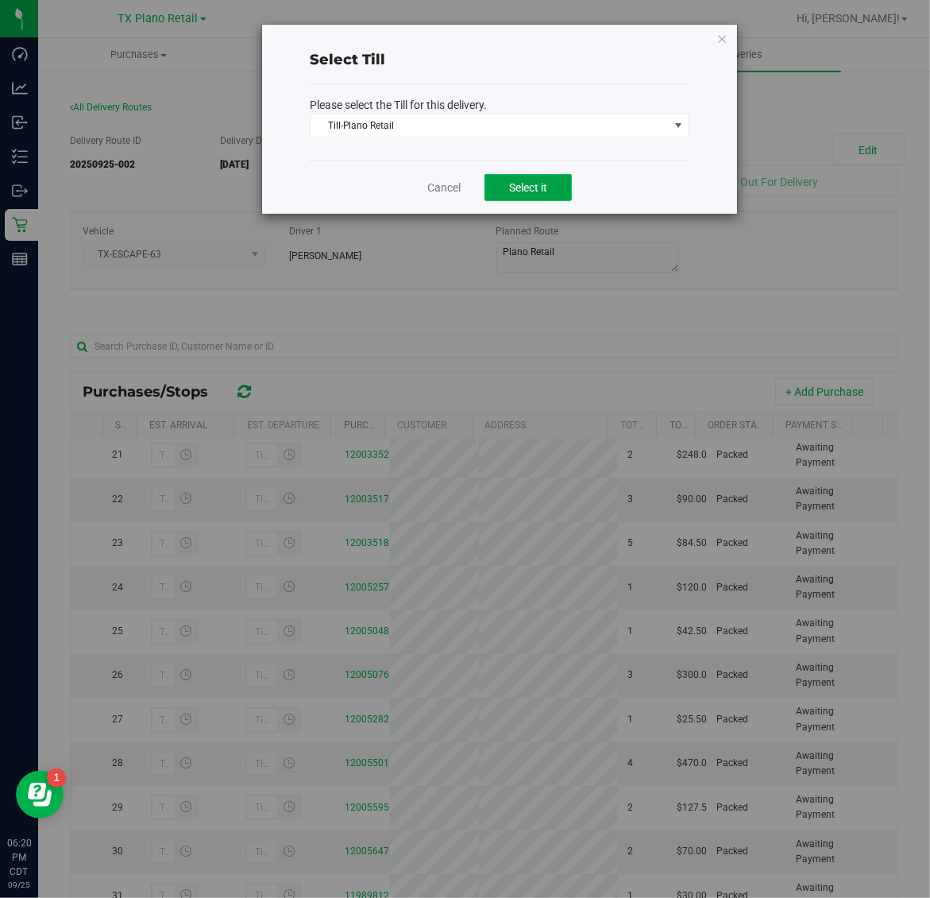
click at [513, 194] on span "Select it" at bounding box center [528, 187] width 38 height 13
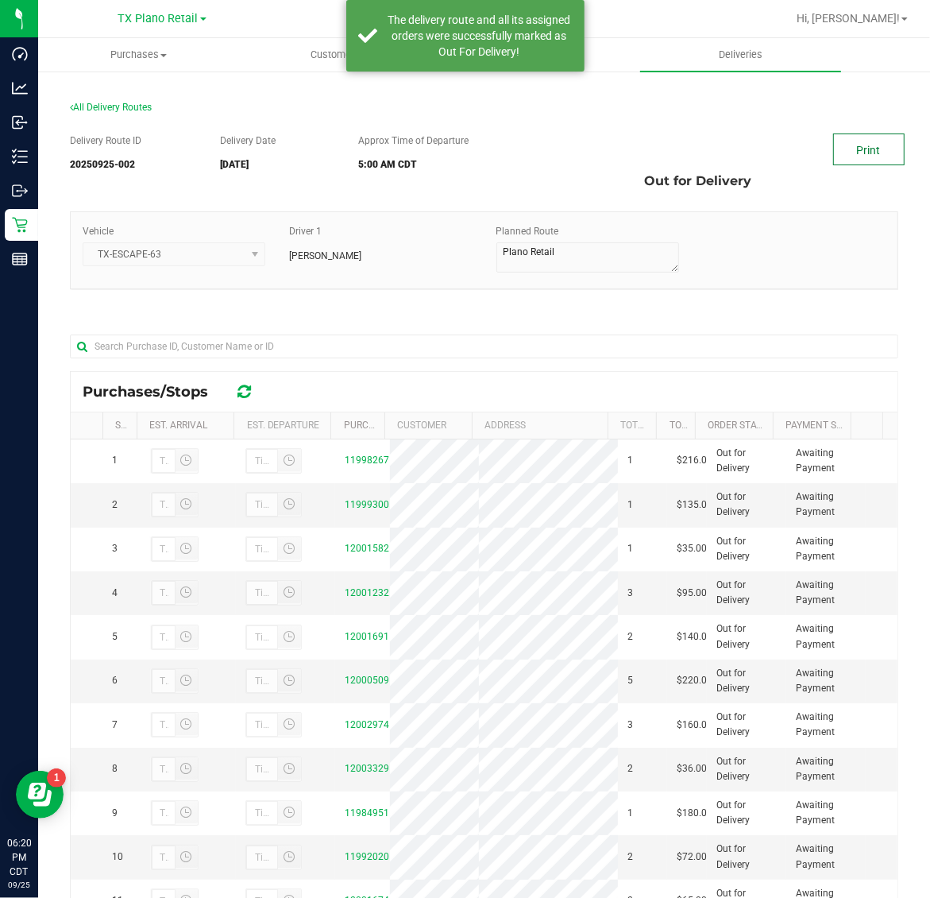
click at [842, 157] on link "Print" at bounding box center [868, 149] width 71 height 32
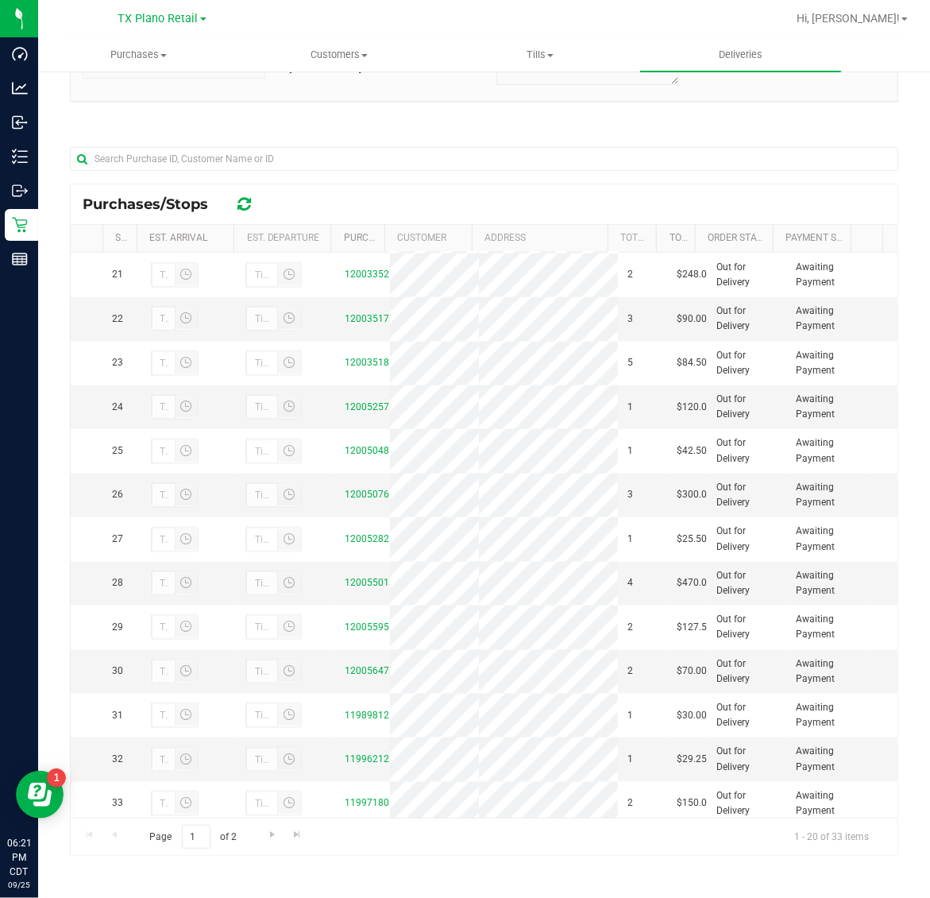
scroll to position [715, 0]
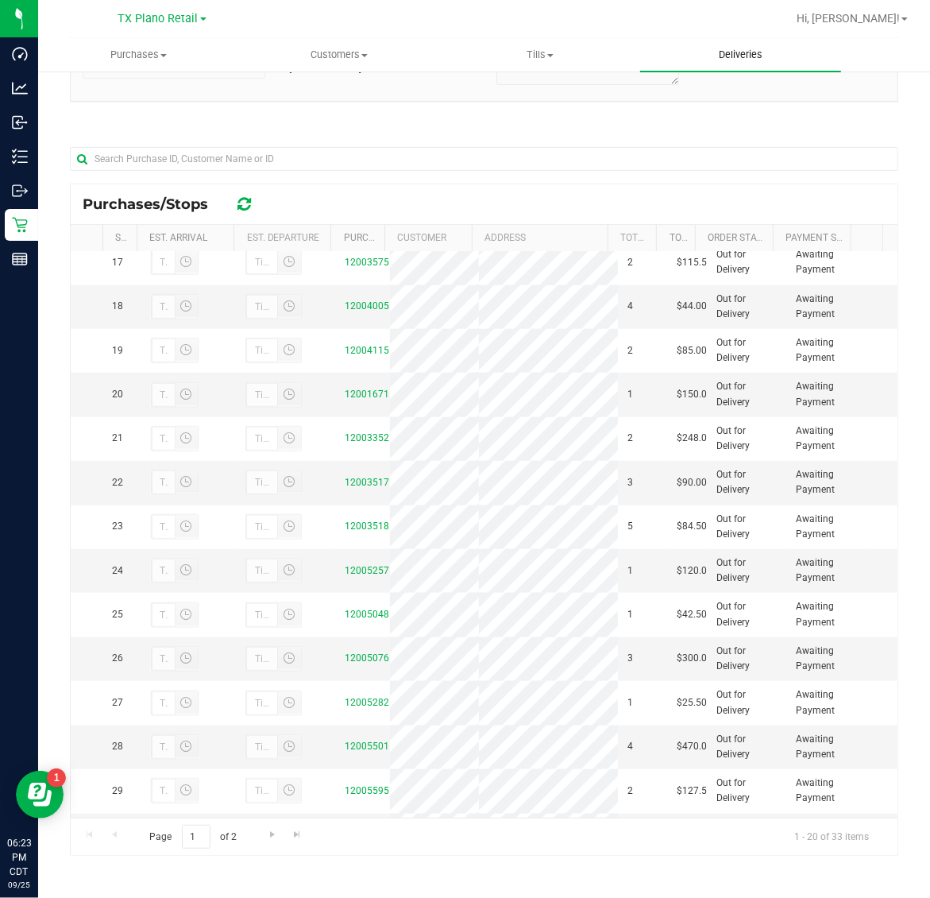
click at [749, 48] on span "Deliveries" at bounding box center [740, 55] width 87 height 14
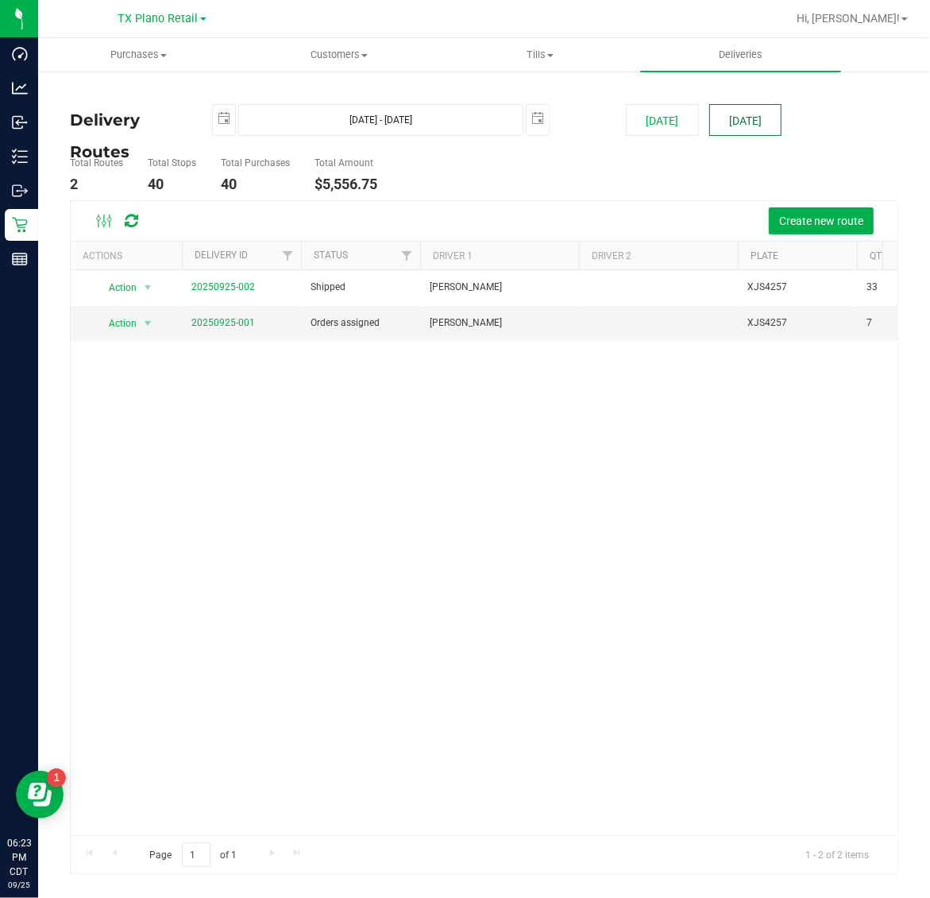
click at [751, 113] on button "[DATE]" at bounding box center [745, 120] width 72 height 32
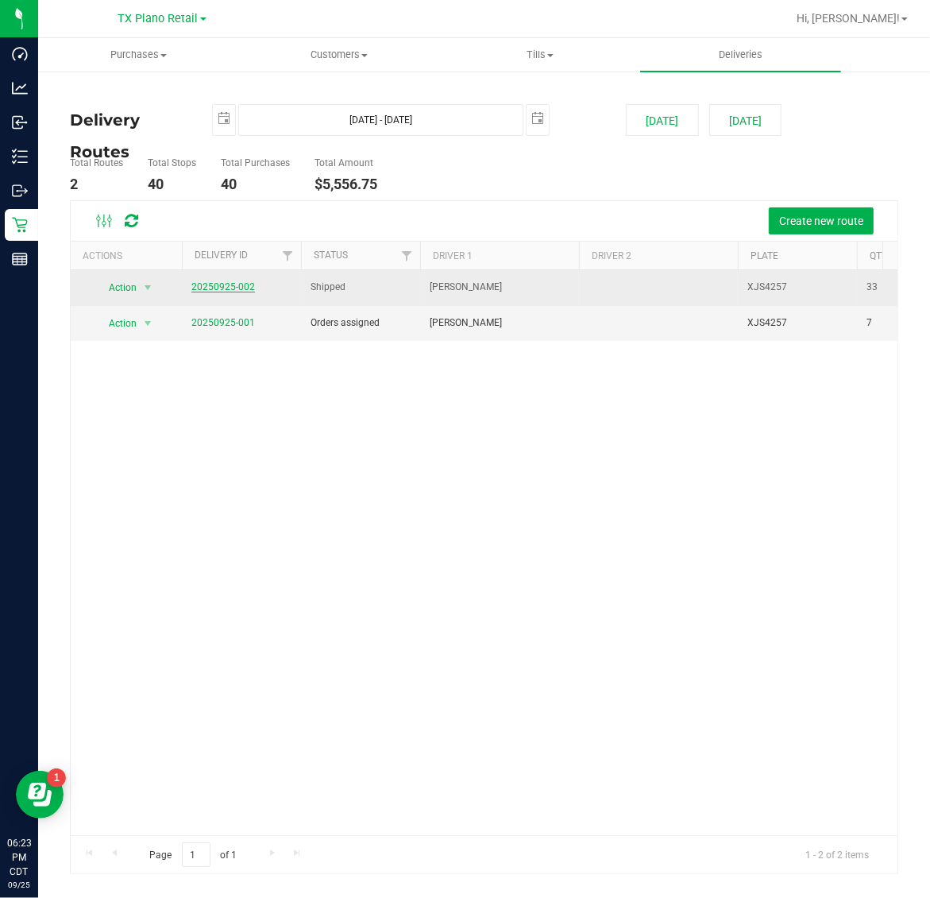
click at [224, 286] on link "20250925-002" at bounding box center [223, 286] width 64 height 11
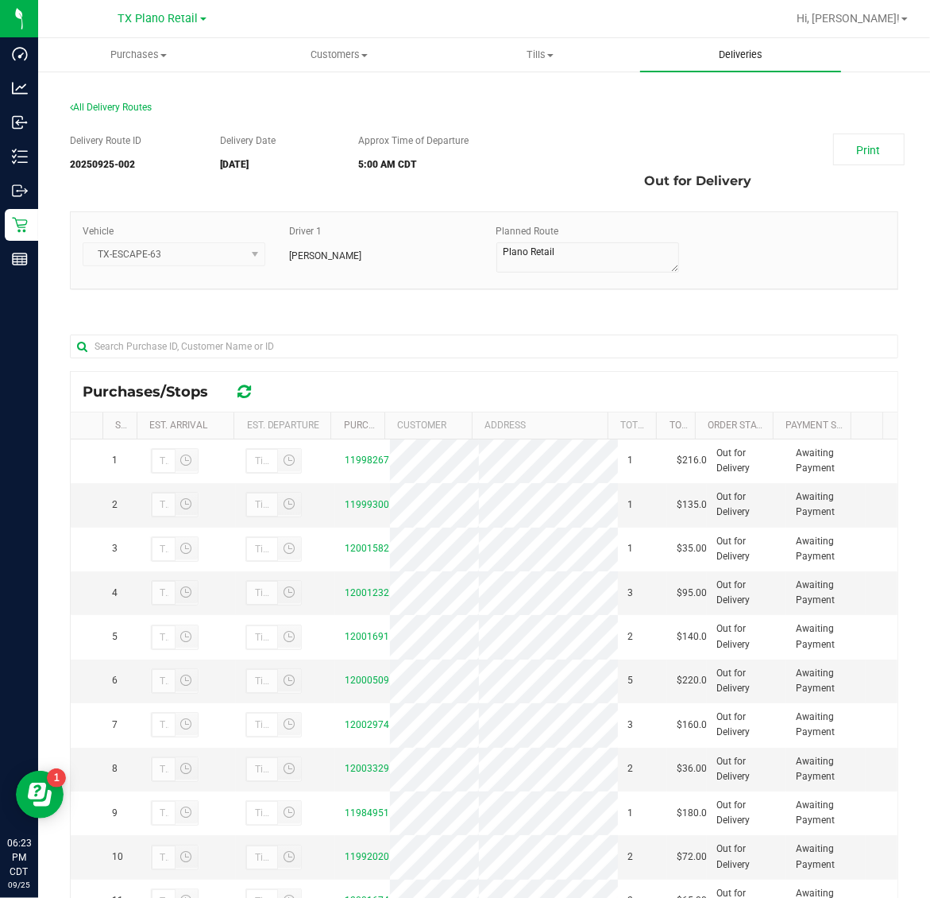
click at [751, 57] on span "Deliveries" at bounding box center [740, 55] width 87 height 14
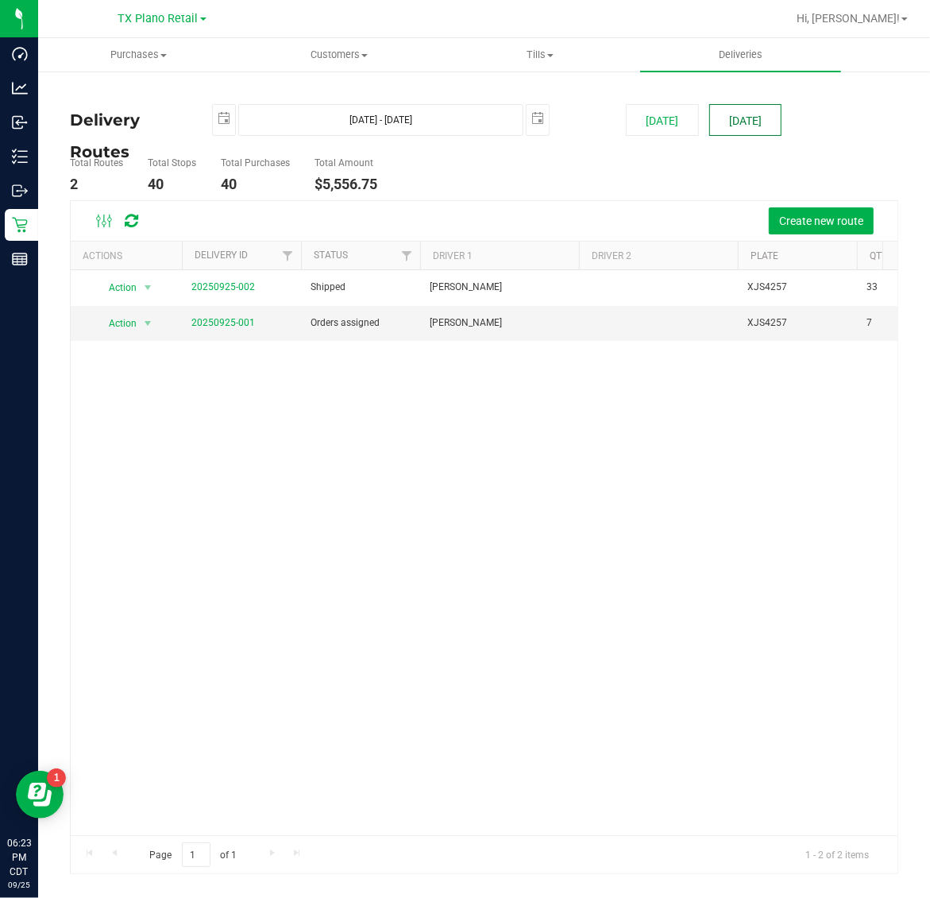
click at [760, 115] on button "[DATE]" at bounding box center [745, 120] width 72 height 32
click at [218, 326] on link "20250925-001" at bounding box center [223, 322] width 64 height 11
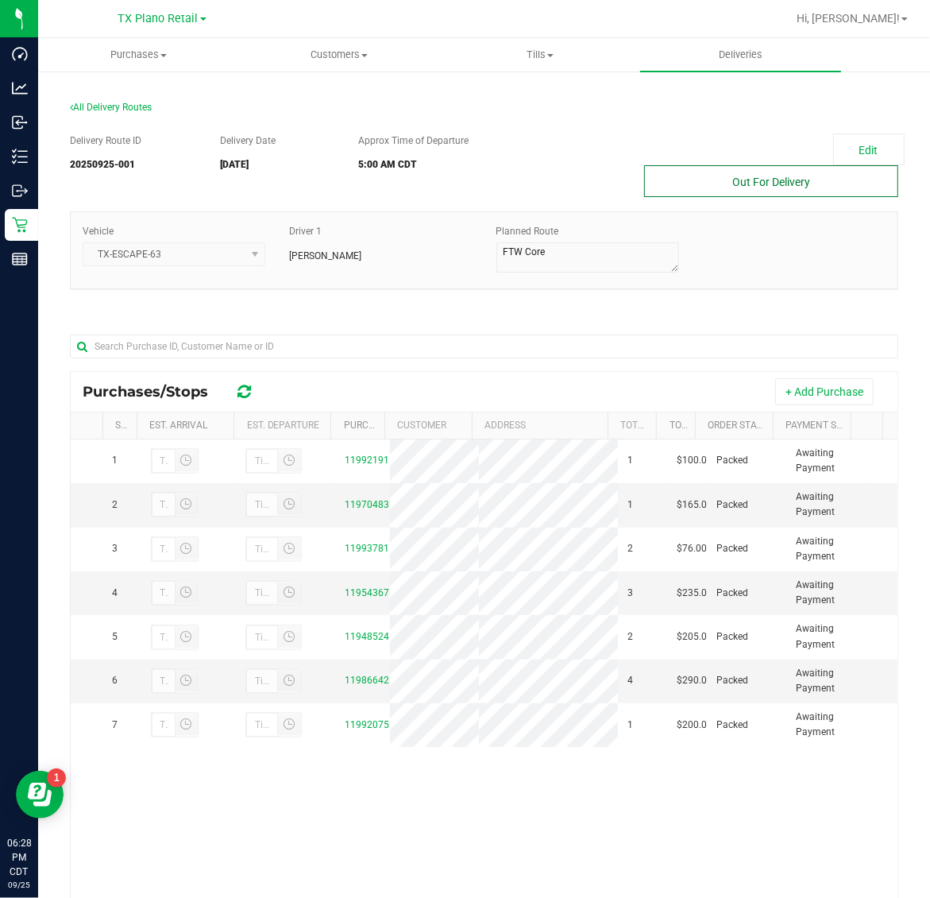
click at [731, 180] on button "Out For Delivery" at bounding box center [771, 181] width 254 height 32
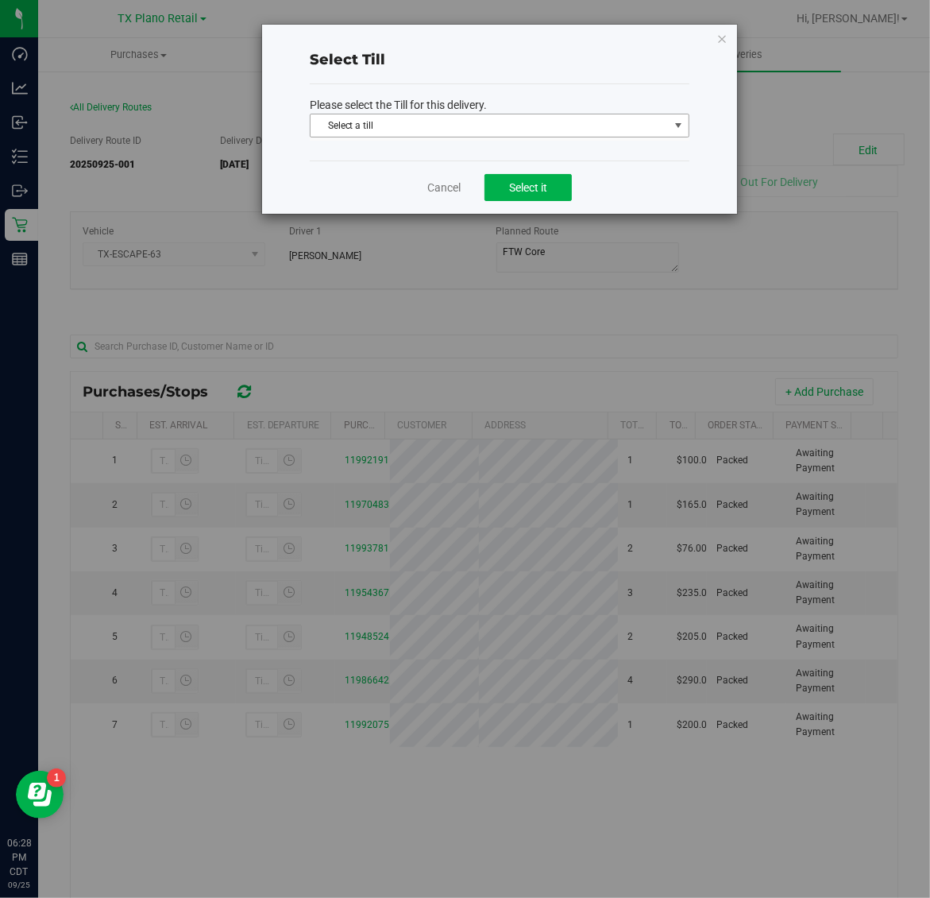
click at [538, 122] on span "Select a till" at bounding box center [490, 125] width 358 height 22
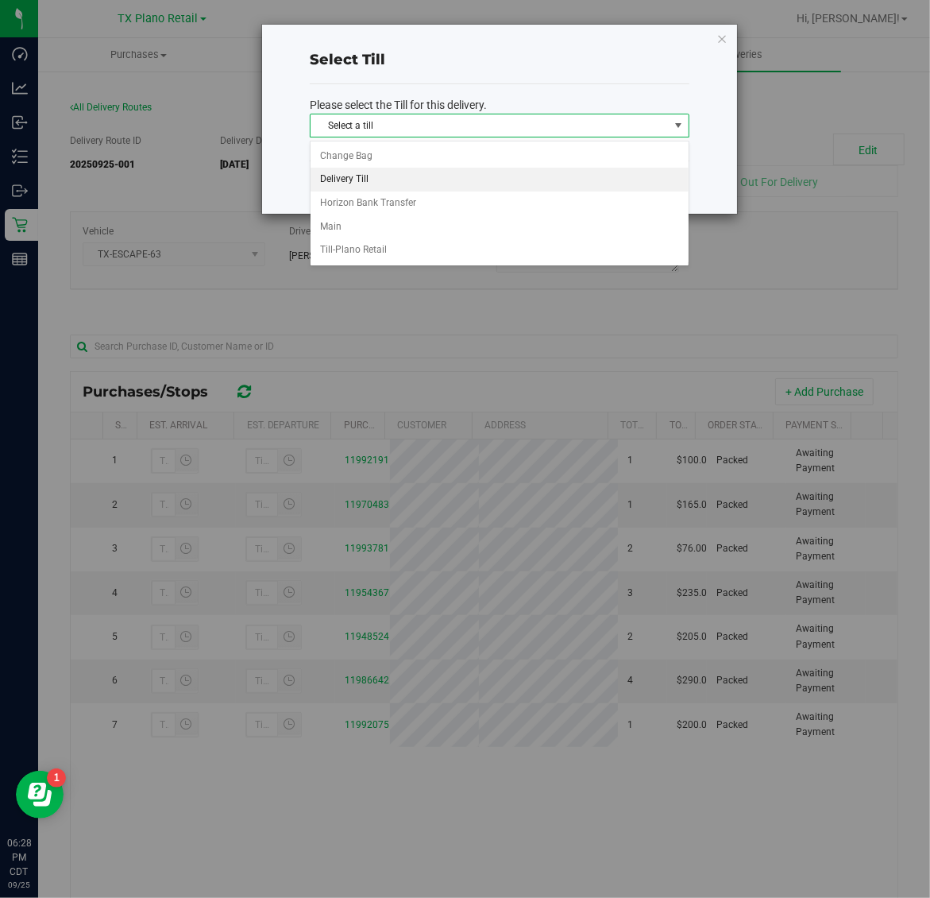
click at [454, 177] on li "Delivery Till" at bounding box center [500, 180] width 378 height 24
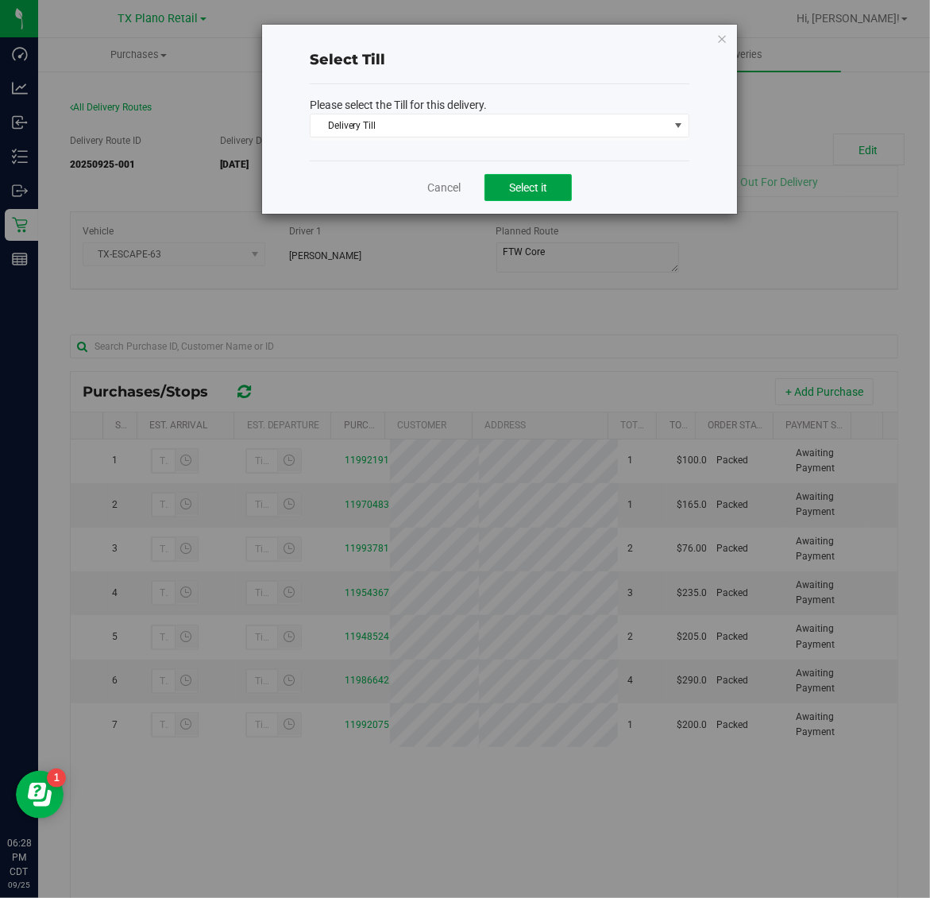
click at [521, 194] on span "Select it" at bounding box center [528, 187] width 38 height 13
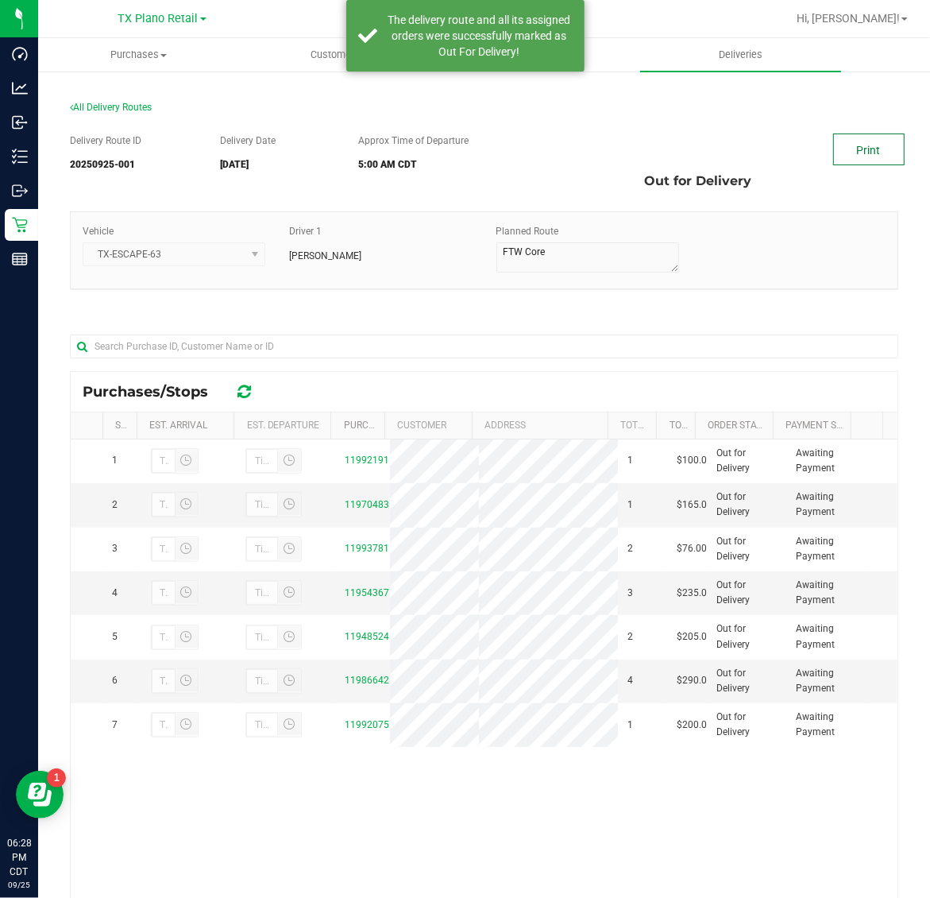
click at [839, 152] on link "Print" at bounding box center [868, 149] width 71 height 32
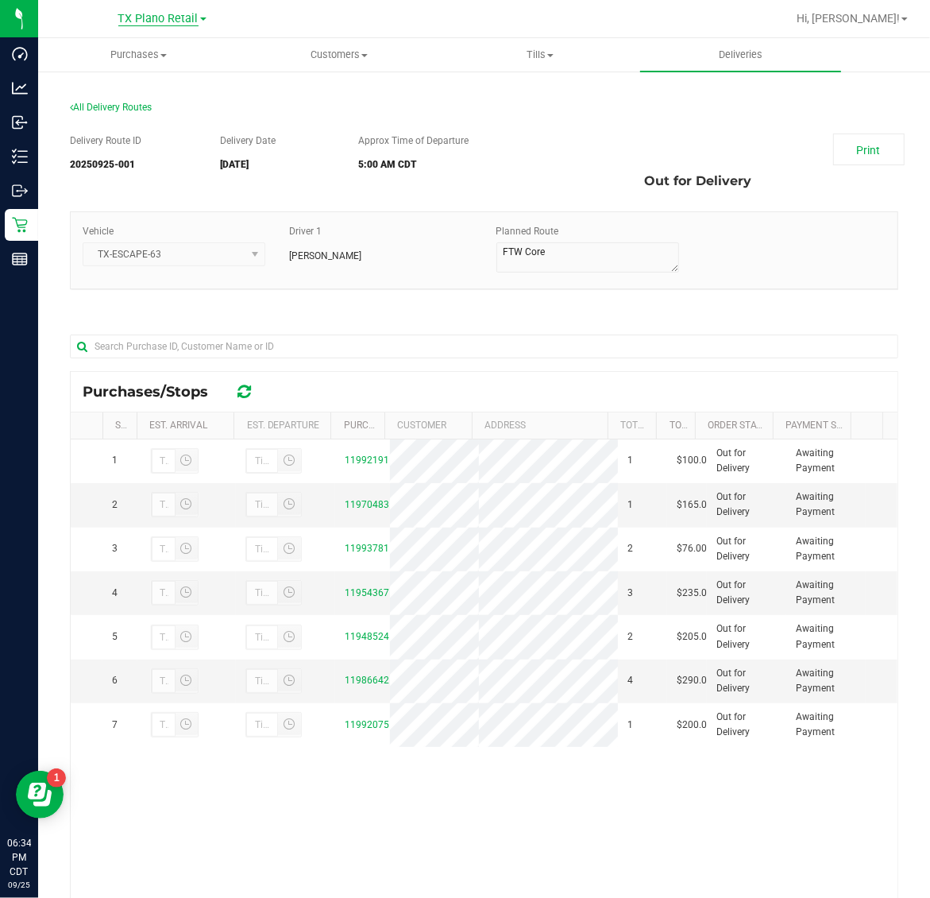
click at [159, 14] on span "TX Plano Retail" at bounding box center [158, 19] width 80 height 14
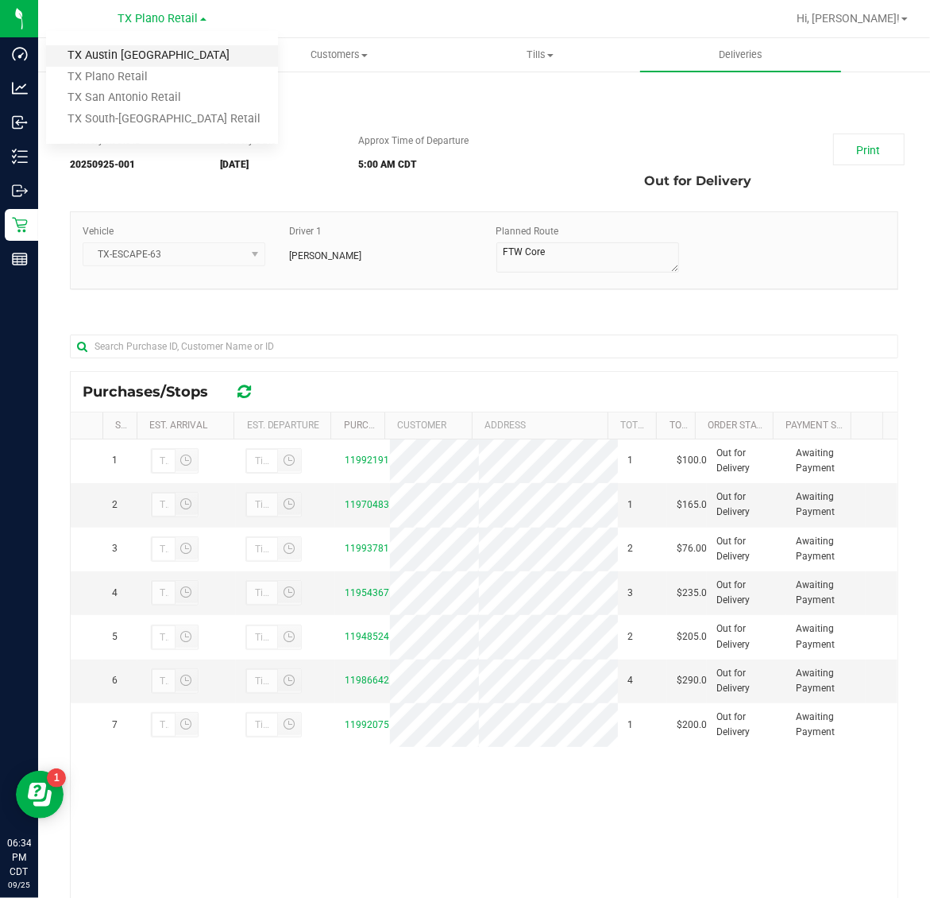
click at [156, 61] on link "TX Austin [GEOGRAPHIC_DATA]" at bounding box center [162, 55] width 232 height 21
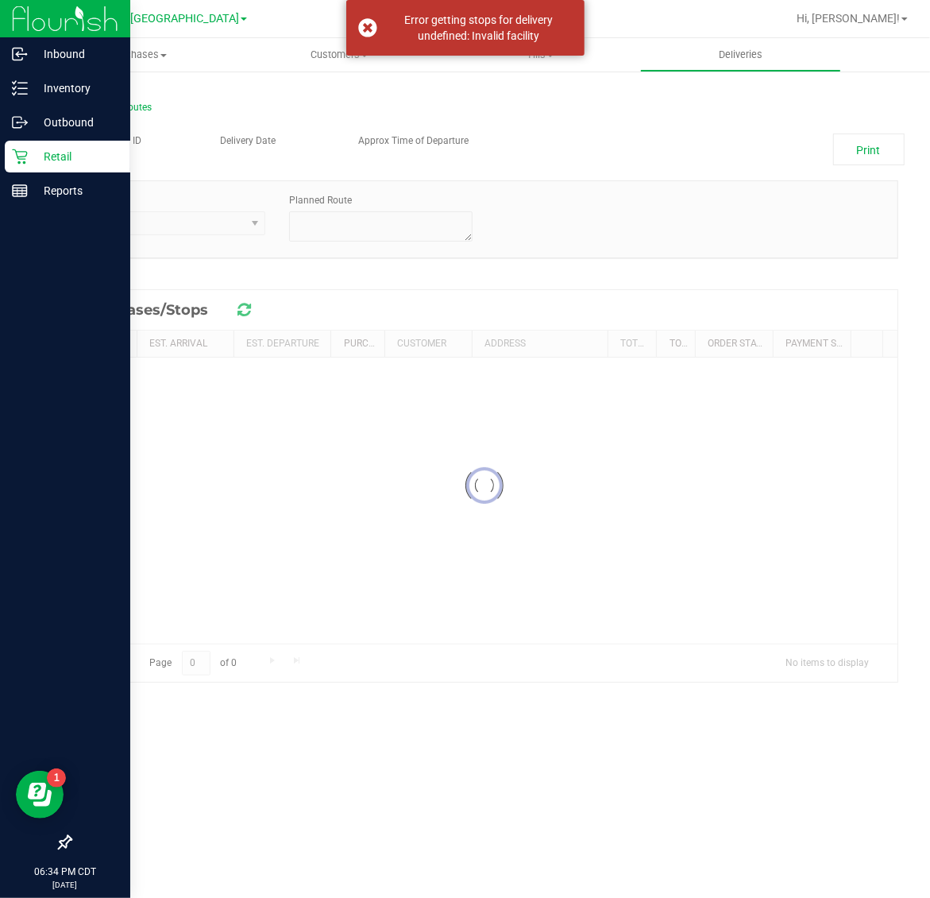
click at [33, 161] on p "Retail" at bounding box center [75, 156] width 95 height 19
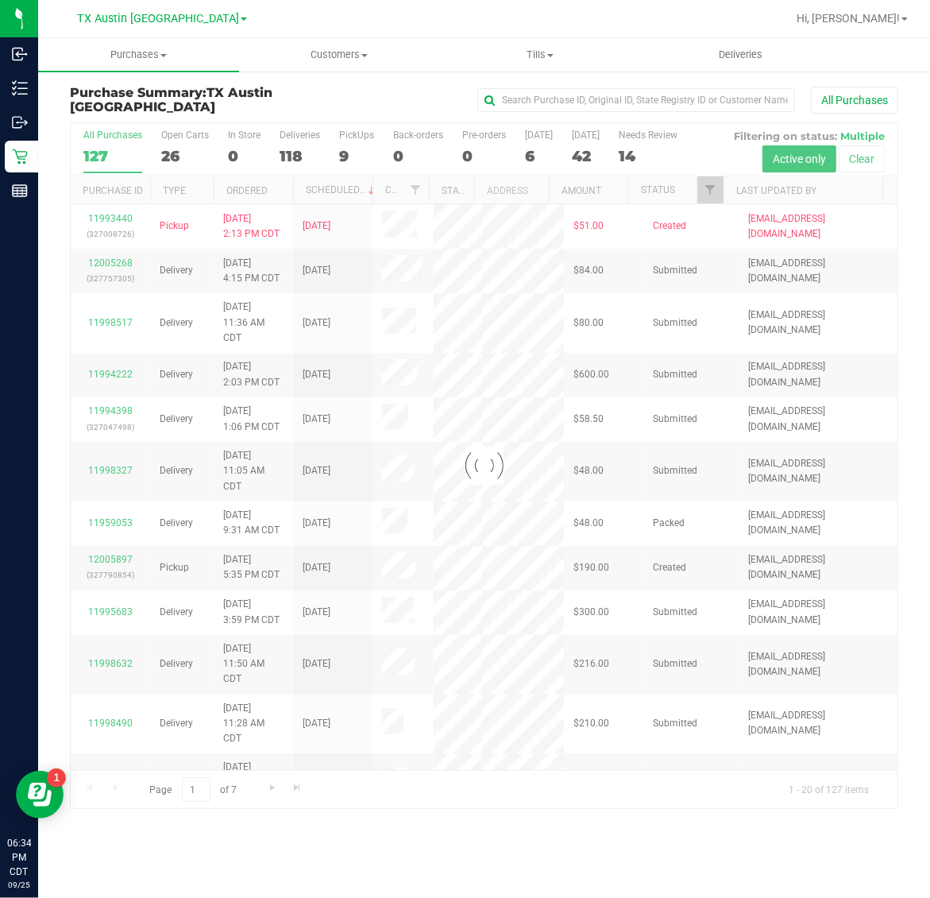
click at [715, 195] on div at bounding box center [484, 465] width 827 height 685
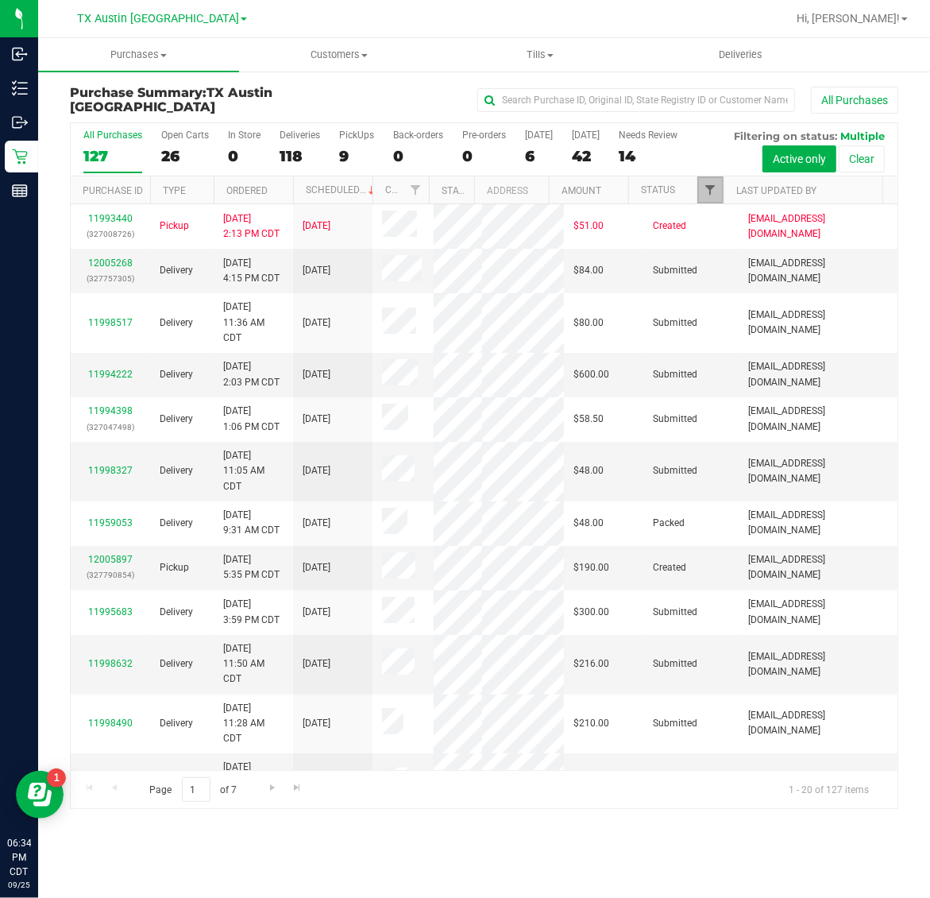
click at [715, 195] on span "Filter" at bounding box center [710, 190] width 13 height 13
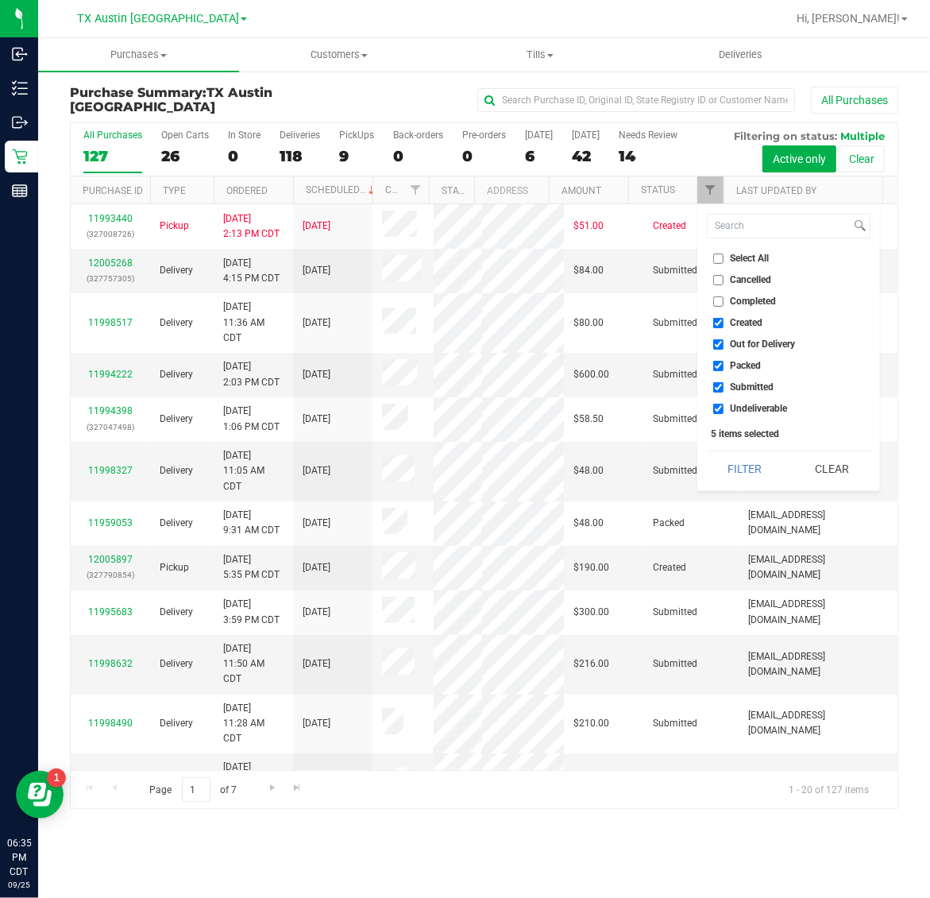
click at [747, 342] on span "Out for Delivery" at bounding box center [763, 344] width 65 height 10
click at [724, 342] on input "Out for Delivery" at bounding box center [718, 344] width 10 height 10
checkbox input "false"
click at [744, 363] on span "Packed" at bounding box center [746, 366] width 31 height 10
click at [724, 363] on input "Packed" at bounding box center [718, 366] width 10 height 10
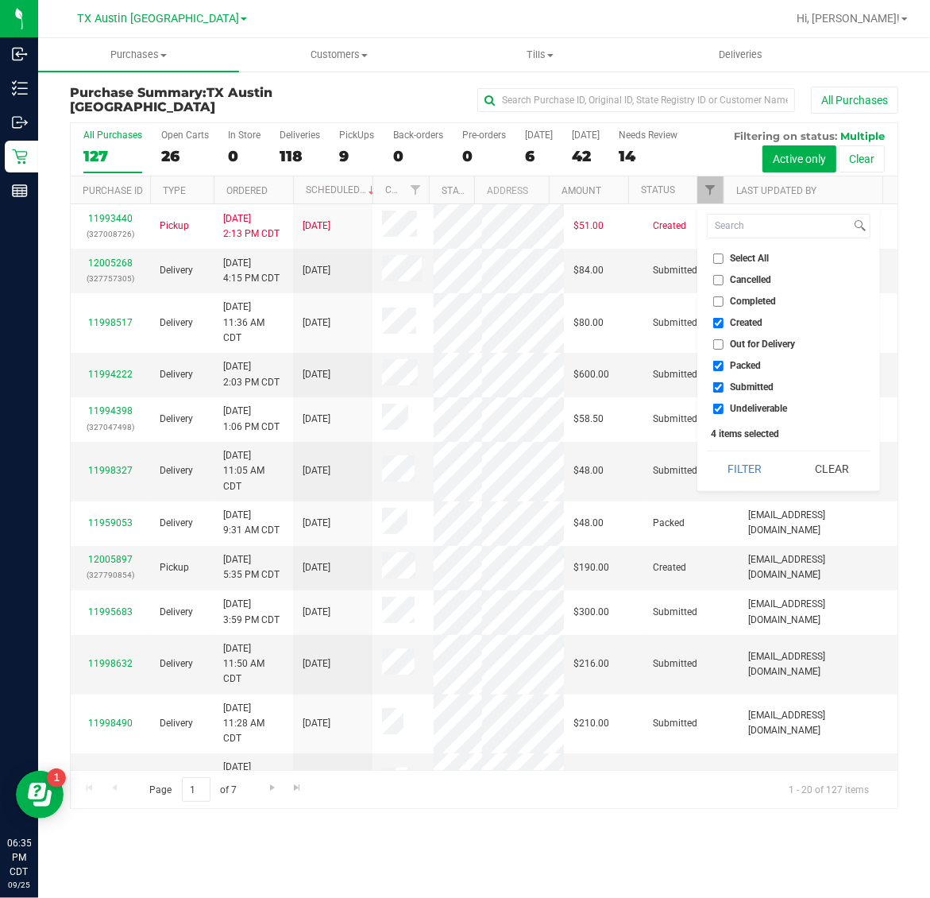
checkbox input "false"
click at [741, 343] on span "Out for Delivery" at bounding box center [763, 344] width 65 height 10
click at [724, 343] on input "Out for Delivery" at bounding box center [718, 344] width 10 height 10
checkbox input "true"
click at [743, 363] on span "Packed" at bounding box center [746, 366] width 31 height 10
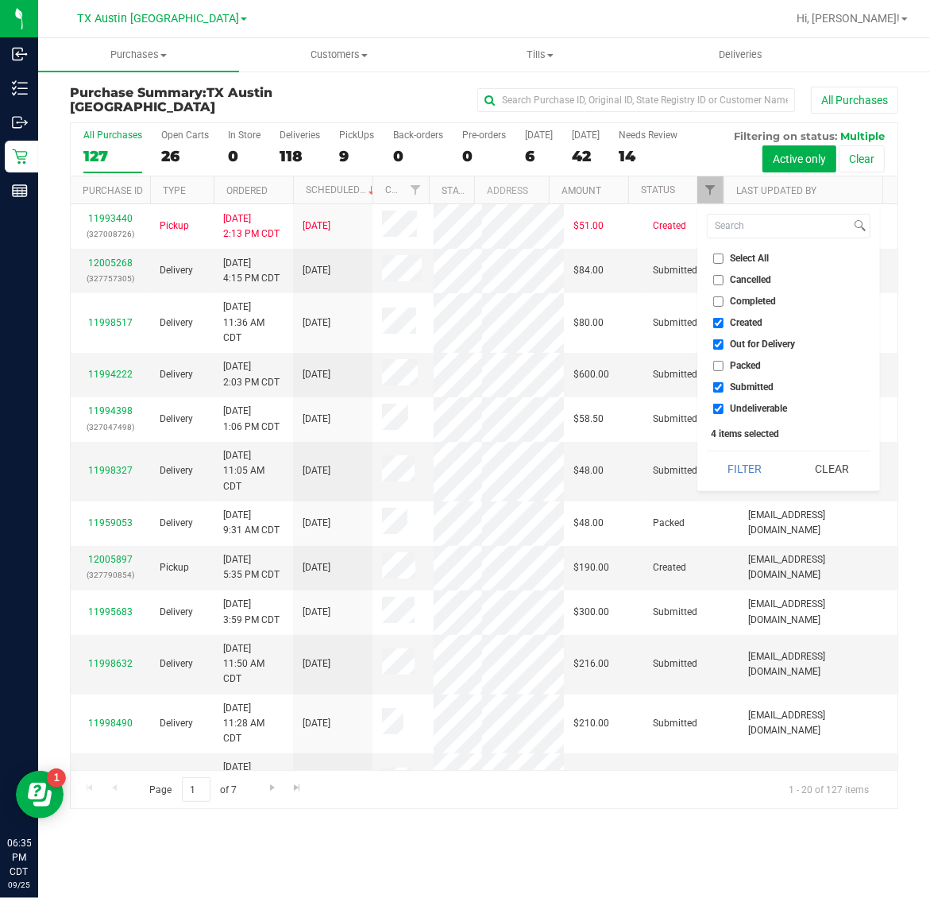
click at [724, 363] on input "Packed" at bounding box center [718, 366] width 10 height 10
checkbox input "true"
click at [744, 323] on span "Created" at bounding box center [747, 323] width 33 height 10
click at [724, 323] on input "Created" at bounding box center [718, 323] width 10 height 10
checkbox input "false"
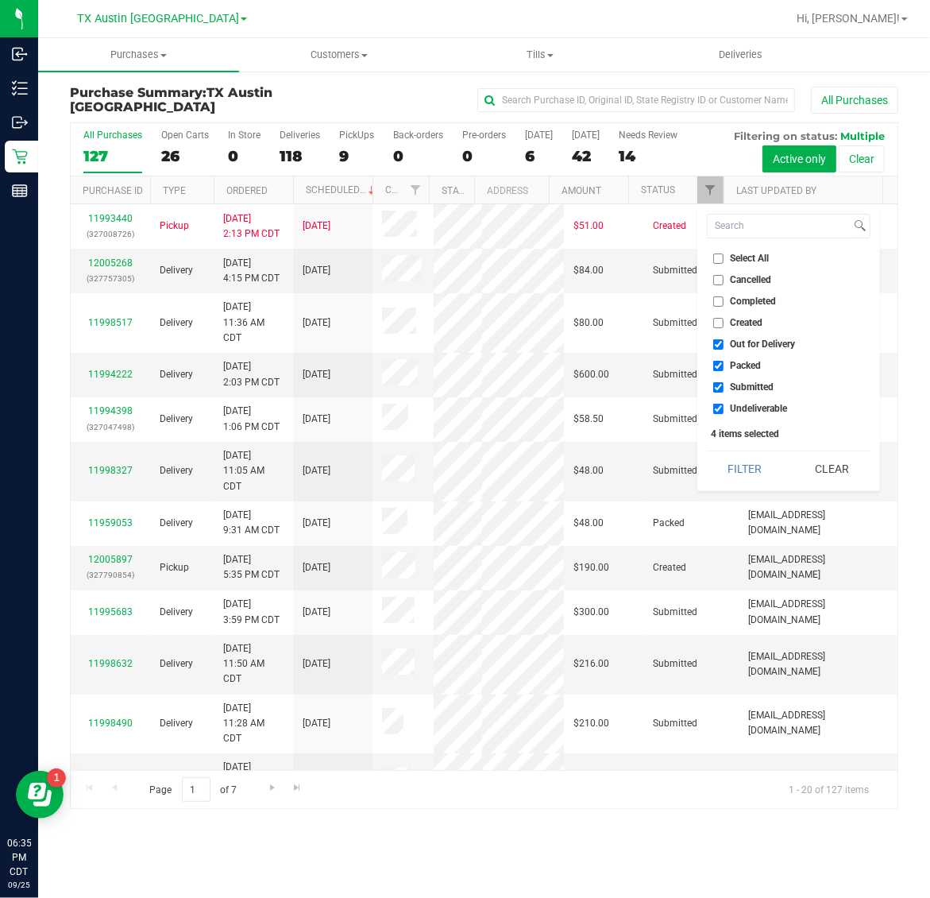
click at [743, 386] on span "Submitted" at bounding box center [753, 387] width 44 height 10
click at [724, 386] on input "Submitted" at bounding box center [718, 387] width 10 height 10
checkbox input "false"
click at [744, 413] on span "Undeliverable" at bounding box center [759, 409] width 57 height 10
click at [724, 413] on input "Undeliverable" at bounding box center [718, 409] width 10 height 10
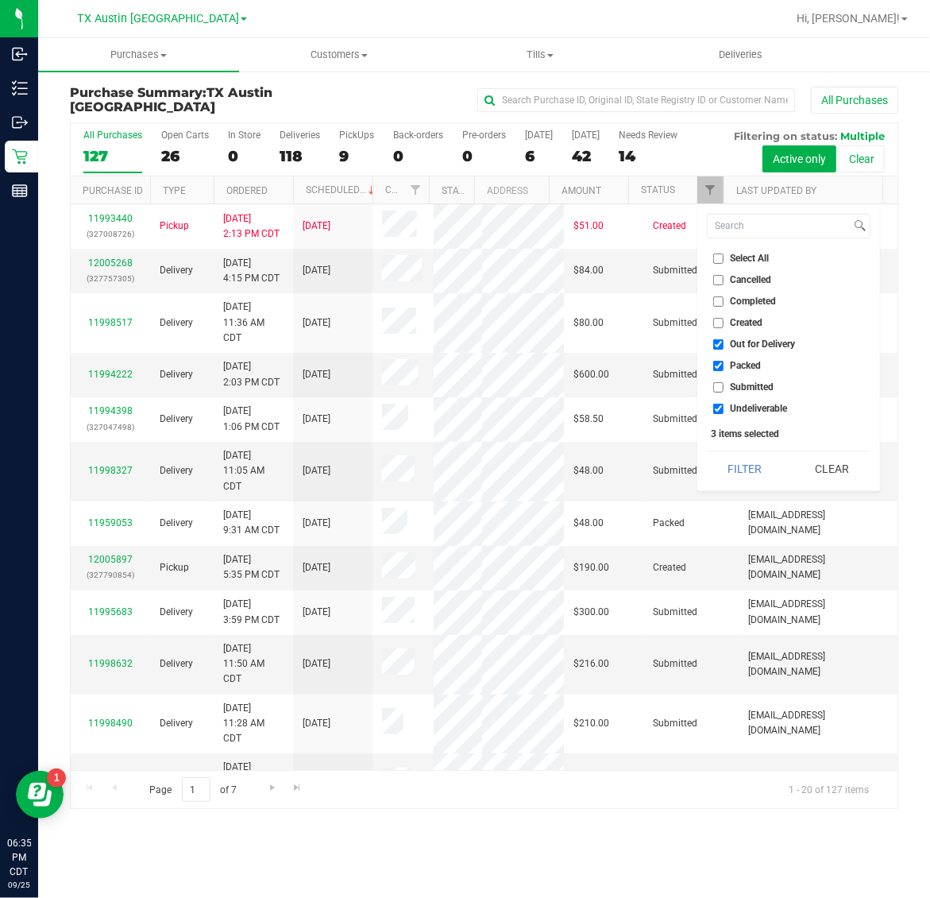
checkbox input "false"
click at [741, 471] on button "Filter" at bounding box center [745, 468] width 76 height 35
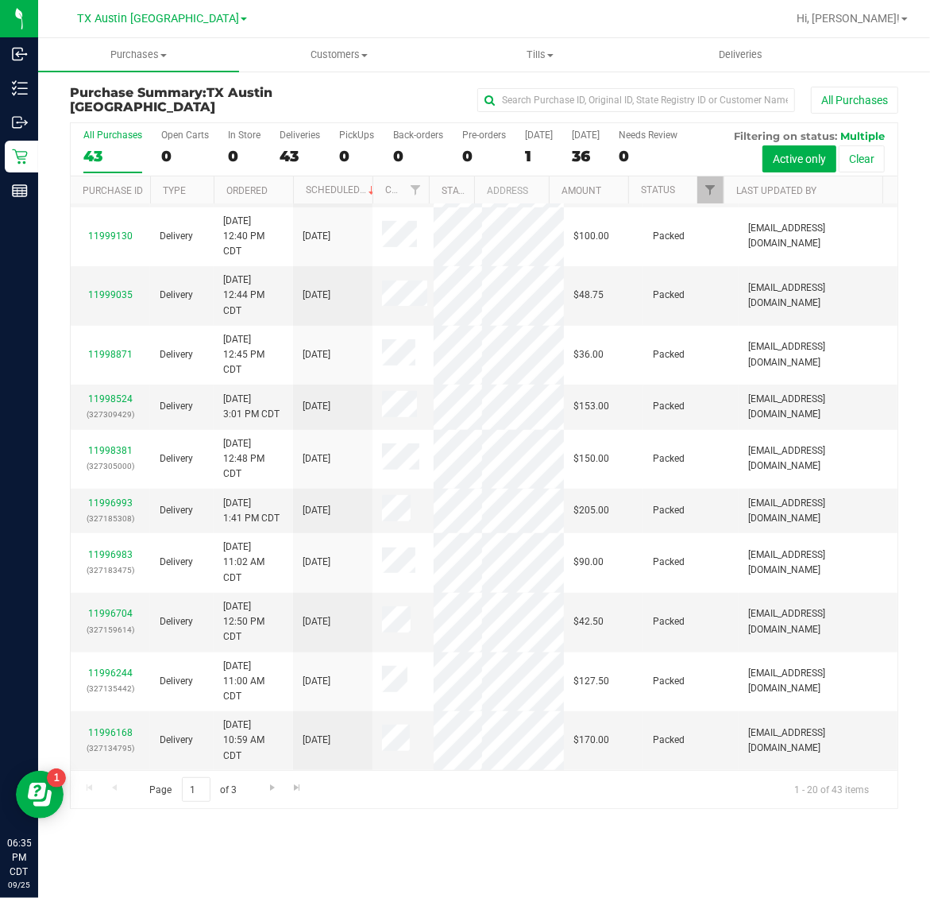
scroll to position [894, 0]
click at [715, 193] on span "Filter" at bounding box center [710, 190] width 13 height 13
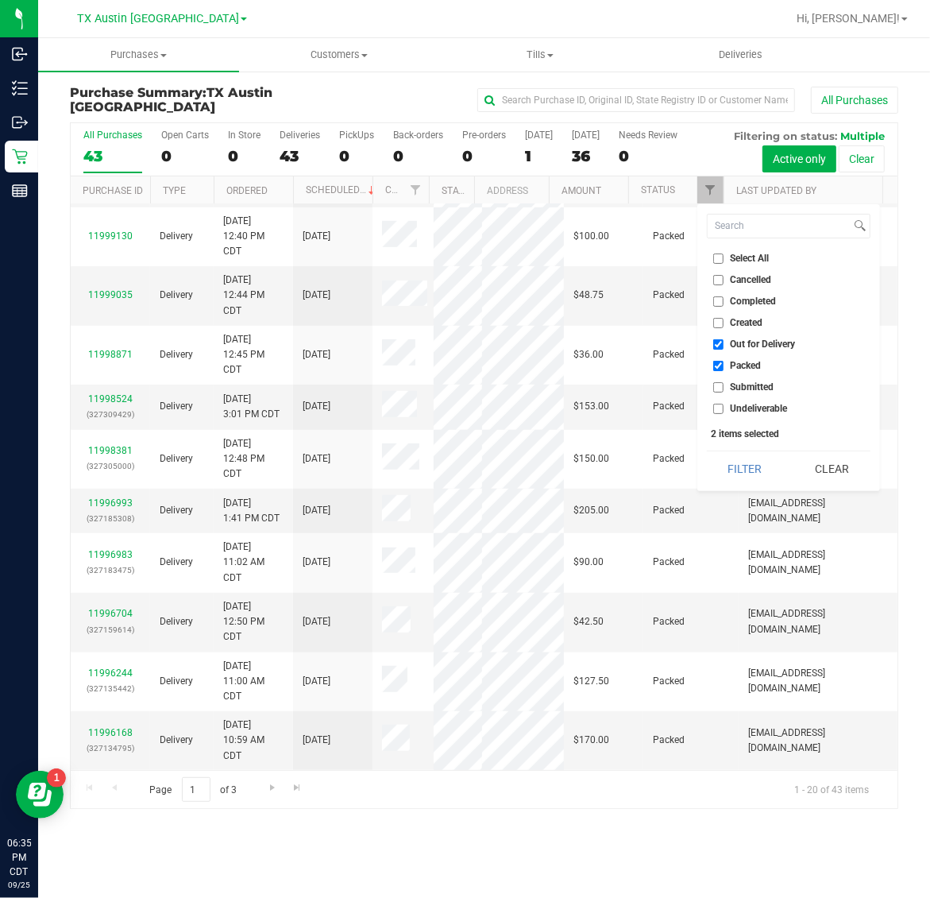
click at [745, 361] on span "Packed" at bounding box center [746, 366] width 31 height 10
click at [724, 361] on input "Packed" at bounding box center [718, 366] width 10 height 10
checkbox input "false"
click at [744, 404] on span "Undeliverable" at bounding box center [759, 409] width 57 height 10
click at [724, 404] on input "Undeliverable" at bounding box center [718, 409] width 10 height 10
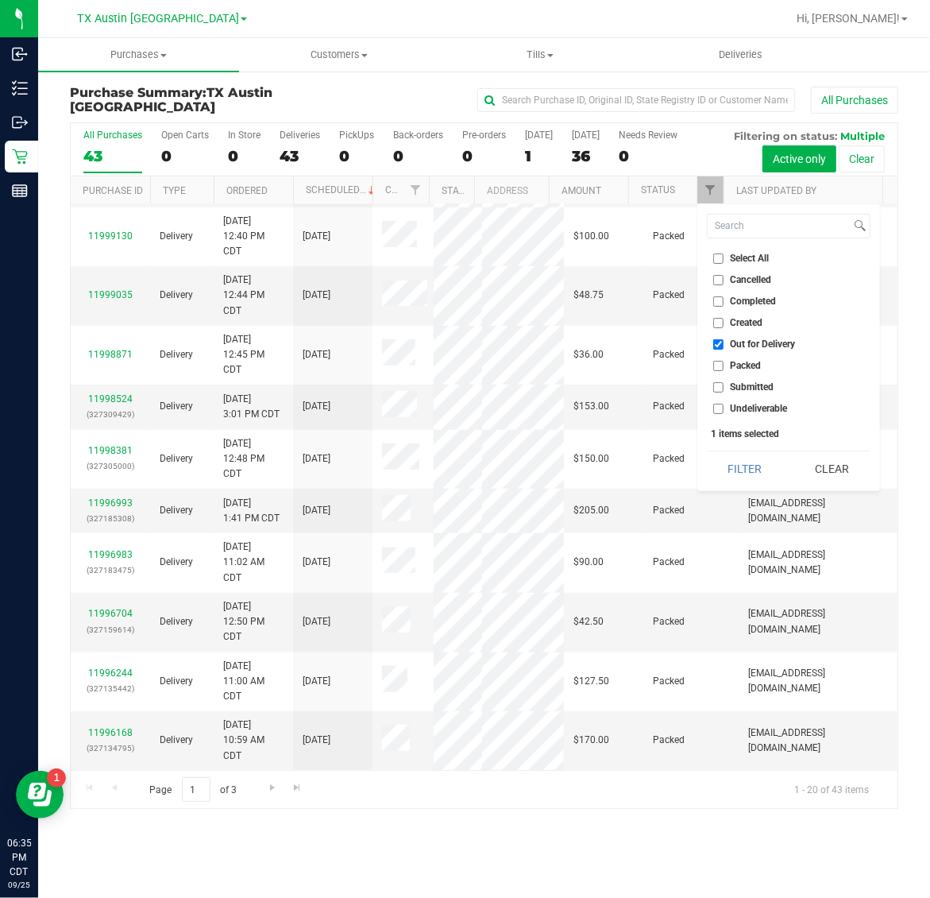
checkbox input "true"
click at [733, 463] on button "Filter" at bounding box center [745, 468] width 76 height 35
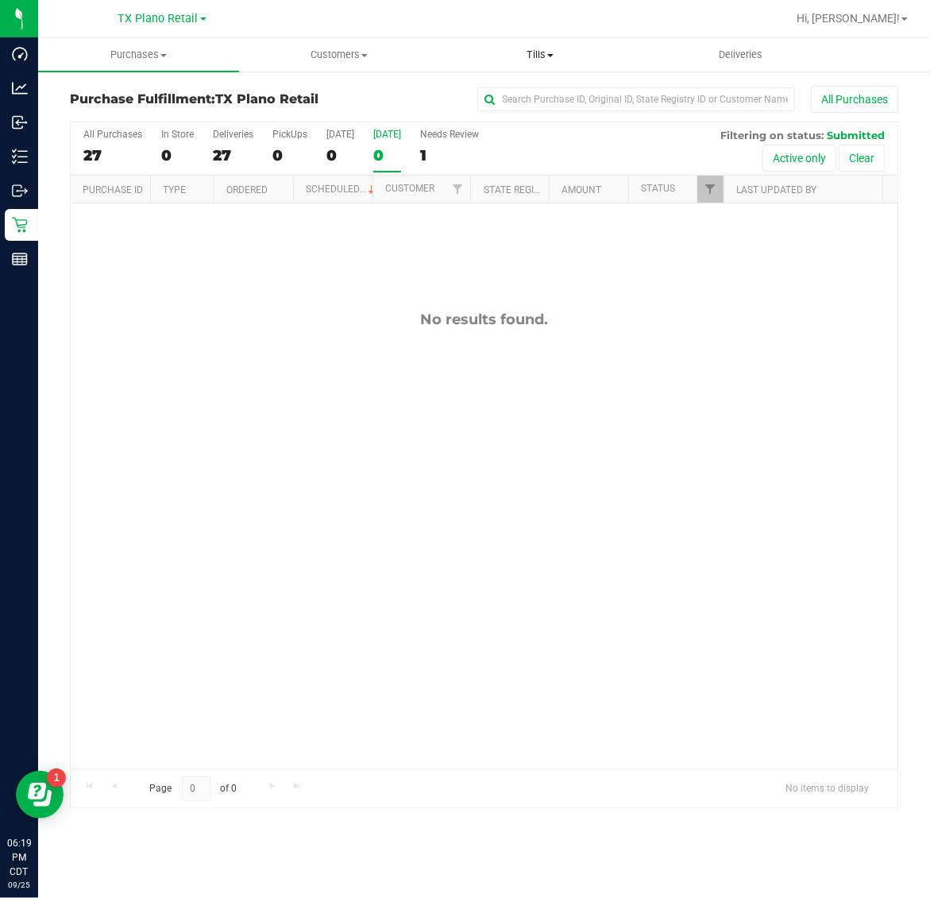
click at [540, 52] on span "Tills" at bounding box center [539, 55] width 199 height 14
click at [536, 90] on span "Manage tills" at bounding box center [492, 96] width 107 height 14
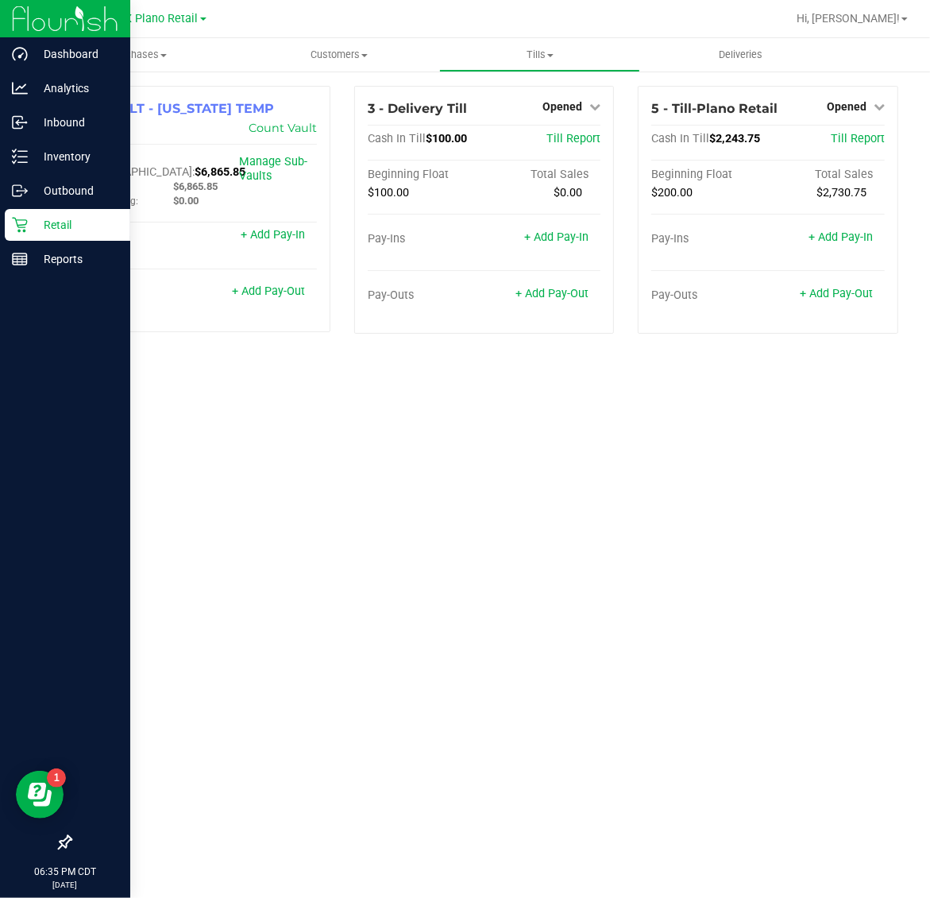
click at [36, 220] on p "Retail" at bounding box center [75, 224] width 95 height 19
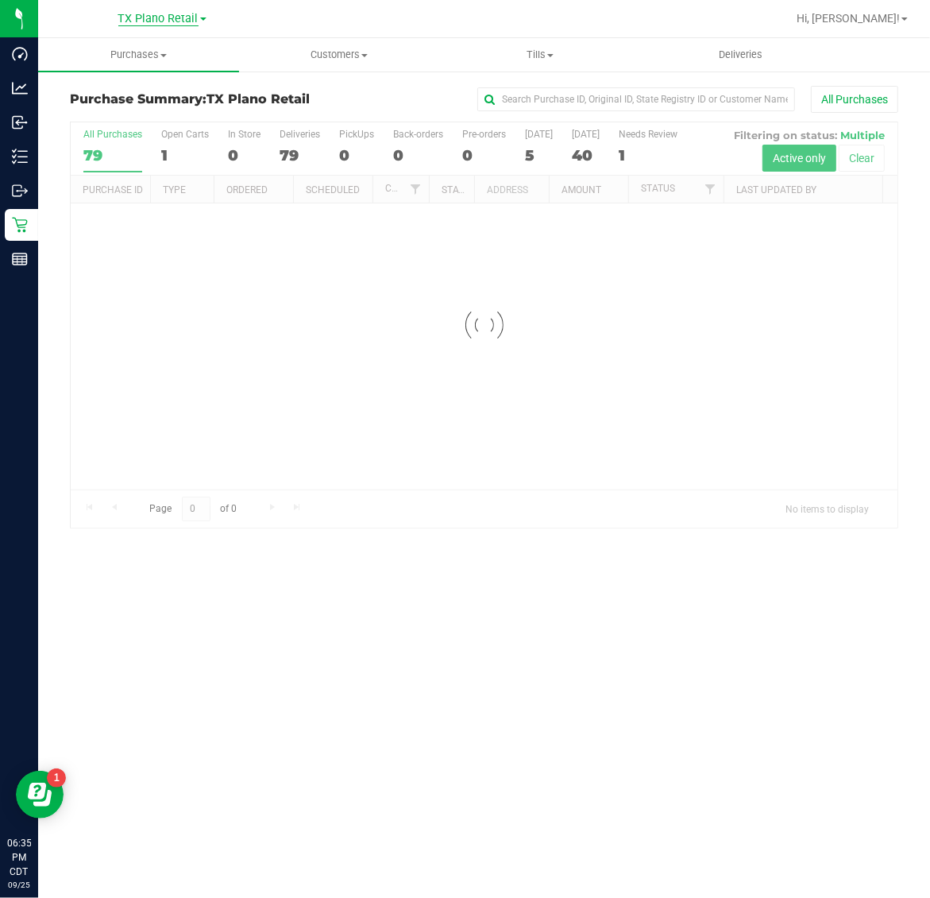
click at [152, 17] on span "TX Plano Retail" at bounding box center [158, 19] width 80 height 14
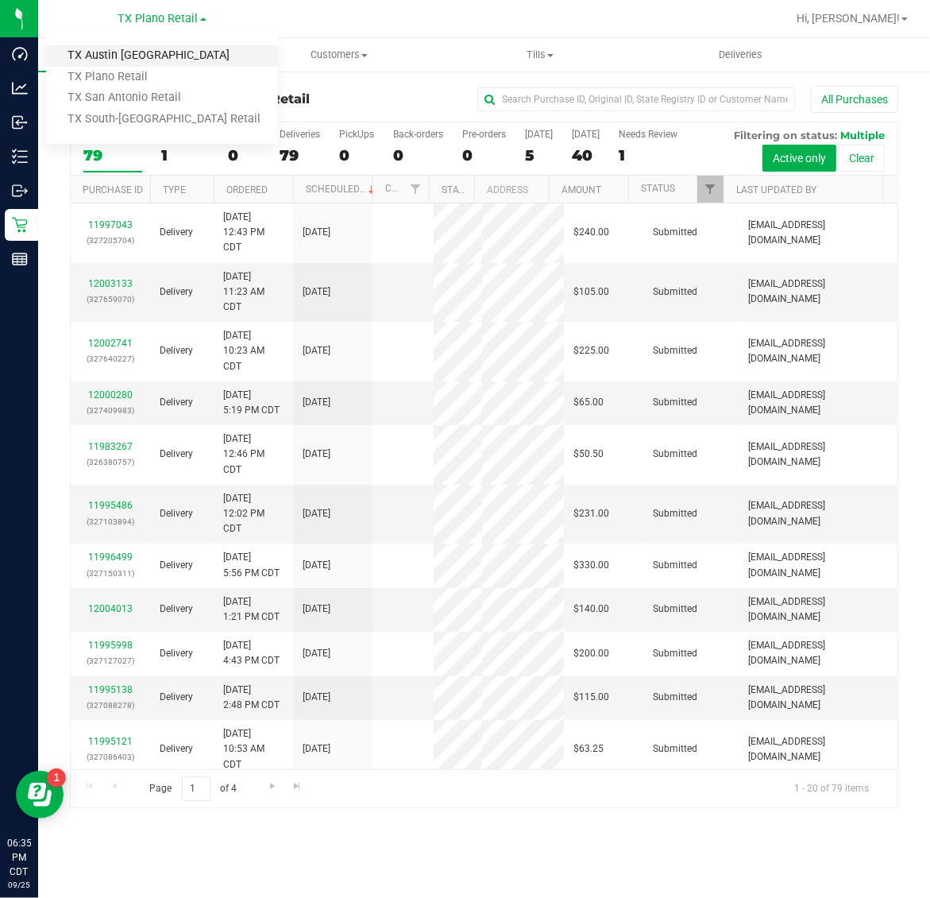
click at [140, 60] on link "TX Austin [GEOGRAPHIC_DATA]" at bounding box center [162, 55] width 232 height 21
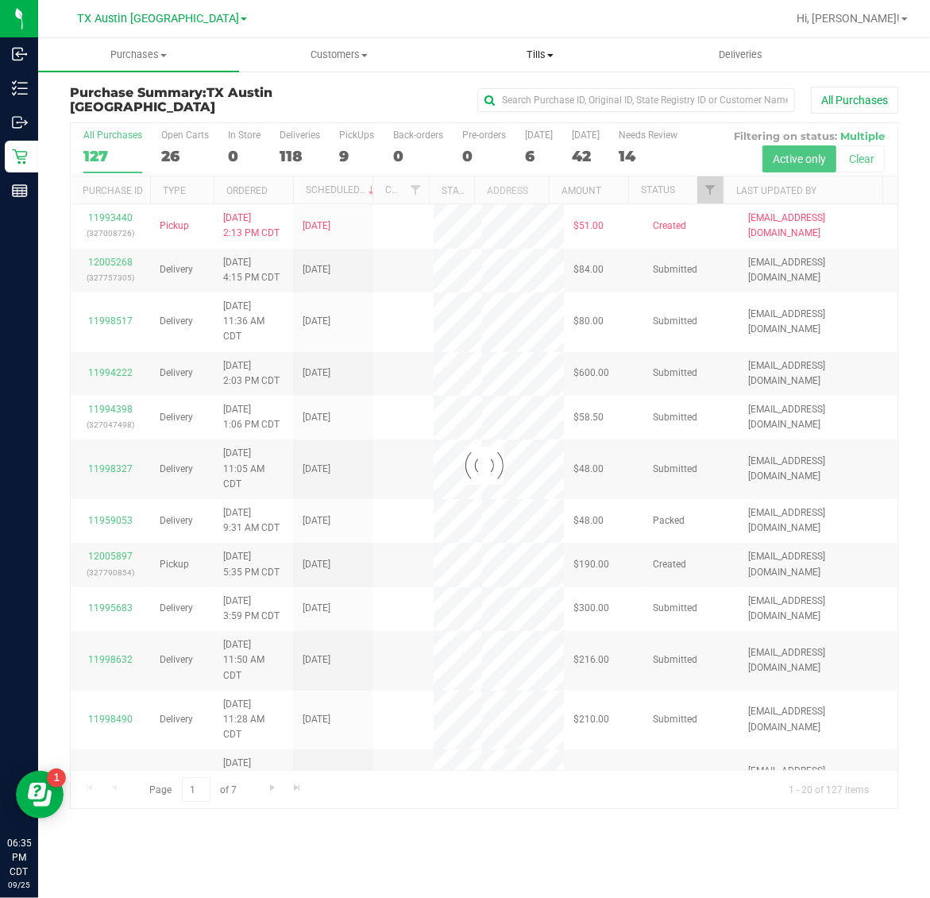
click at [543, 65] on uib-tab-heading "Tills Manage tills Reconcile e-payments" at bounding box center [539, 55] width 199 height 32
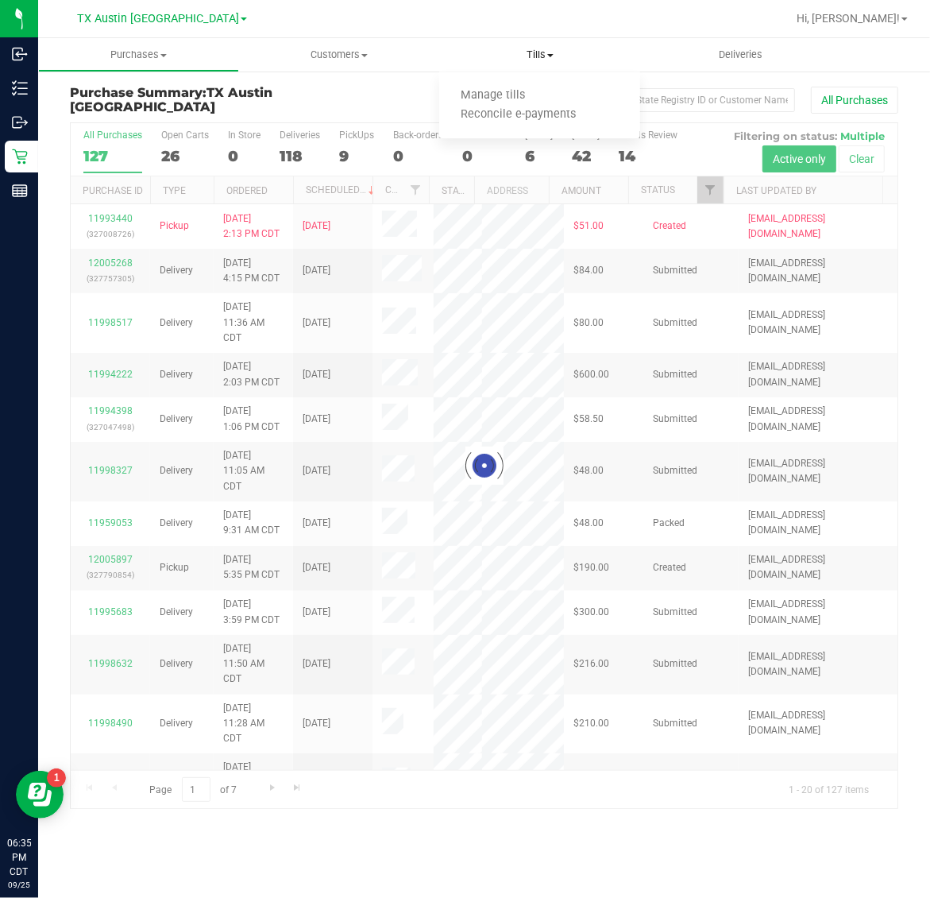
click at [540, 60] on span "Tills" at bounding box center [539, 55] width 201 height 14
click at [533, 42] on uib-tab-heading "Tills Manage tills Reconcile e-payments" at bounding box center [539, 54] width 201 height 33
click at [534, 52] on span "Tills" at bounding box center [539, 55] width 201 height 14
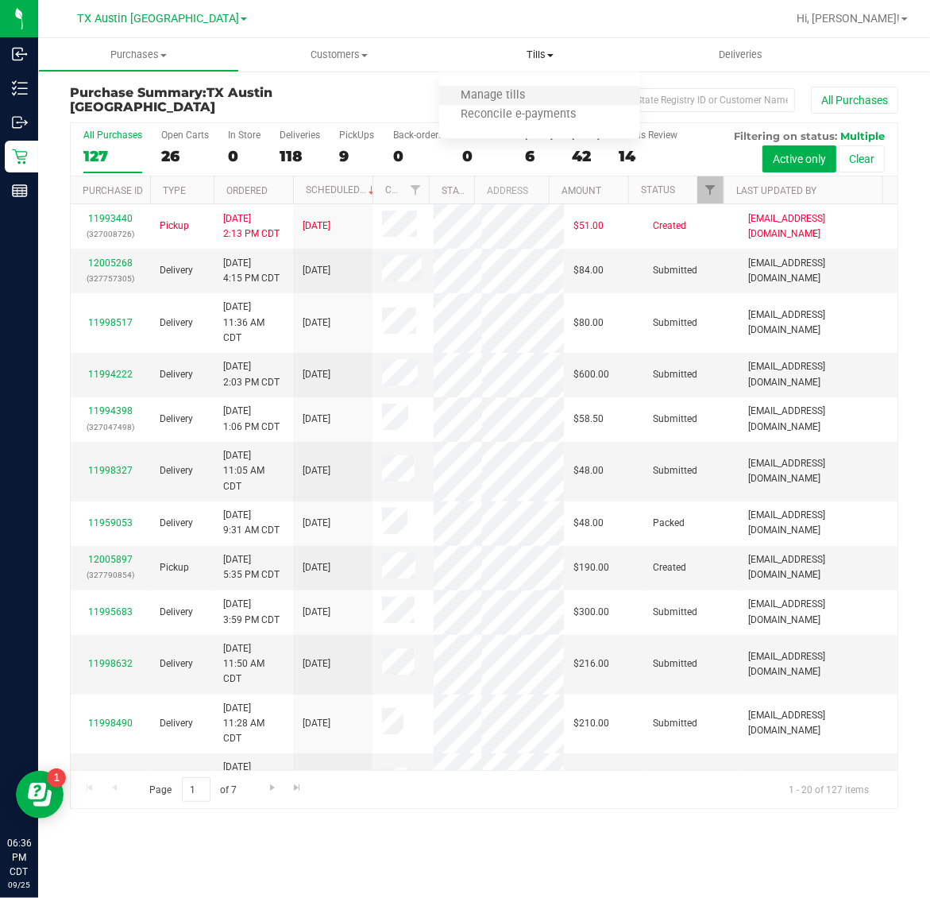
click at [483, 87] on li "Manage tills" at bounding box center [539, 96] width 201 height 19
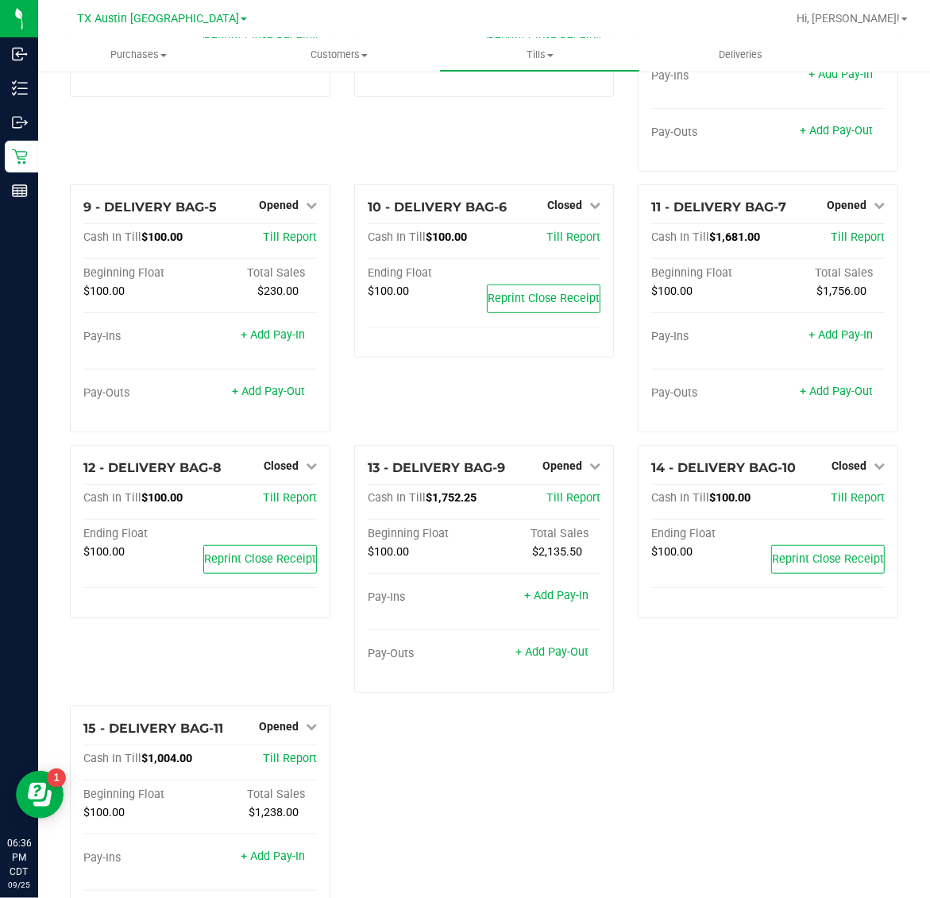
scroll to position [497, 0]
